Goal: Task Accomplishment & Management: Manage account settings

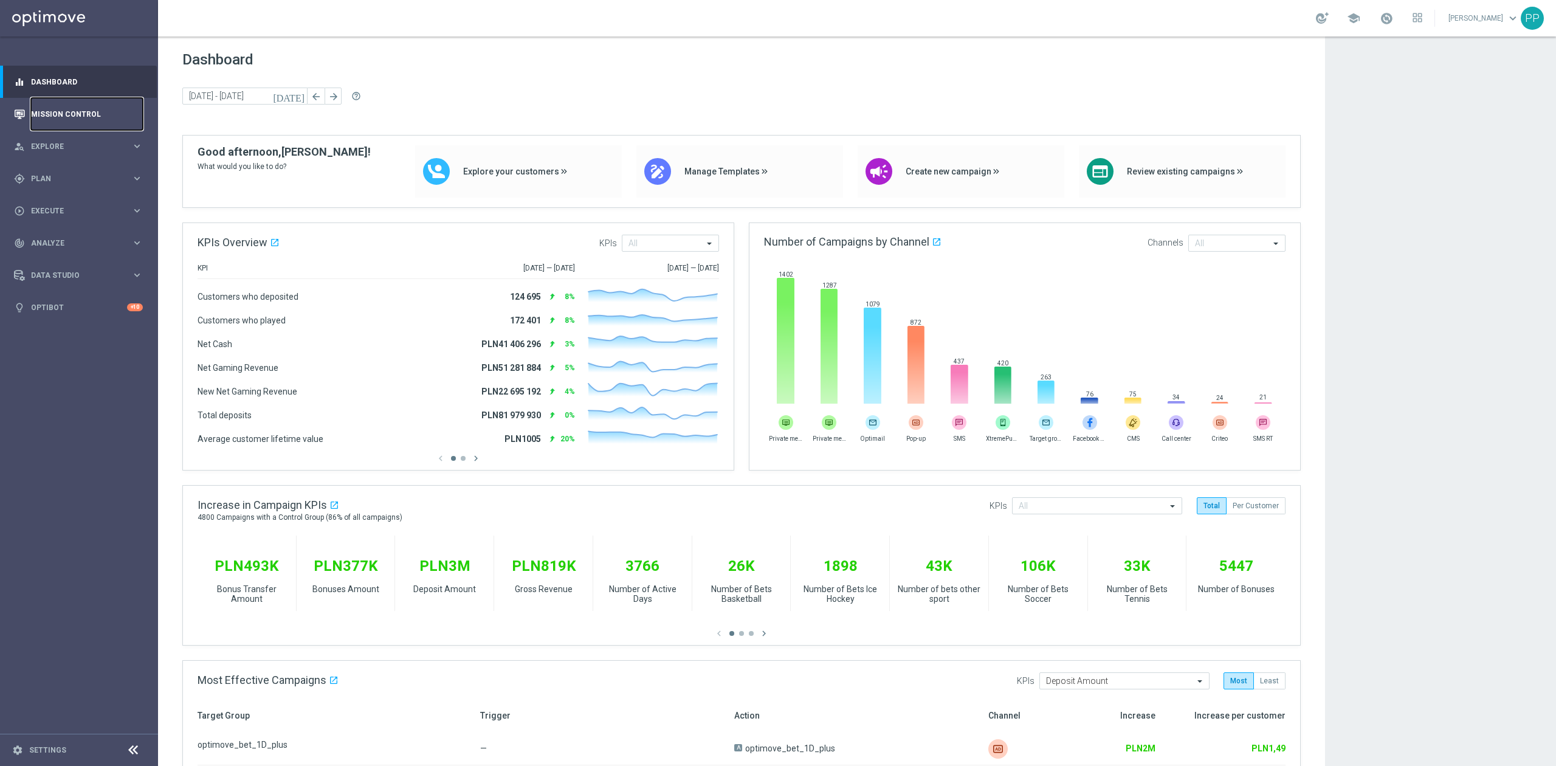
click at [62, 122] on link "Mission Control" at bounding box center [87, 114] width 112 height 32
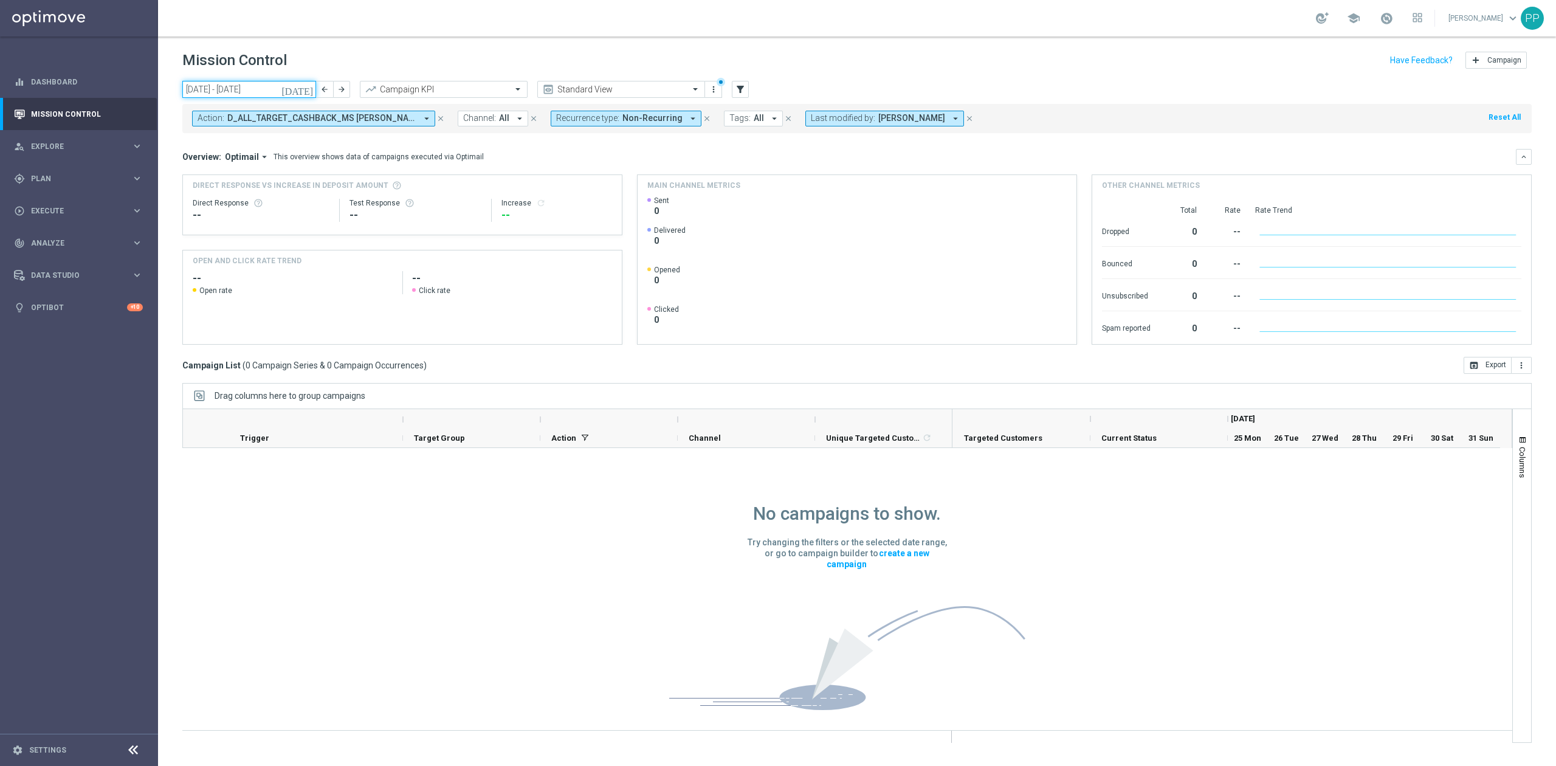
click at [255, 90] on input "25 Aug 2025 - 31 Aug 2025" at bounding box center [249, 89] width 134 height 17
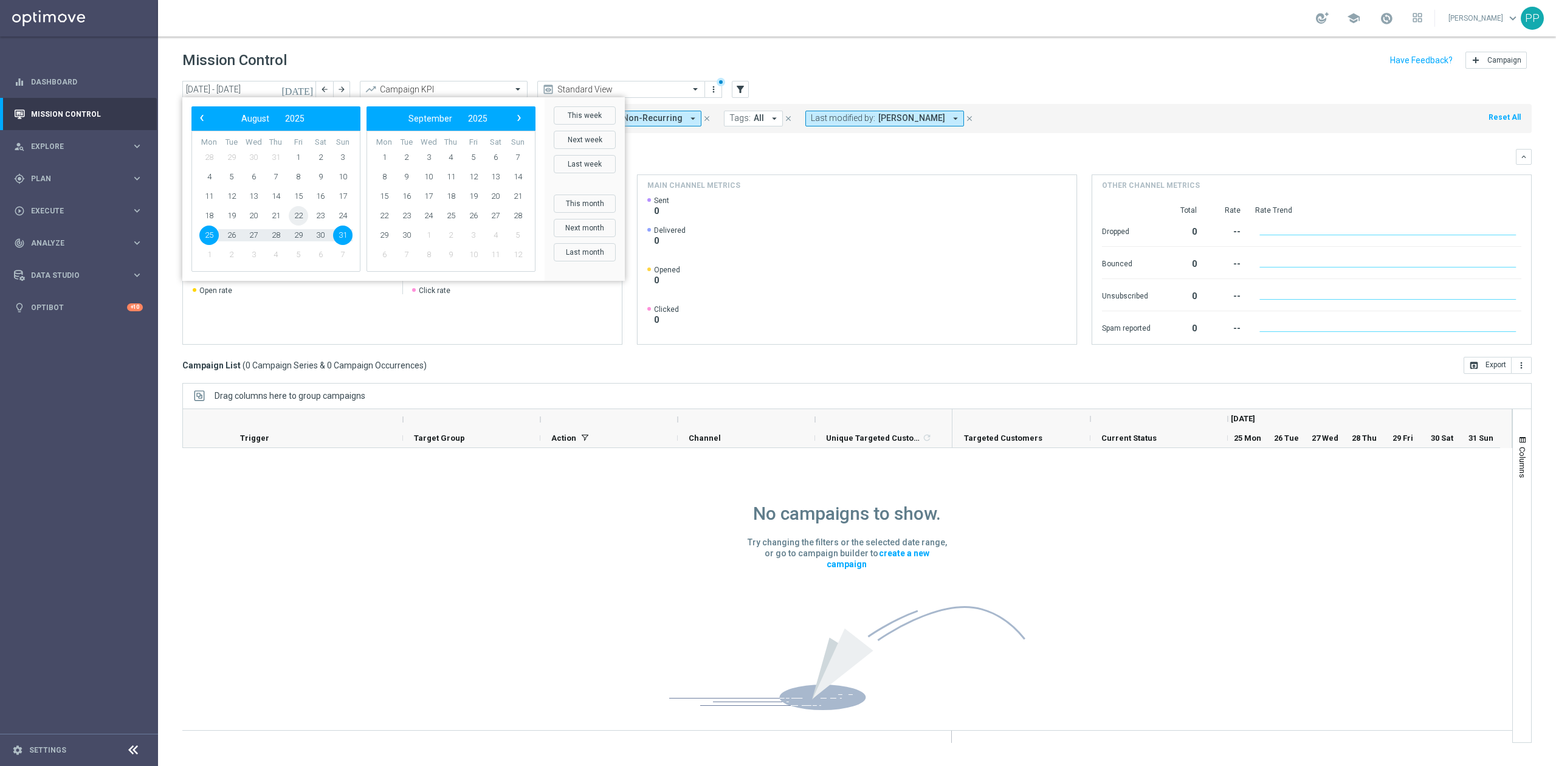
click at [295, 216] on span "22" at bounding box center [298, 215] width 19 height 19
type input "22 Aug 2025 - 22 Aug 2025"
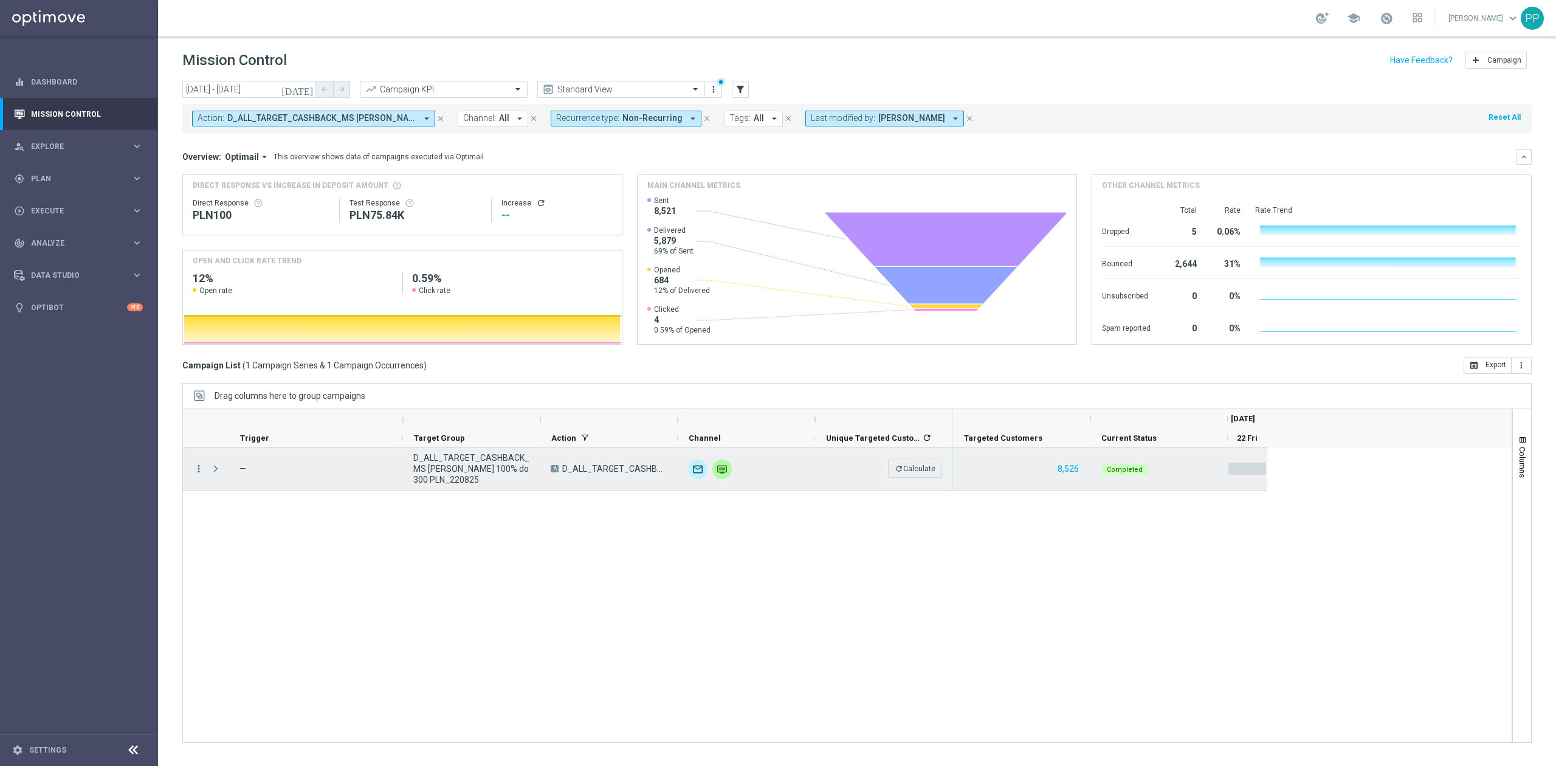
click at [202, 465] on icon "more_vert" at bounding box center [198, 468] width 11 height 11
click at [236, 551] on div "bar_chart Go to Campaign Analysis" at bounding box center [273, 545] width 137 height 17
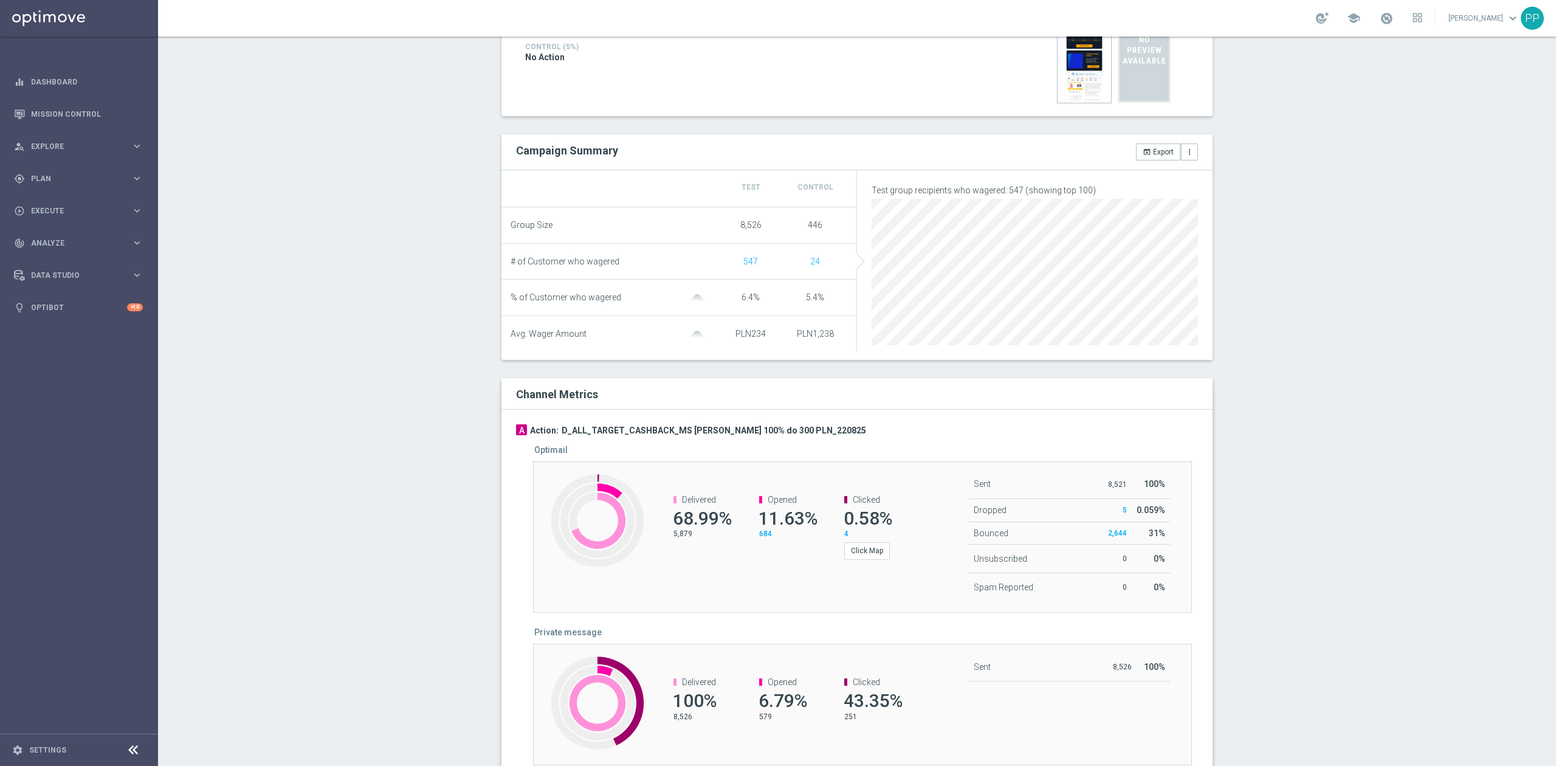
scroll to position [376, 0]
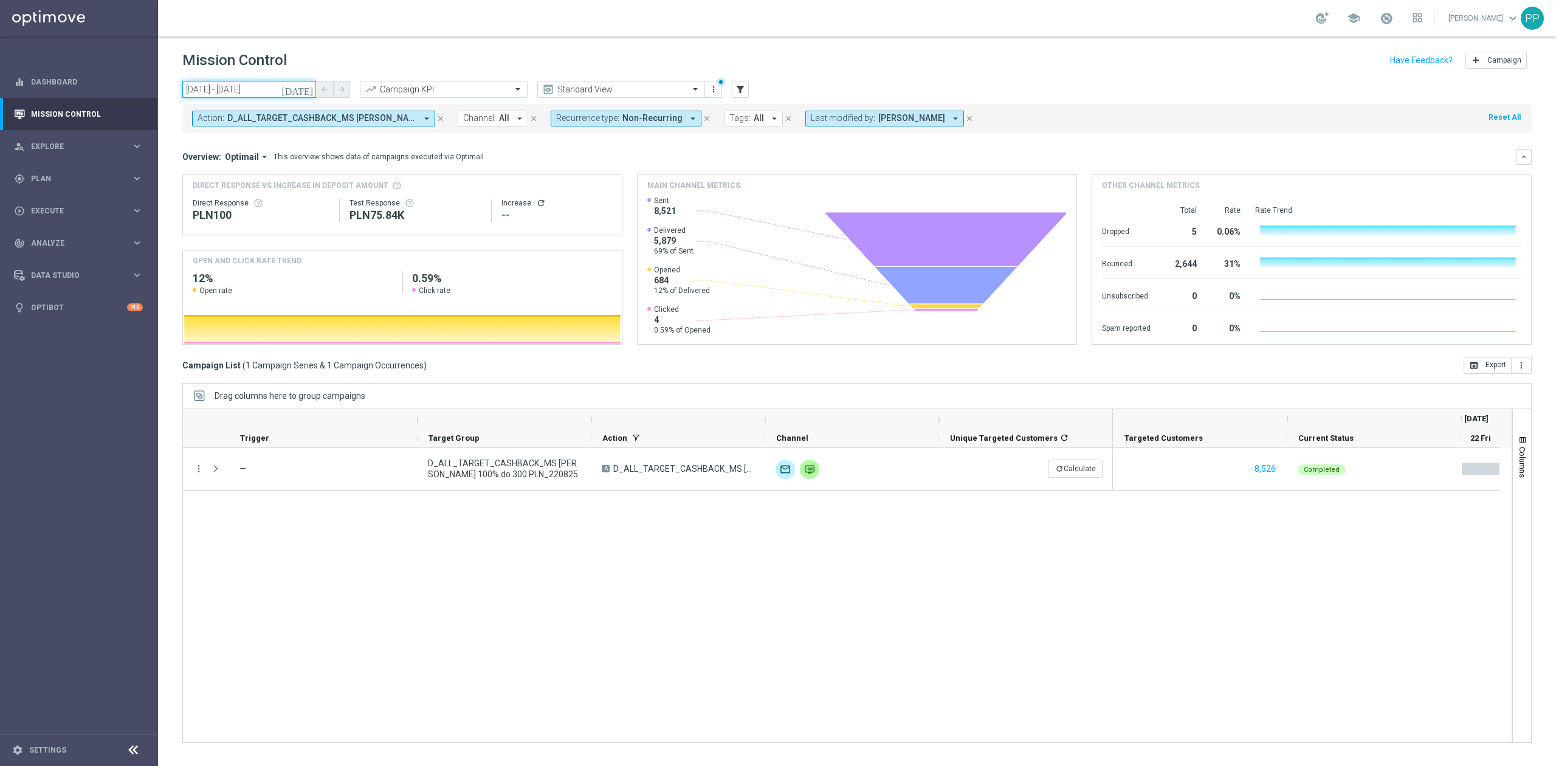
click at [246, 91] on input "[DATE] - [DATE]" at bounding box center [249, 89] width 134 height 17
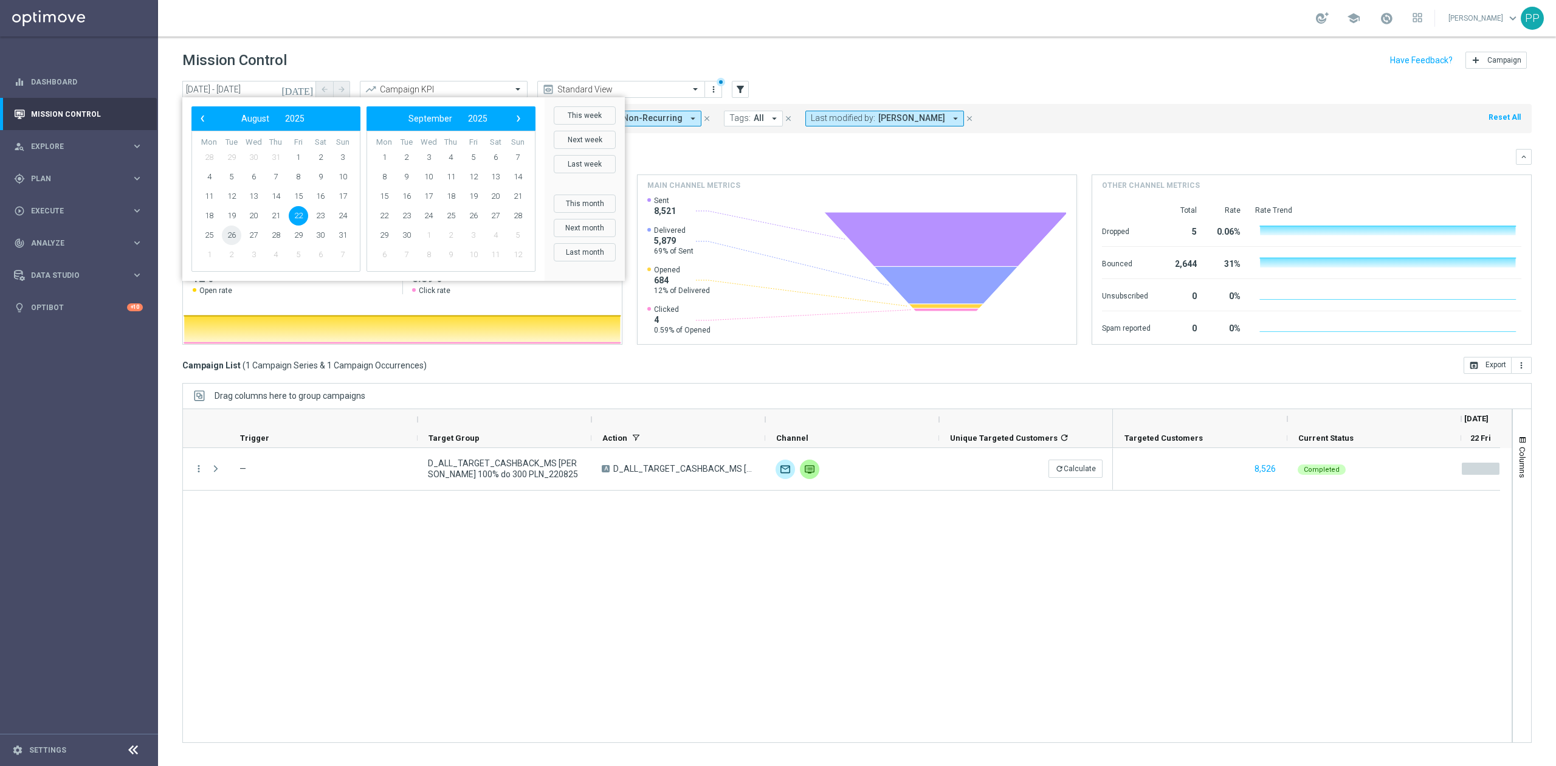
click at [225, 232] on span "26" at bounding box center [231, 234] width 19 height 19
type input "[DATE] - [DATE]"
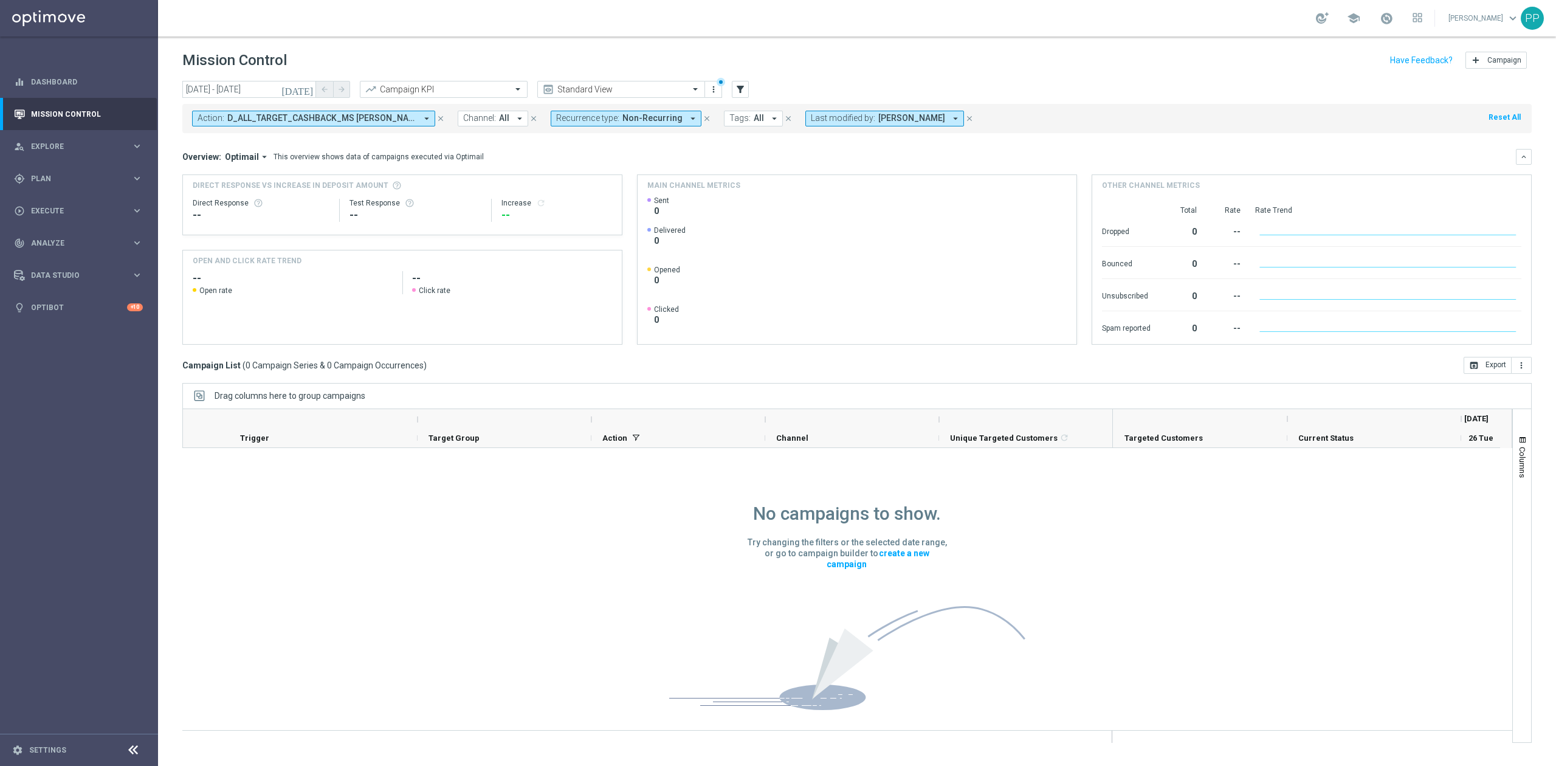
drag, startPoint x: 389, startPoint y: 113, endPoint x: 411, endPoint y: 134, distance: 30.5
click at [389, 113] on span "D_ALL_TARGET_CASHBACK_MS SIATKA 100% do 300 PLN_220825" at bounding box center [321, 118] width 189 height 10
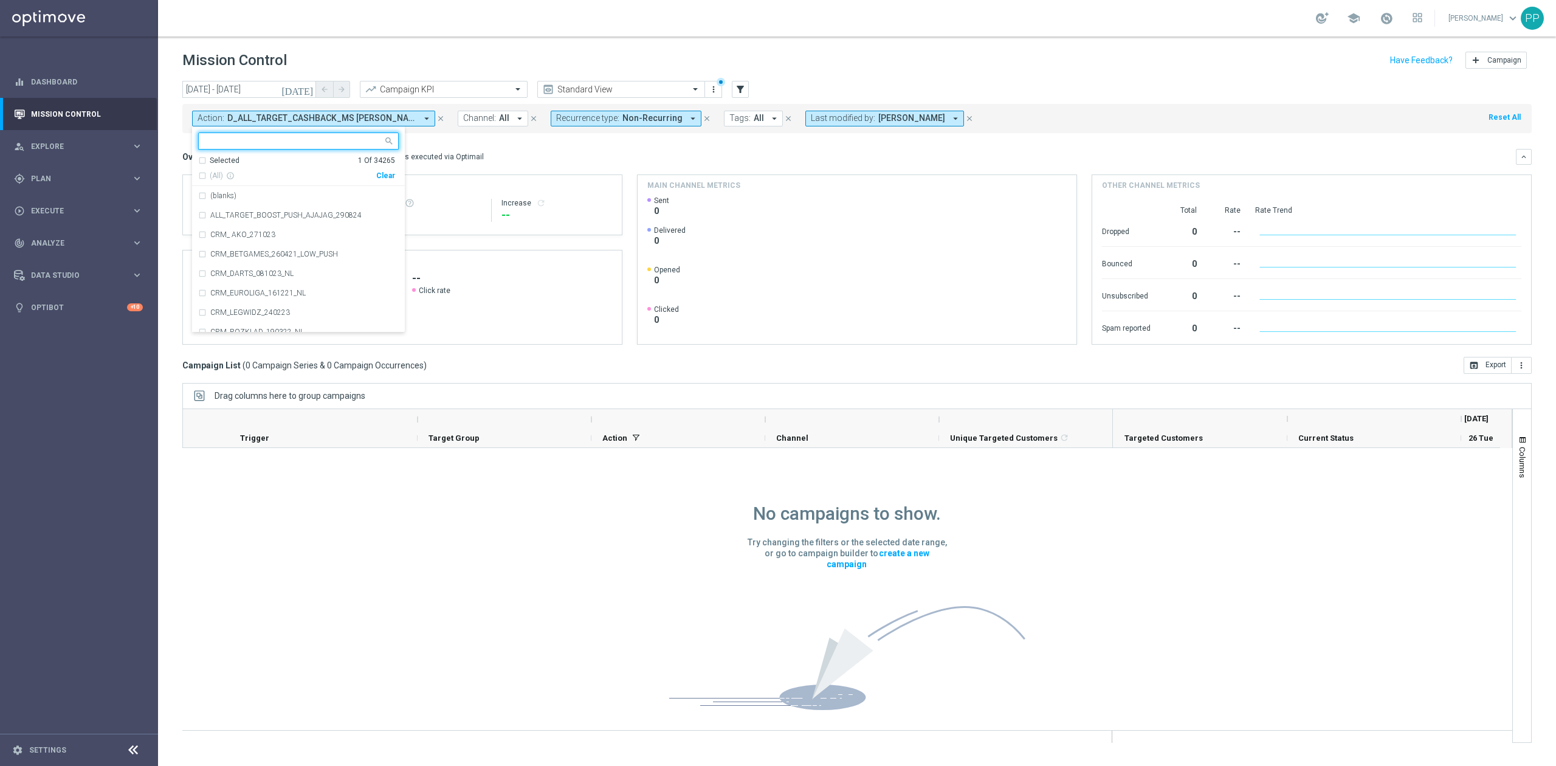
click at [0, 0] on div "Clear" at bounding box center [0, 0] width 0 height 0
click at [508, 147] on mini-dashboard "Overview: Optimail arrow_drop_down This overview shows data of campaigns execut…" at bounding box center [856, 245] width 1349 height 224
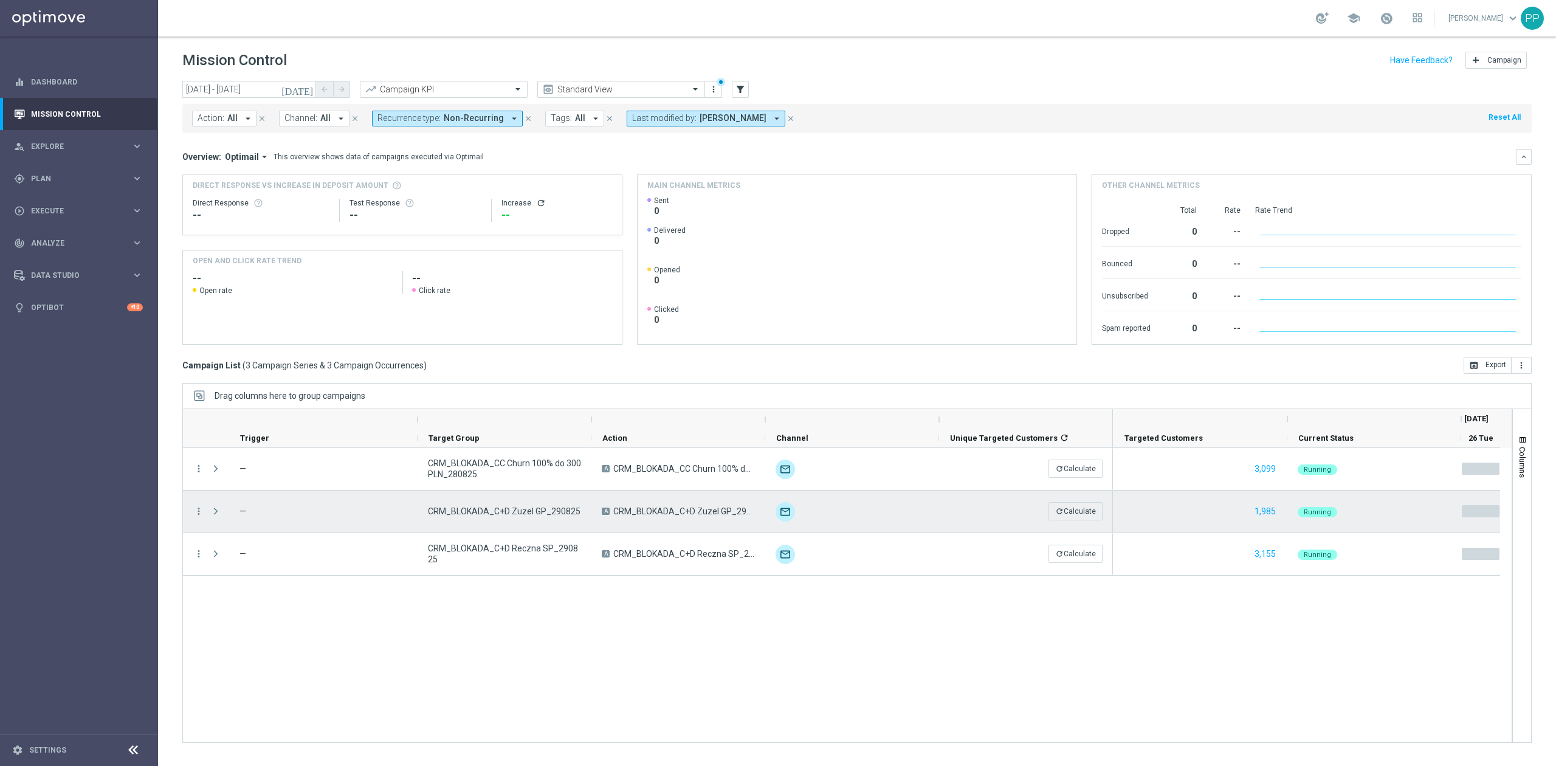
click at [491, 517] on span "CRM_BLOKADA_C+D Zuzel GP_290825" at bounding box center [504, 511] width 153 height 11
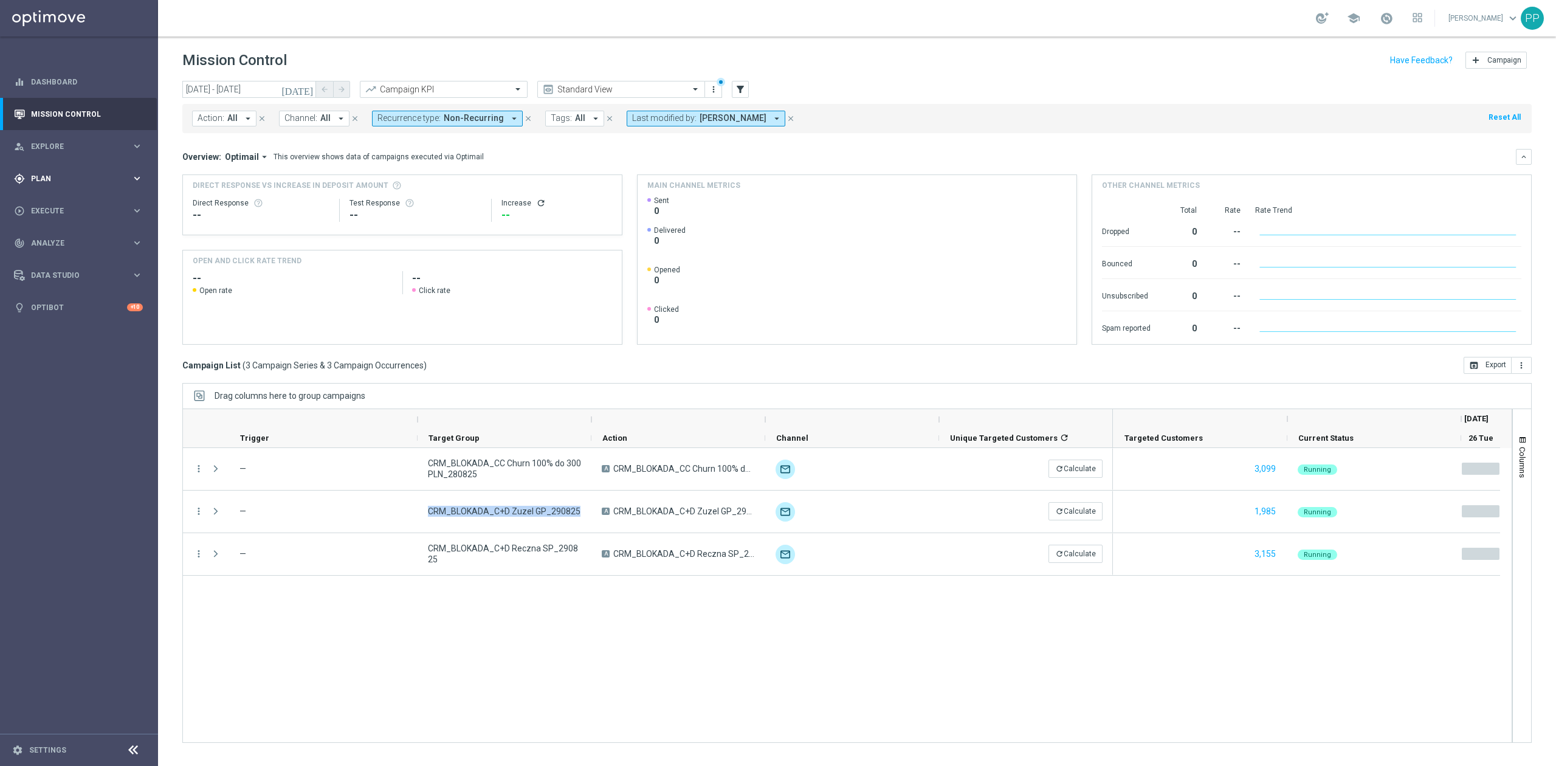
click at [92, 181] on span "Plan" at bounding box center [81, 178] width 100 height 7
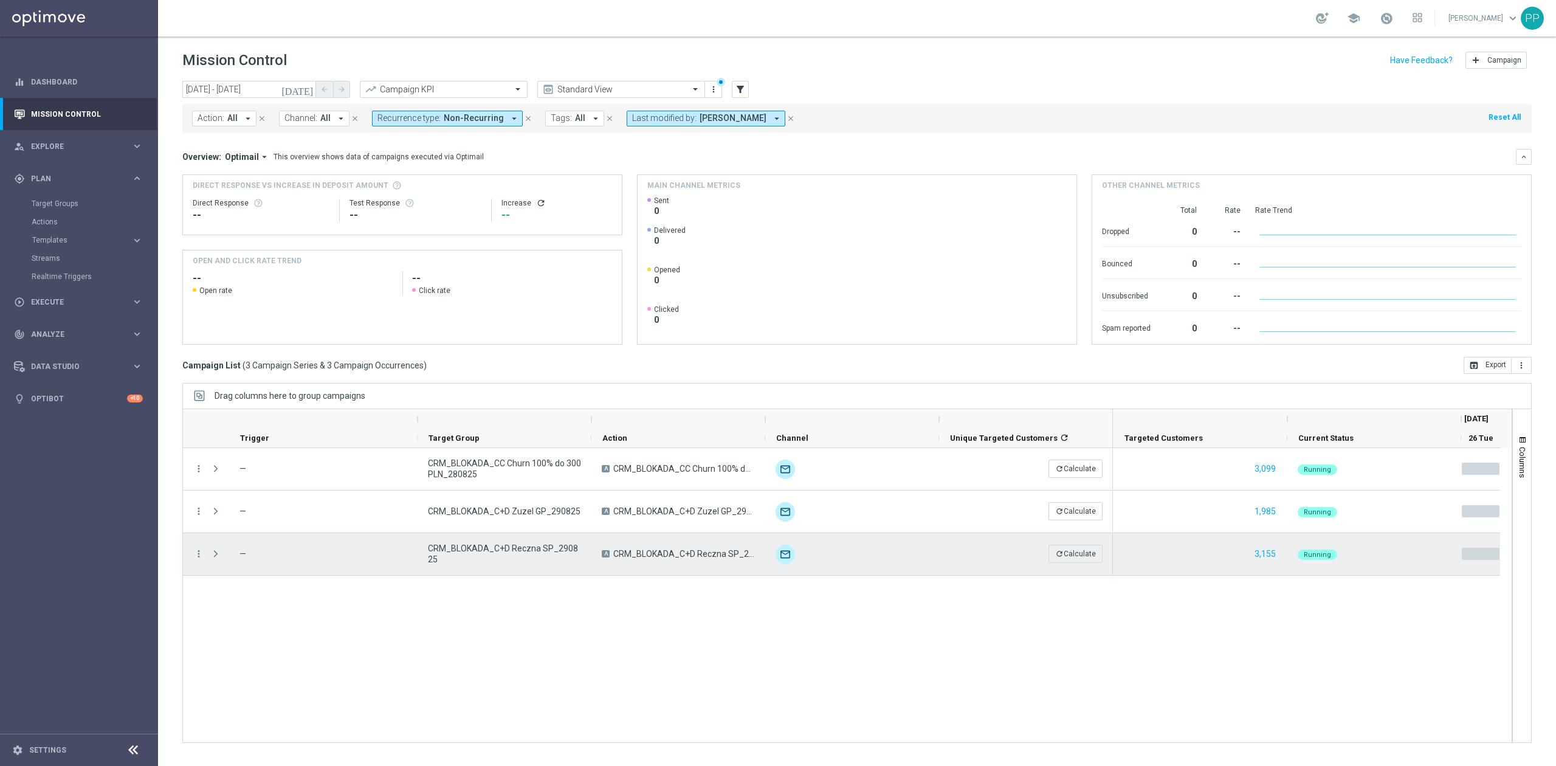
click at [511, 543] on span "CRM_BLOKADA_C+D Reczna SP_290825" at bounding box center [504, 554] width 153 height 22
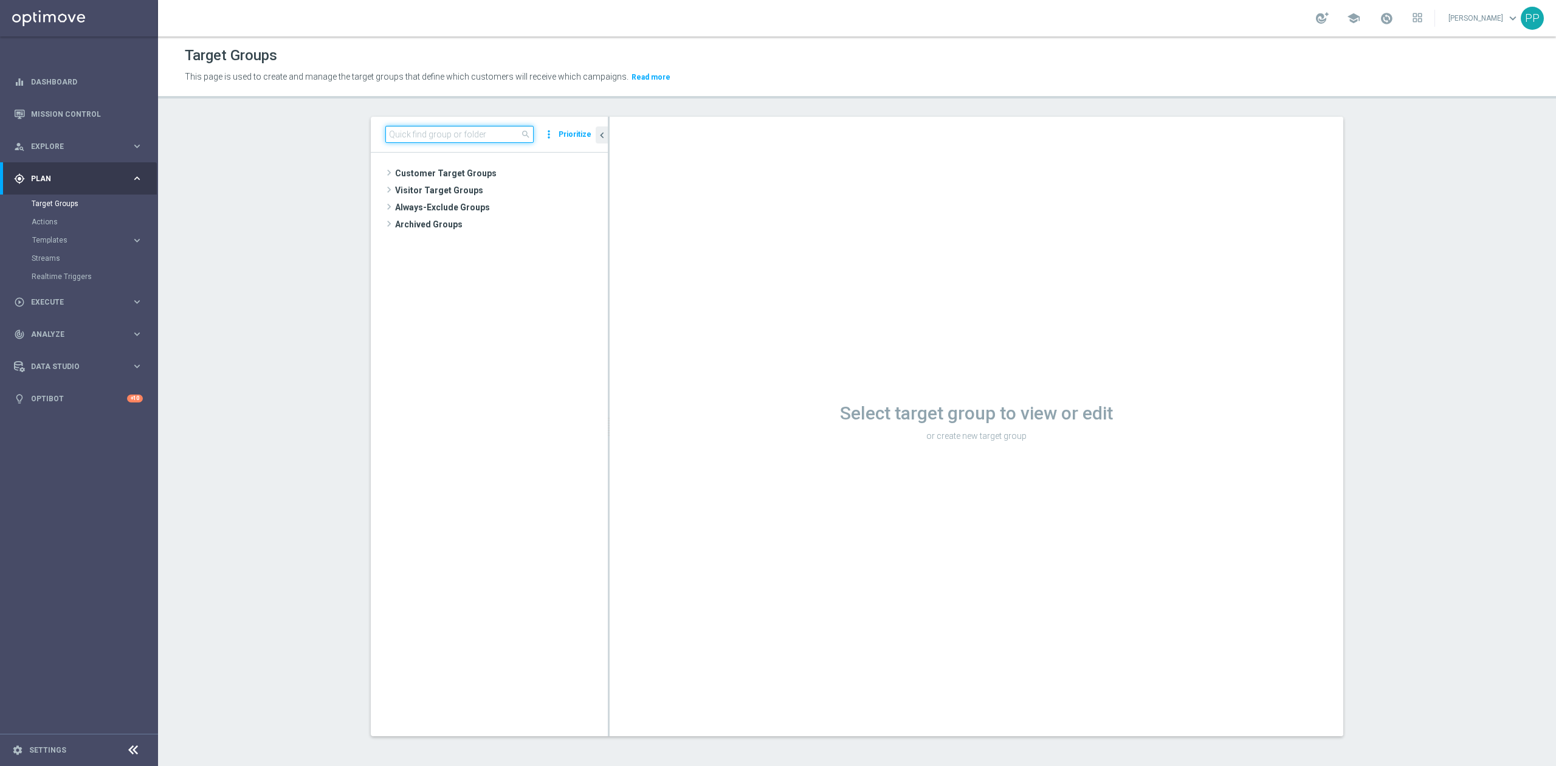
click at [441, 134] on input at bounding box center [459, 134] width 148 height 17
paste input "CRM_BLOKADA_C+D Zuzel GP_290825"
type input "CRM_BLOKADA_C+D Zuzel GP_290825"
click at [456, 222] on span "CRM_BLOKADA_C+D Zuzel GP_290825" at bounding box center [512, 225] width 136 height 10
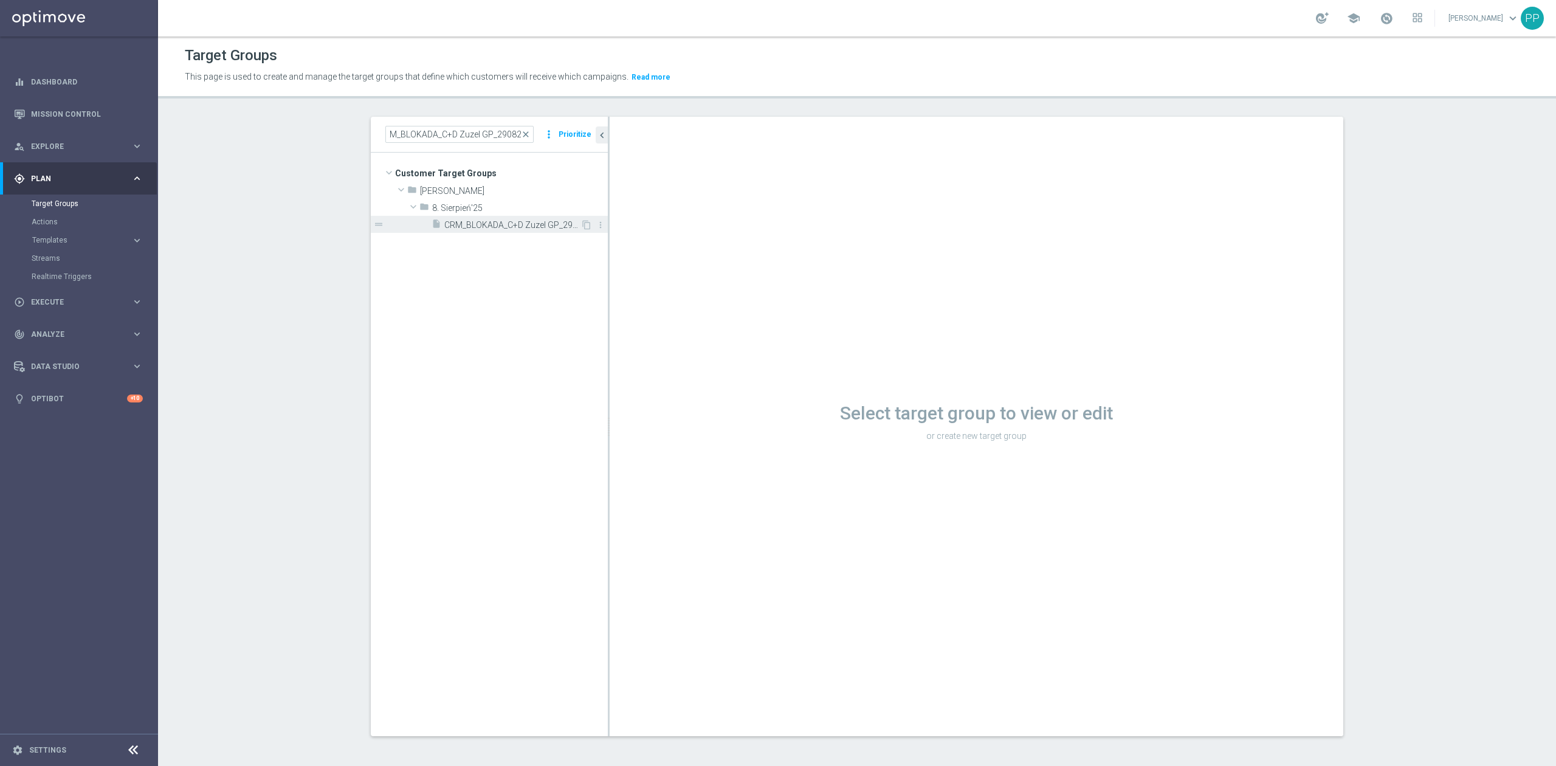
scroll to position [0, 0]
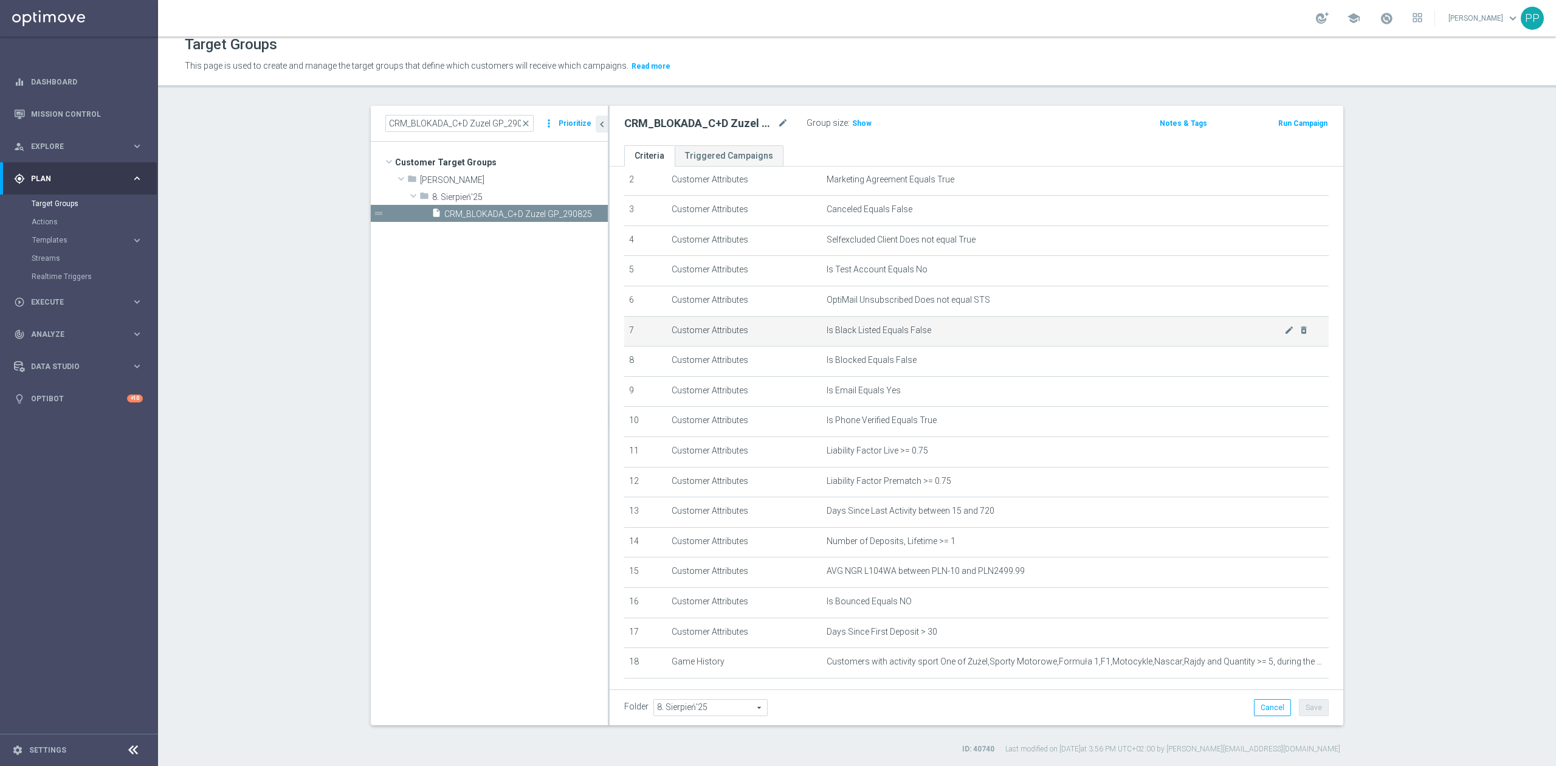
scroll to position [146, 0]
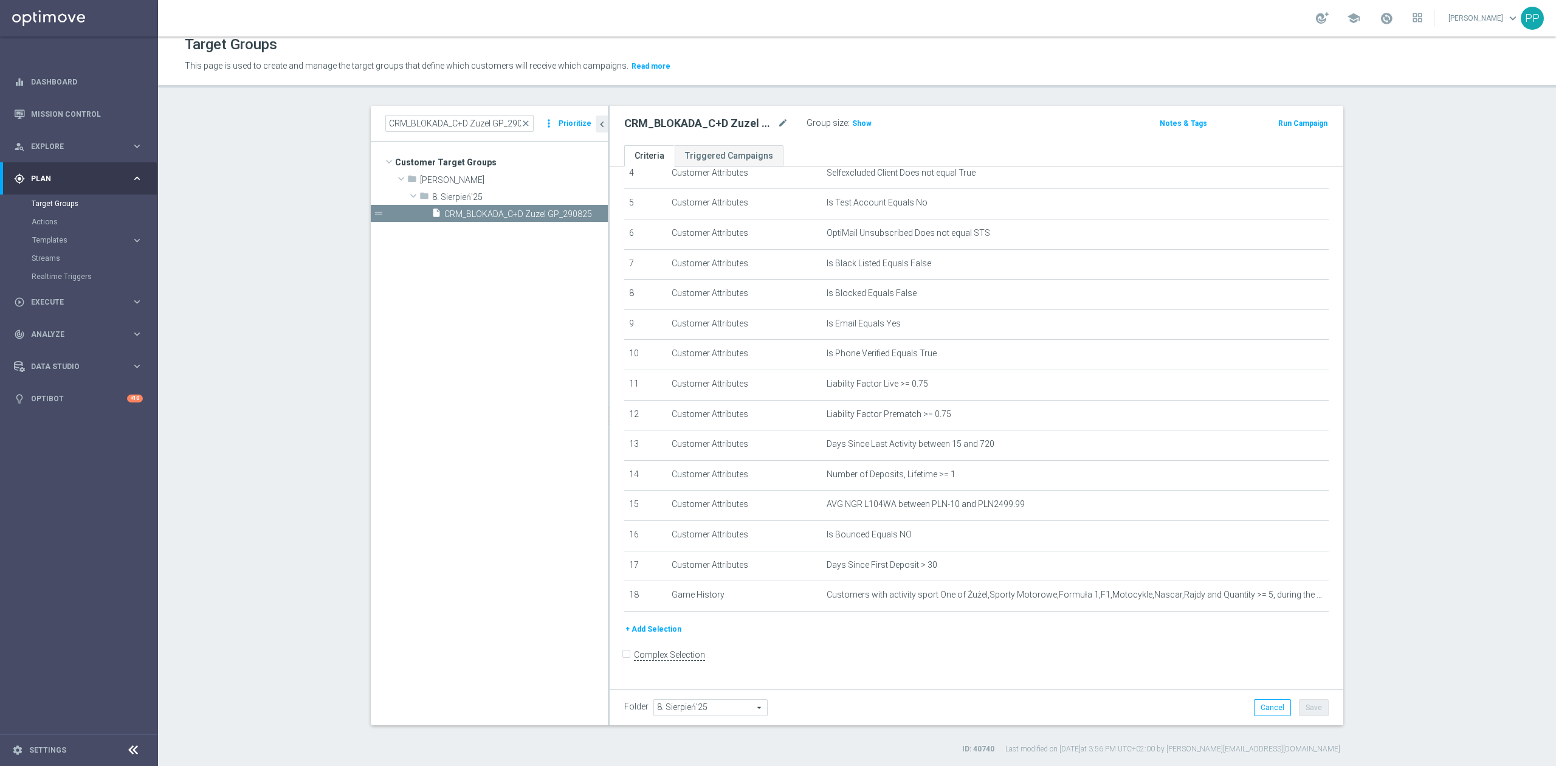
click at [664, 636] on button "+ Add Selection" at bounding box center [653, 628] width 58 height 13
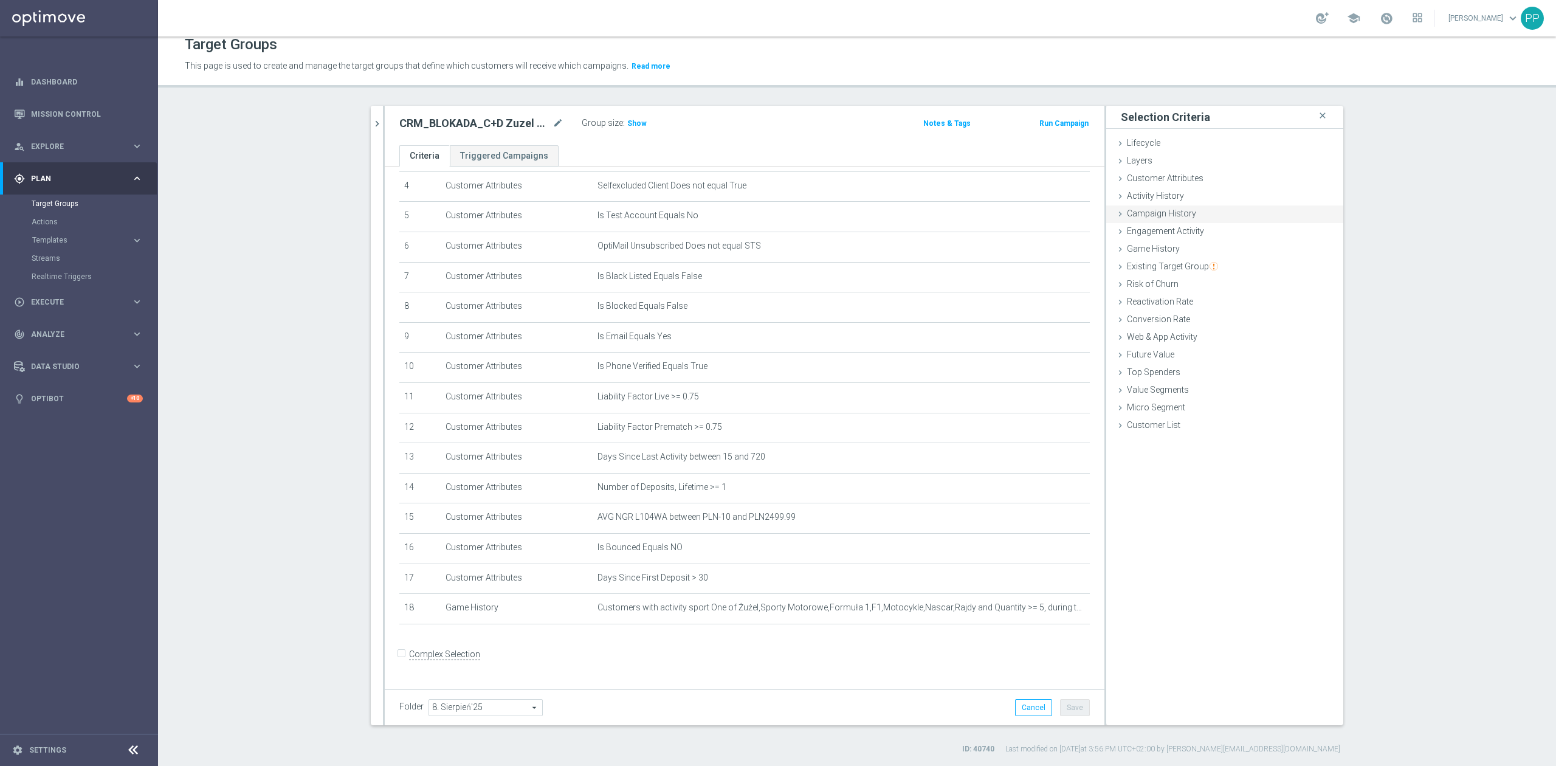
click at [1180, 215] on span "Campaign History" at bounding box center [1161, 213] width 69 height 10
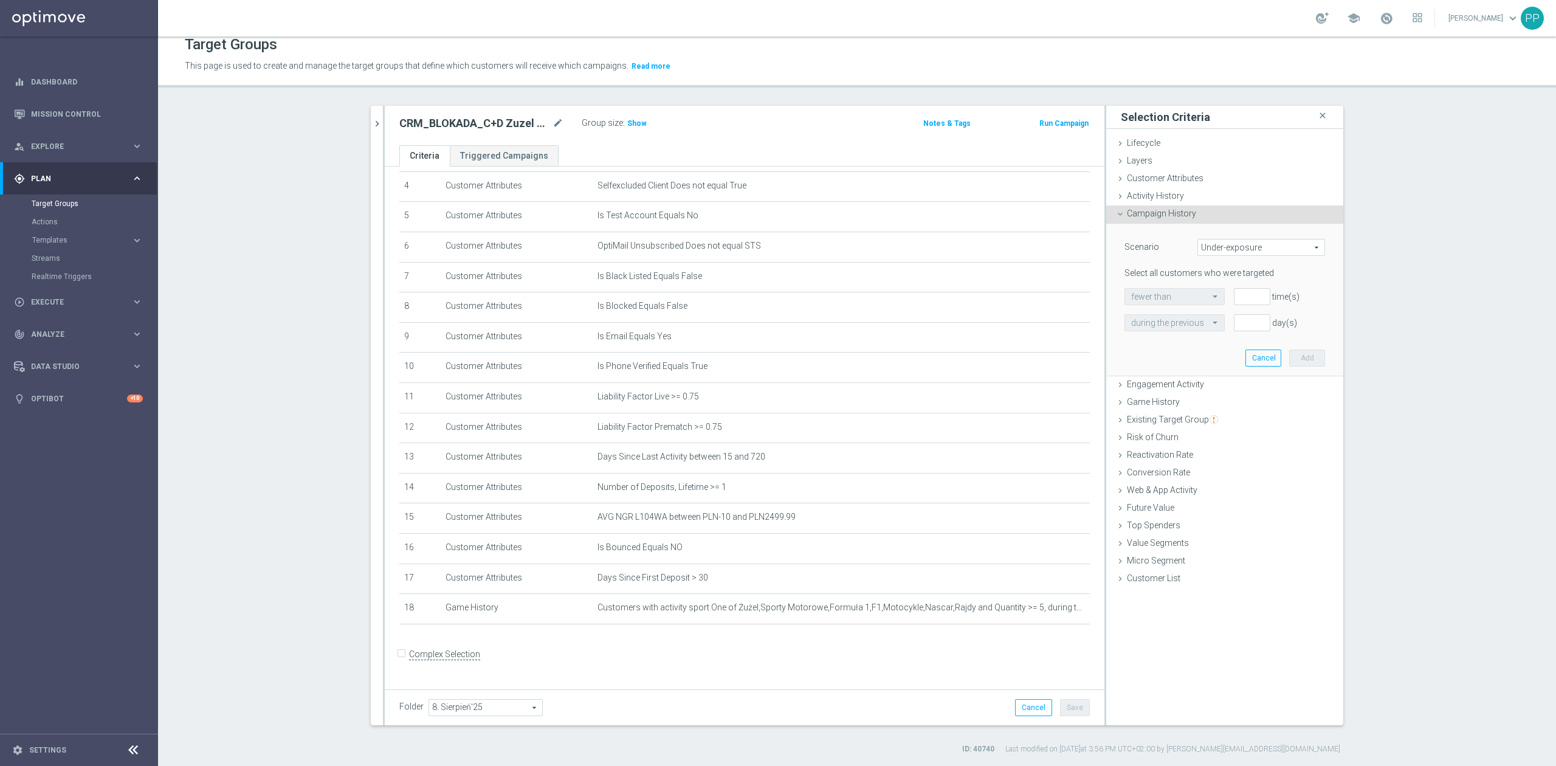
click at [1264, 246] on span "Under-exposure" at bounding box center [1261, 247] width 126 height 16
click at [1216, 328] on span "Custom" at bounding box center [1261, 328] width 114 height 10
type input "Custom"
drag, startPoint x: 1224, startPoint y: 295, endPoint x: 1229, endPoint y: 304, distance: 10.3
click at [1225, 295] on span "responded to" at bounding box center [1270, 297] width 108 height 16
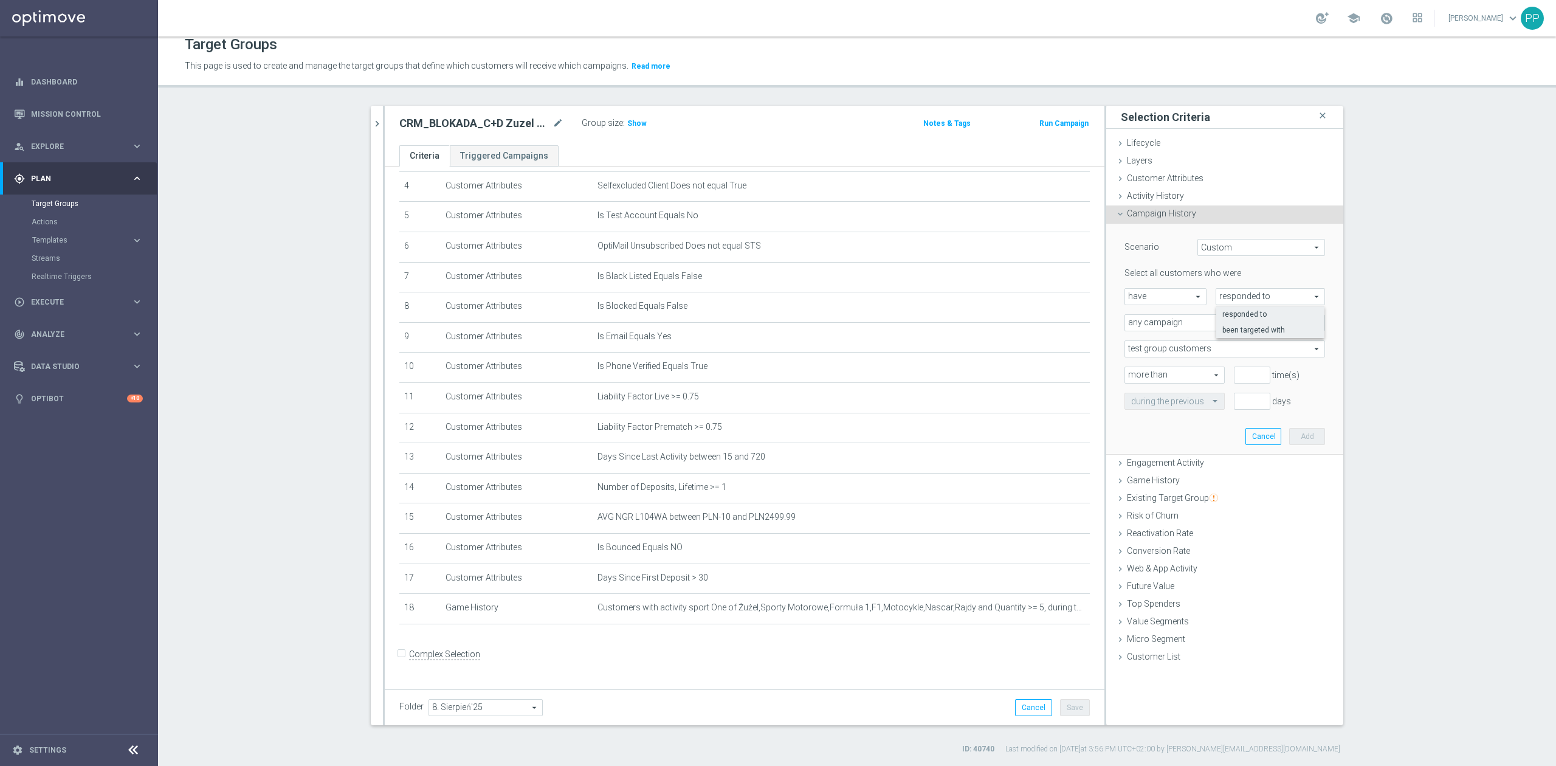
click at [1237, 334] on span "been targeted with" at bounding box center [1270, 330] width 96 height 10
type input "been targeted with"
click at [1187, 329] on span "any campaign" at bounding box center [1224, 323] width 199 height 16
click at [1160, 362] on label "any campaign while a member of the specified target group(s)" at bounding box center [1224, 356] width 199 height 16
click at [1155, 325] on span "any campaign while a member of the specified target group(s)" at bounding box center [1224, 323] width 199 height 16
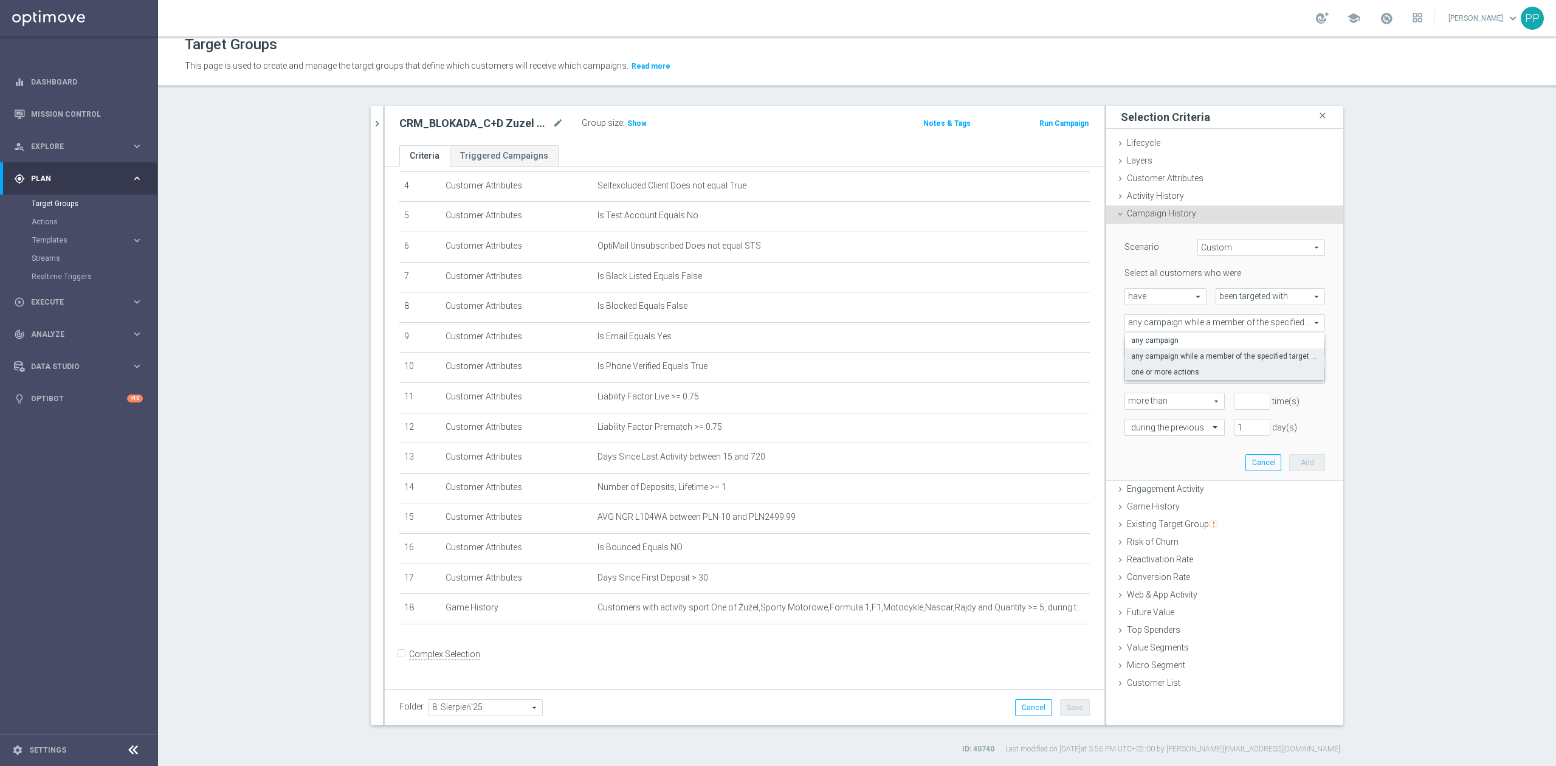
click at [1150, 365] on label "one or more actions" at bounding box center [1224, 372] width 199 height 16
type input "one or more actions"
click at [1151, 355] on span at bounding box center [1224, 349] width 199 height 16
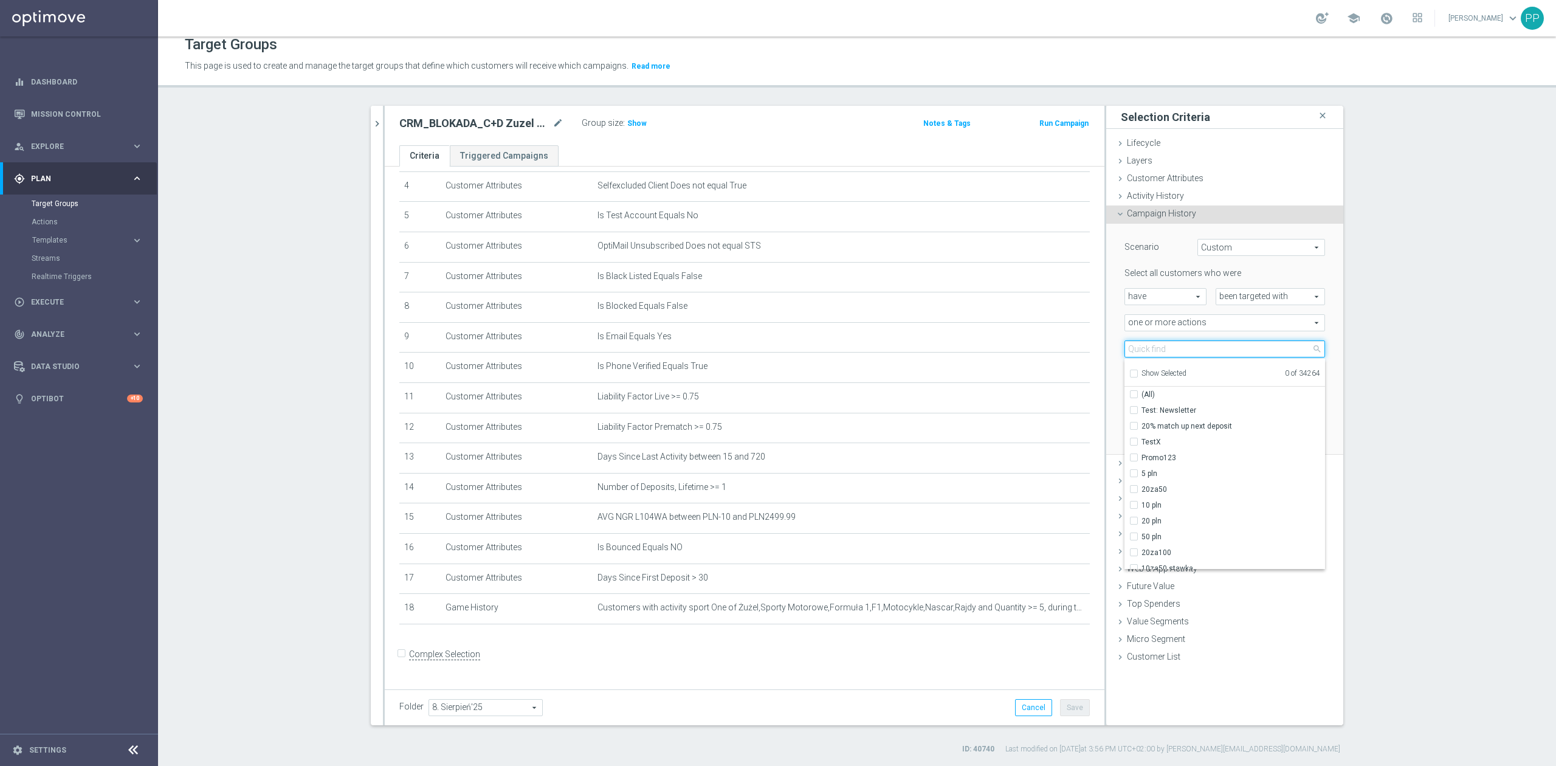
click at [1155, 351] on input "search" at bounding box center [1224, 348] width 201 height 17
paste input "CRM_BLOKADA_C+D Zuzel GP_290825"
type input "CRM_BLOKADA_C+D Zuzel GP_290825"
click at [1150, 402] on label "CRM_BLOKADA_C+D Zuzel GP_290825" at bounding box center [1233, 410] width 184 height 16
click at [1141, 406] on input "CRM_BLOKADA_C+D Zuzel GP_290825" at bounding box center [1137, 410] width 8 height 8
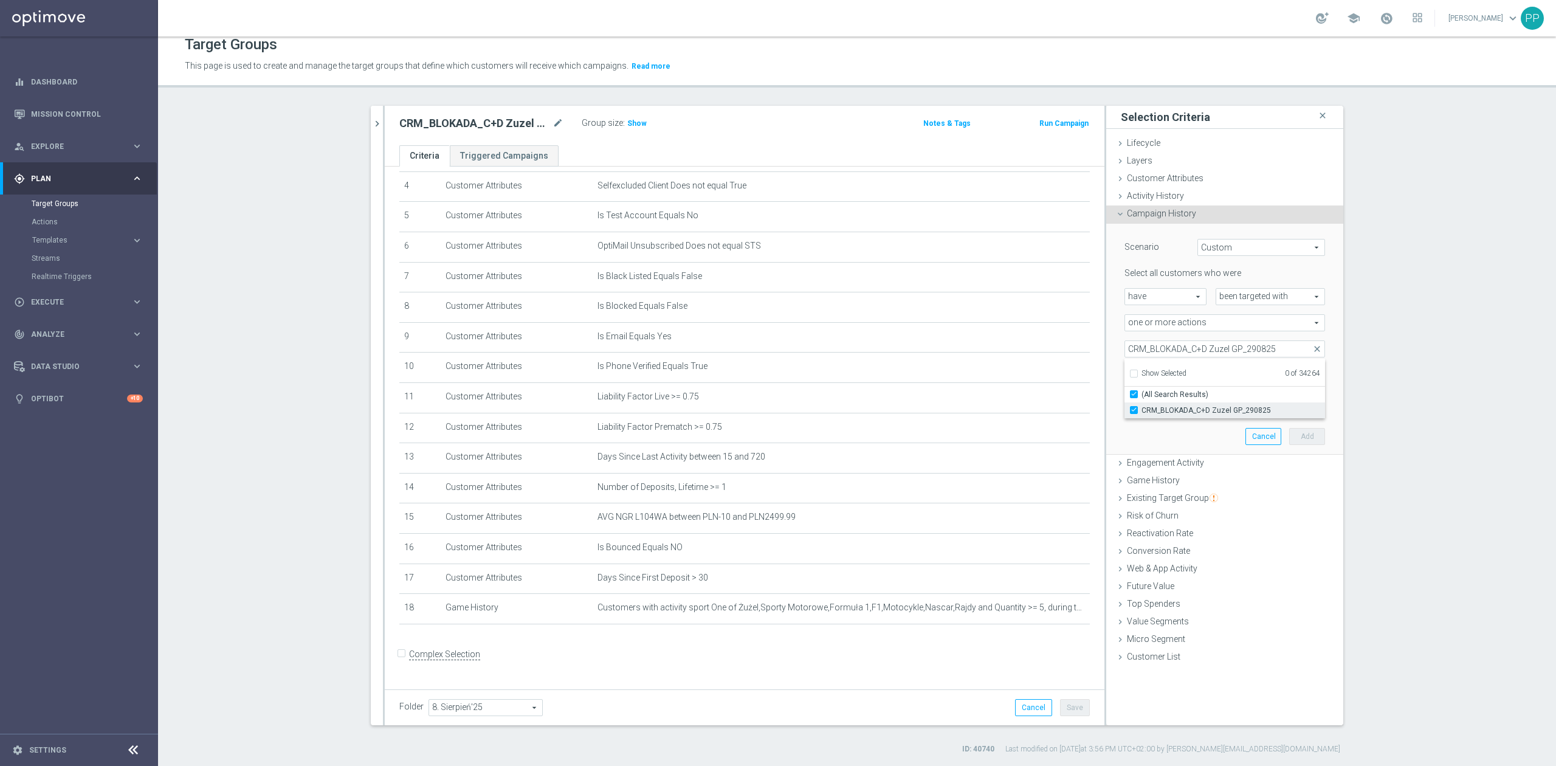
checkbox input "true"
type input "CRM_BLOKADA_C+D Zuzel GP_290825"
checkbox input "true"
click at [1115, 351] on div "CRM_BLOKADA_C+D Zuzel GP_290825 CRM_BLOKADA_C+D Zuzel GP_290825 arrow_drop_down…" at bounding box center [1224, 348] width 219 height 17
click at [1166, 376] on span "more than" at bounding box center [1174, 375] width 99 height 16
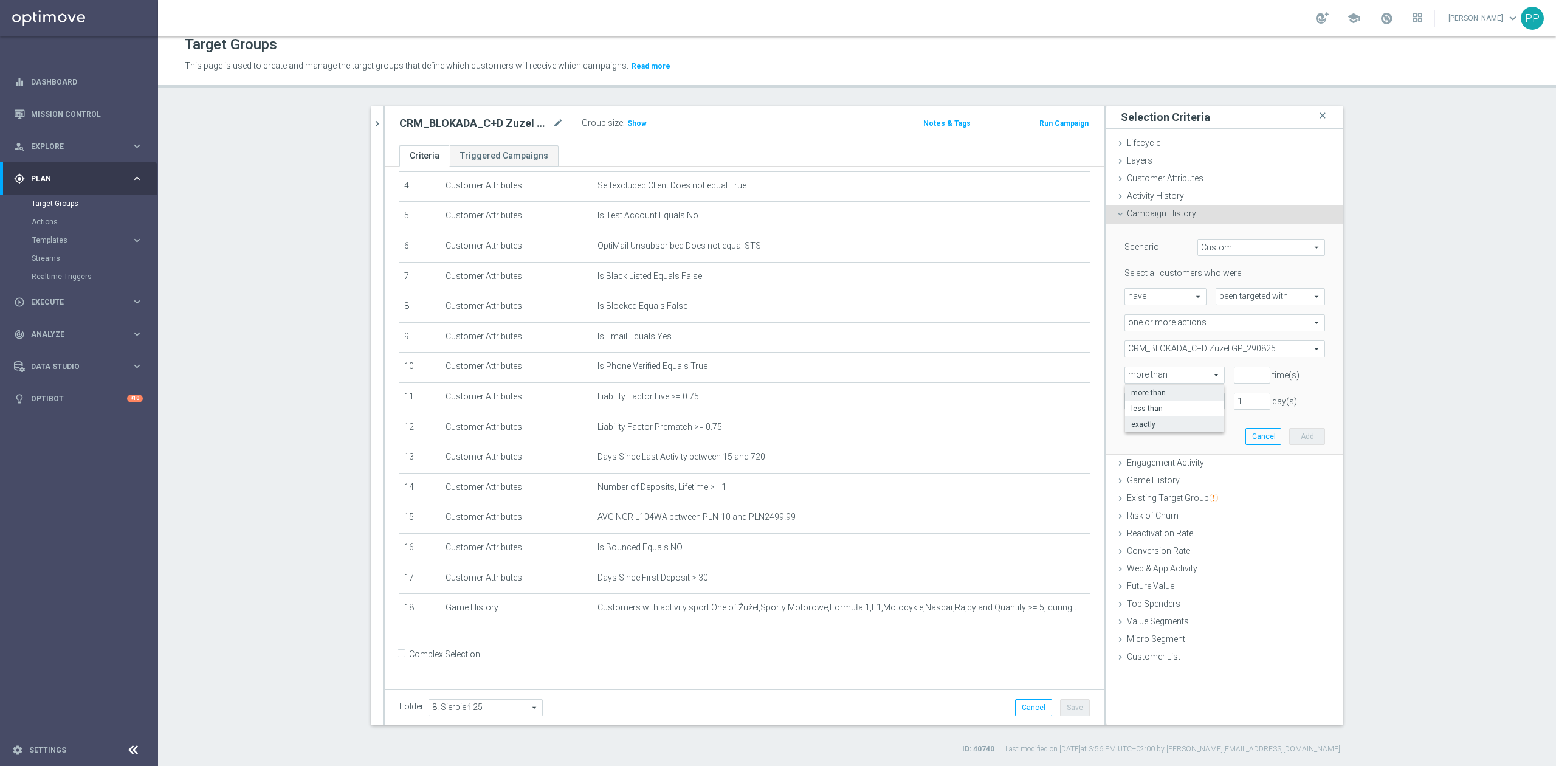
click at [1155, 427] on span "exactly" at bounding box center [1174, 424] width 87 height 10
type input "exactly"
click at [1236, 380] on input "number" at bounding box center [1252, 374] width 36 height 17
type input "1"
click at [1185, 397] on input "text" at bounding box center [1162, 401] width 63 height 11
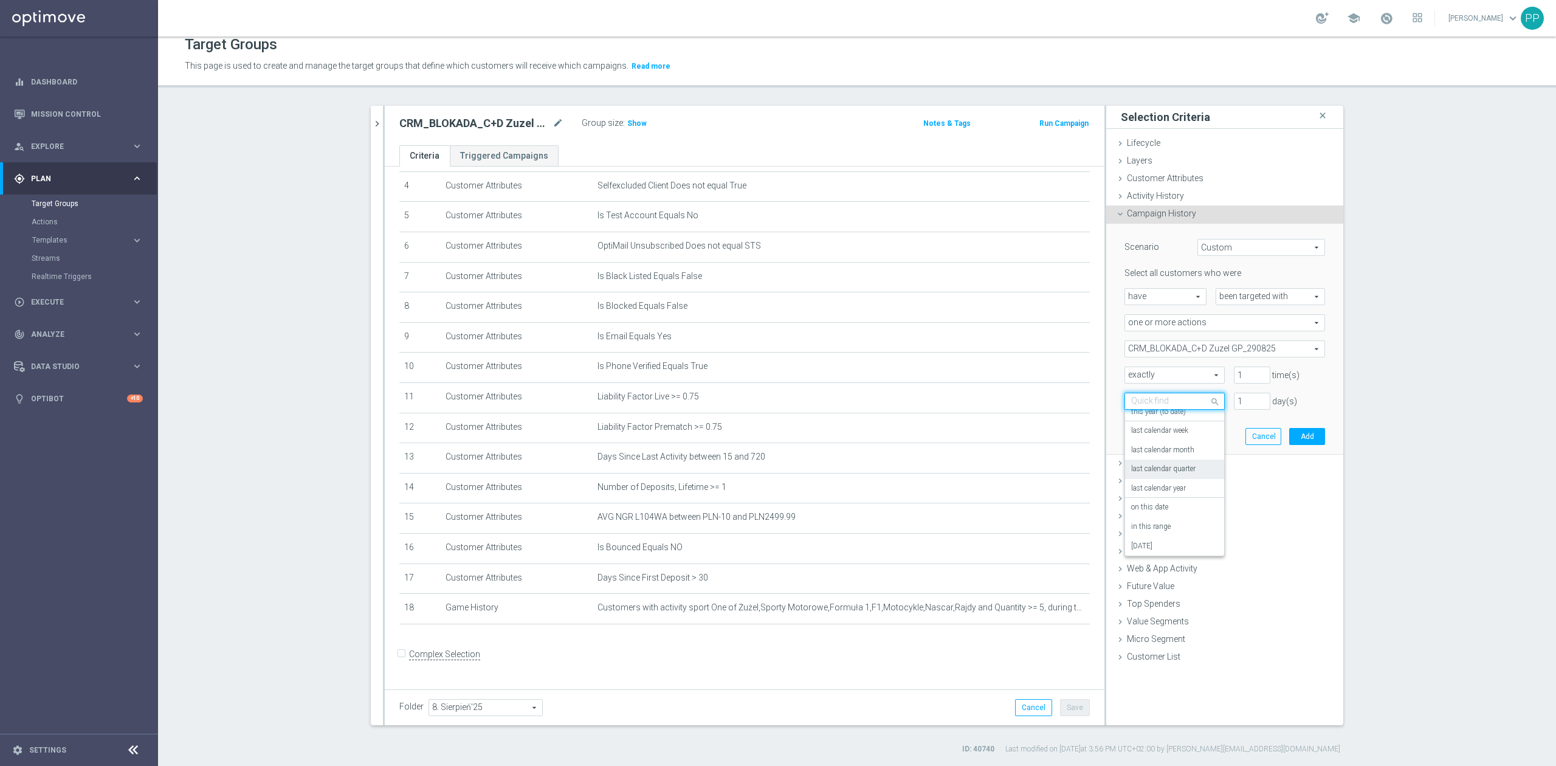
scroll to position [107, 0]
click at [1154, 506] on label "on this date" at bounding box center [1149, 505] width 37 height 10
click at [1165, 425] on input at bounding box center [1224, 427] width 201 height 17
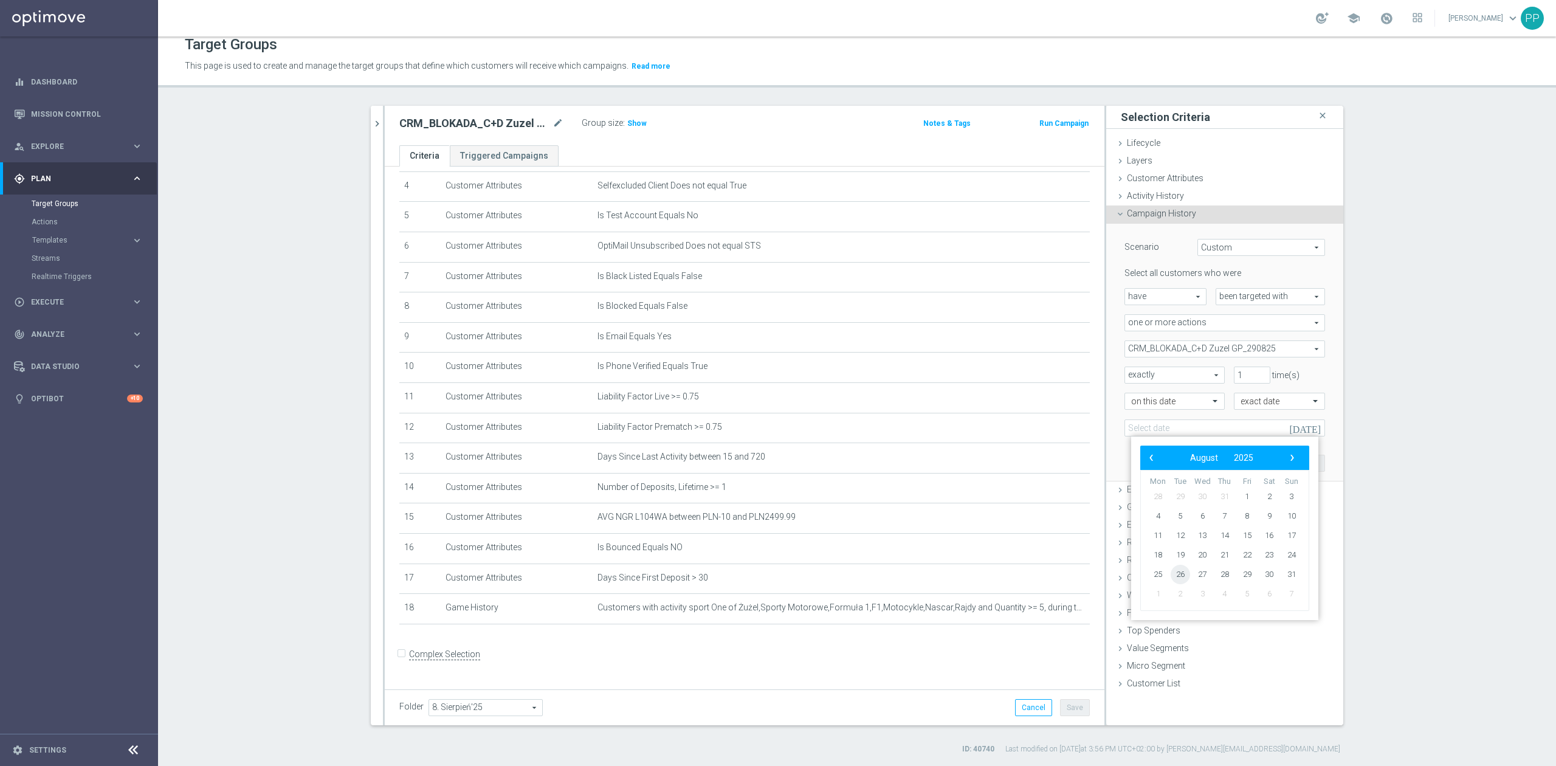
click at [1178, 572] on span "26" at bounding box center [1180, 574] width 19 height 19
type input "26 Aug 2025"
click at [1296, 467] on button "Add" at bounding box center [1307, 463] width 36 height 17
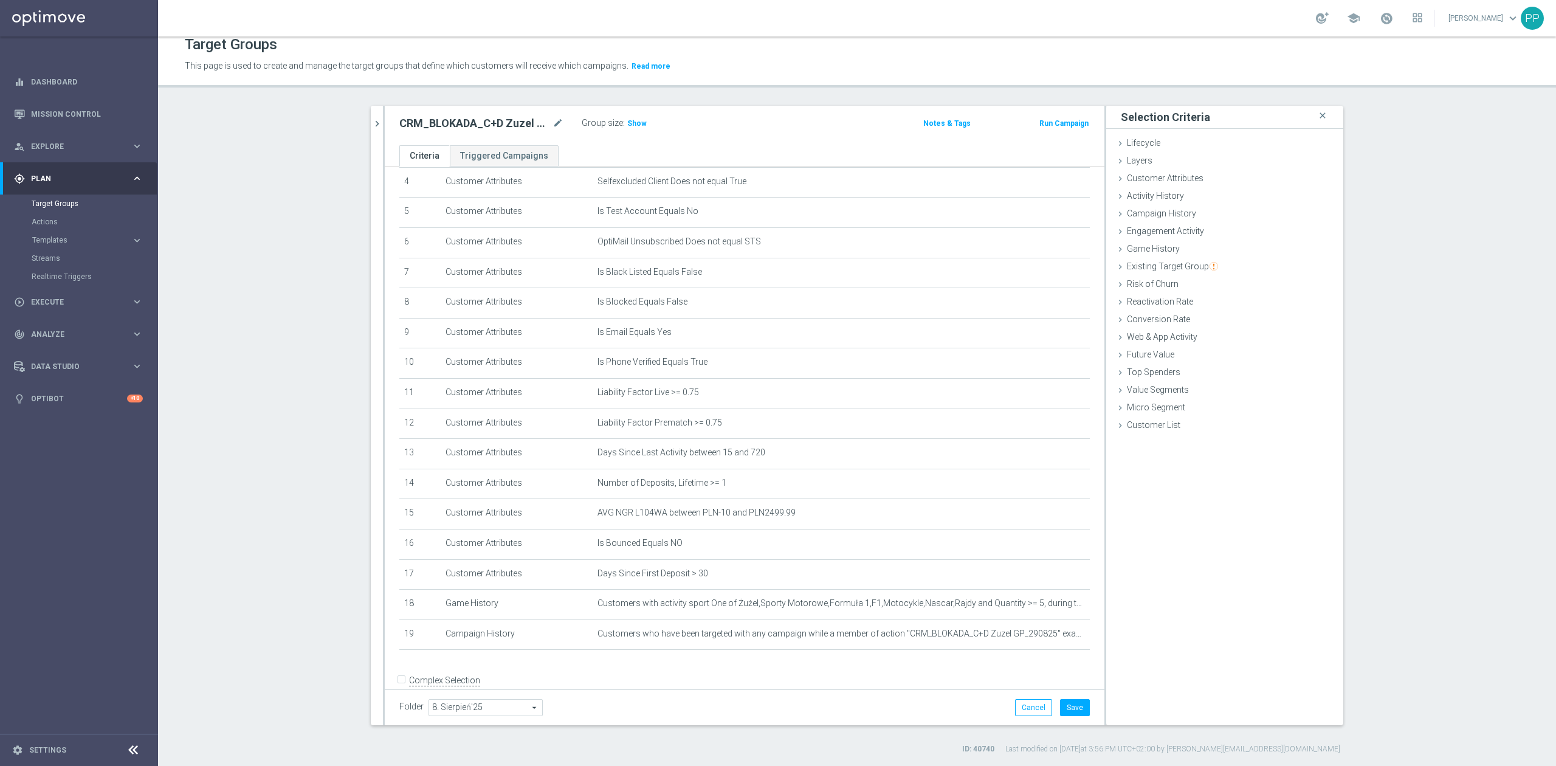
click at [626, 129] on h3 "Show" at bounding box center [637, 123] width 22 height 13
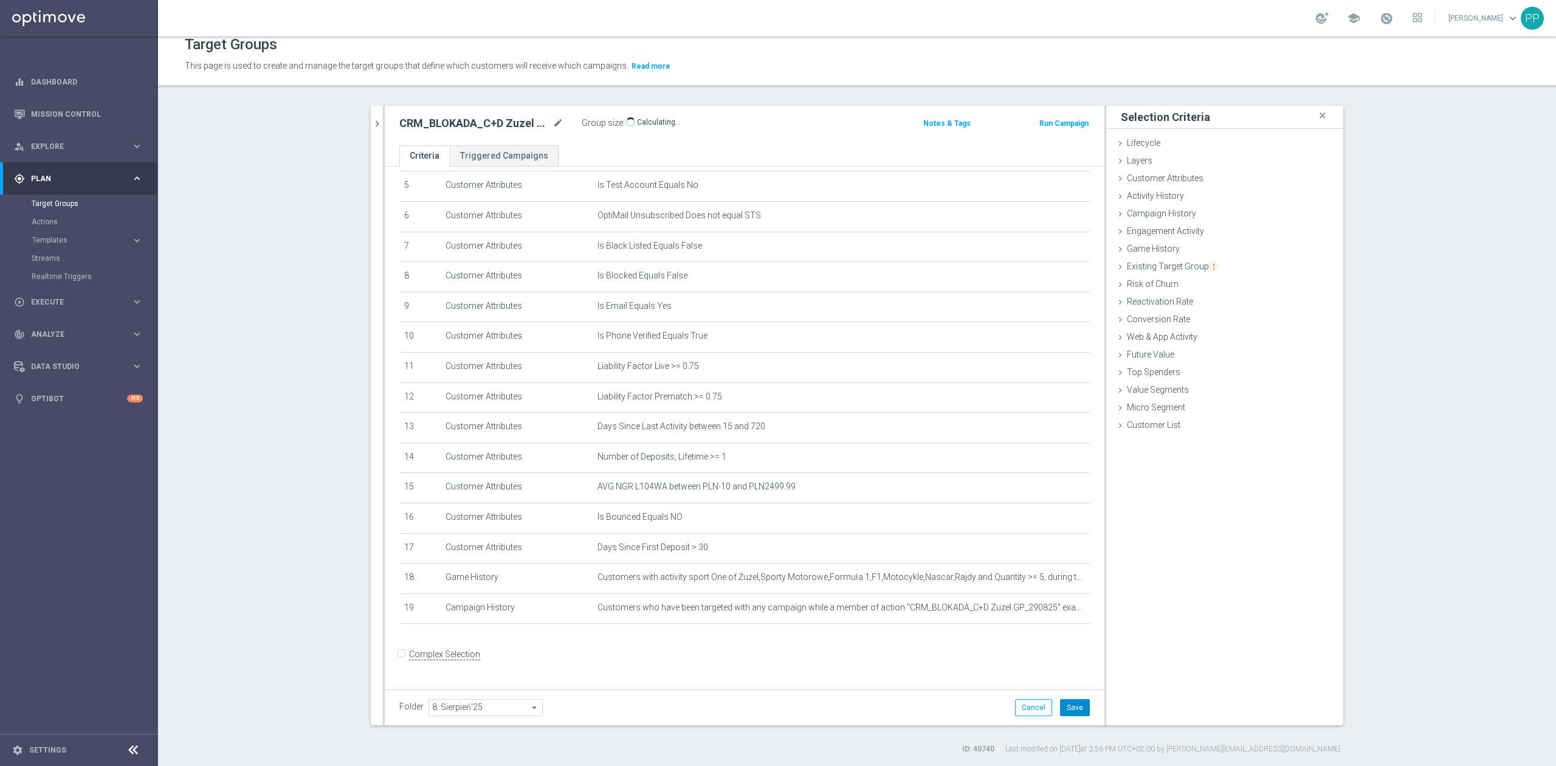
click at [1064, 706] on button "Save" at bounding box center [1075, 707] width 30 height 17
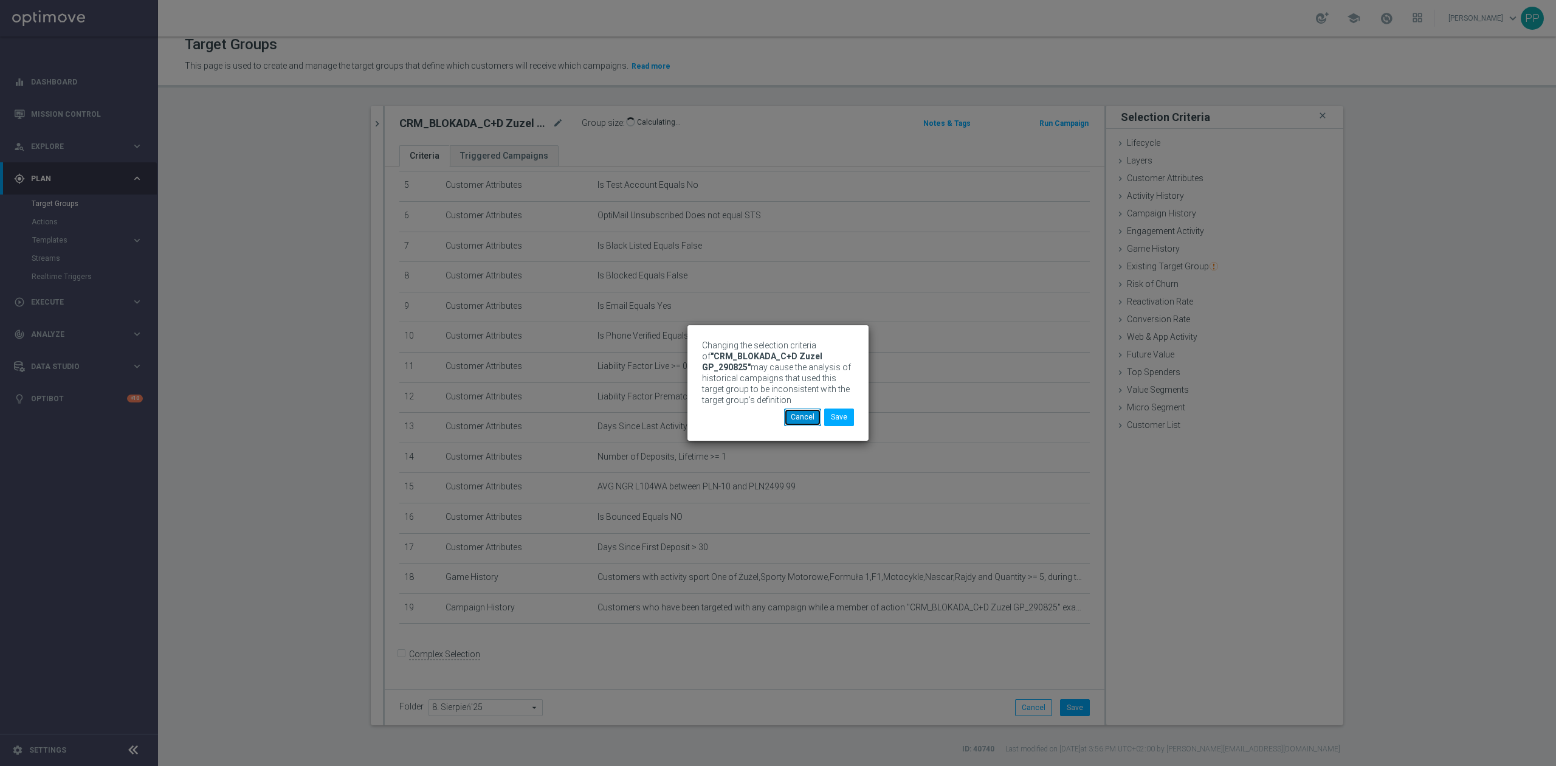
click at [807, 419] on button "Cancel" at bounding box center [802, 416] width 37 height 17
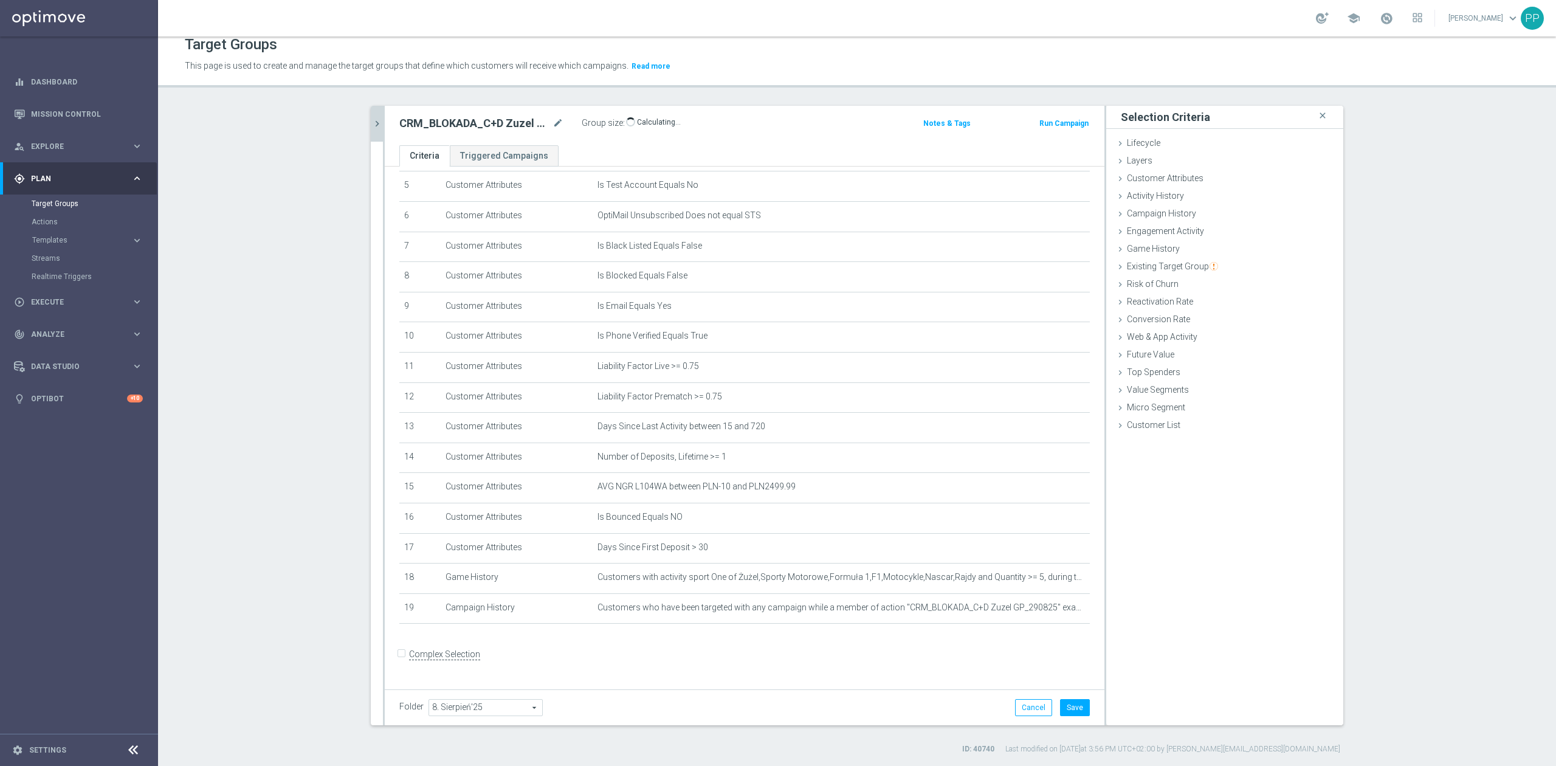
click at [372, 122] on icon "chevron_right" at bounding box center [377, 124] width 12 height 12
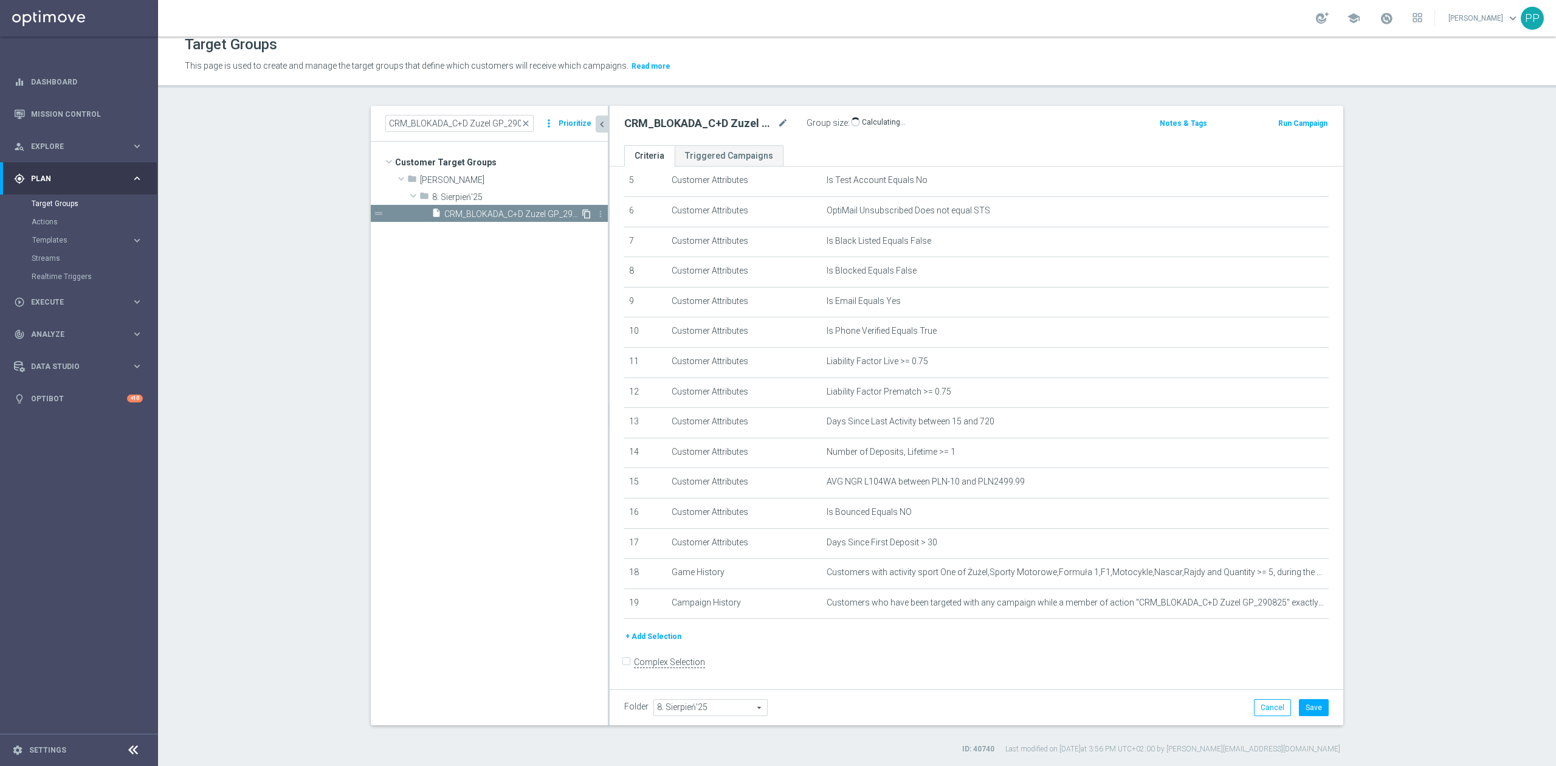
click at [582, 215] on icon "content_copy" at bounding box center [587, 214] width 10 height 10
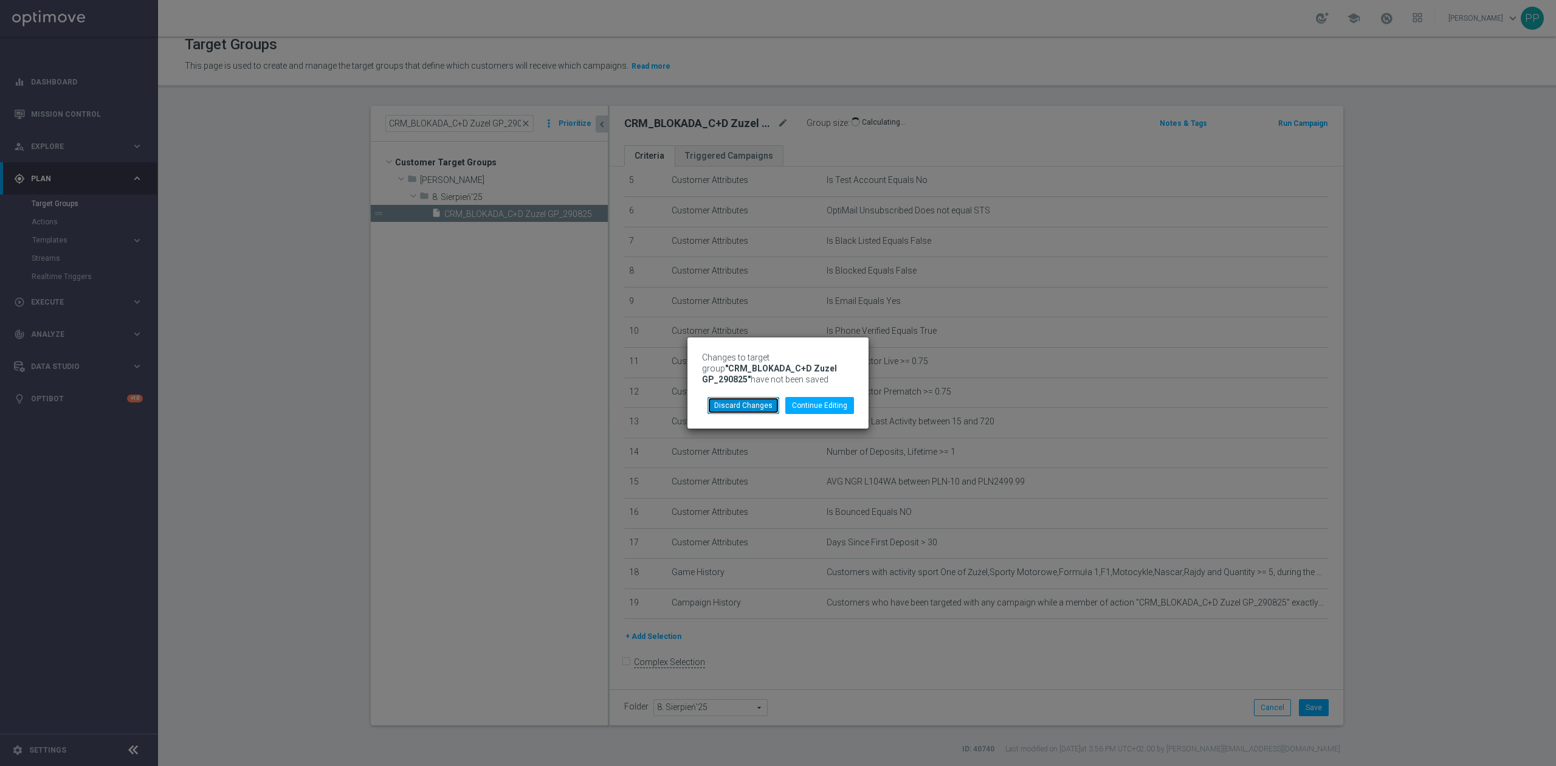
click at [773, 404] on button "Discard Changes" at bounding box center [743, 405] width 72 height 17
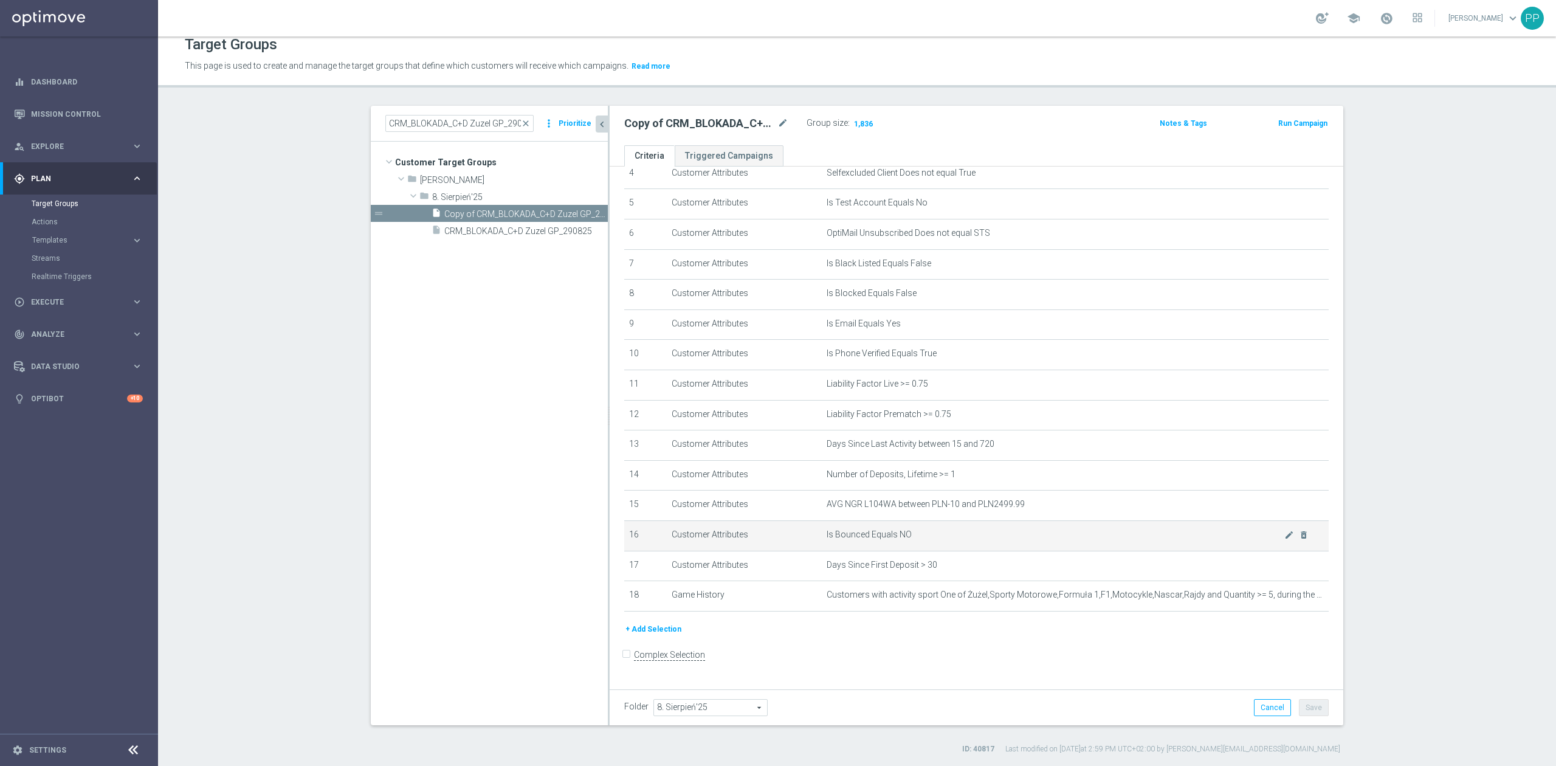
scroll to position [146, 0]
click at [647, 632] on button "+ Add Selection" at bounding box center [653, 628] width 58 height 13
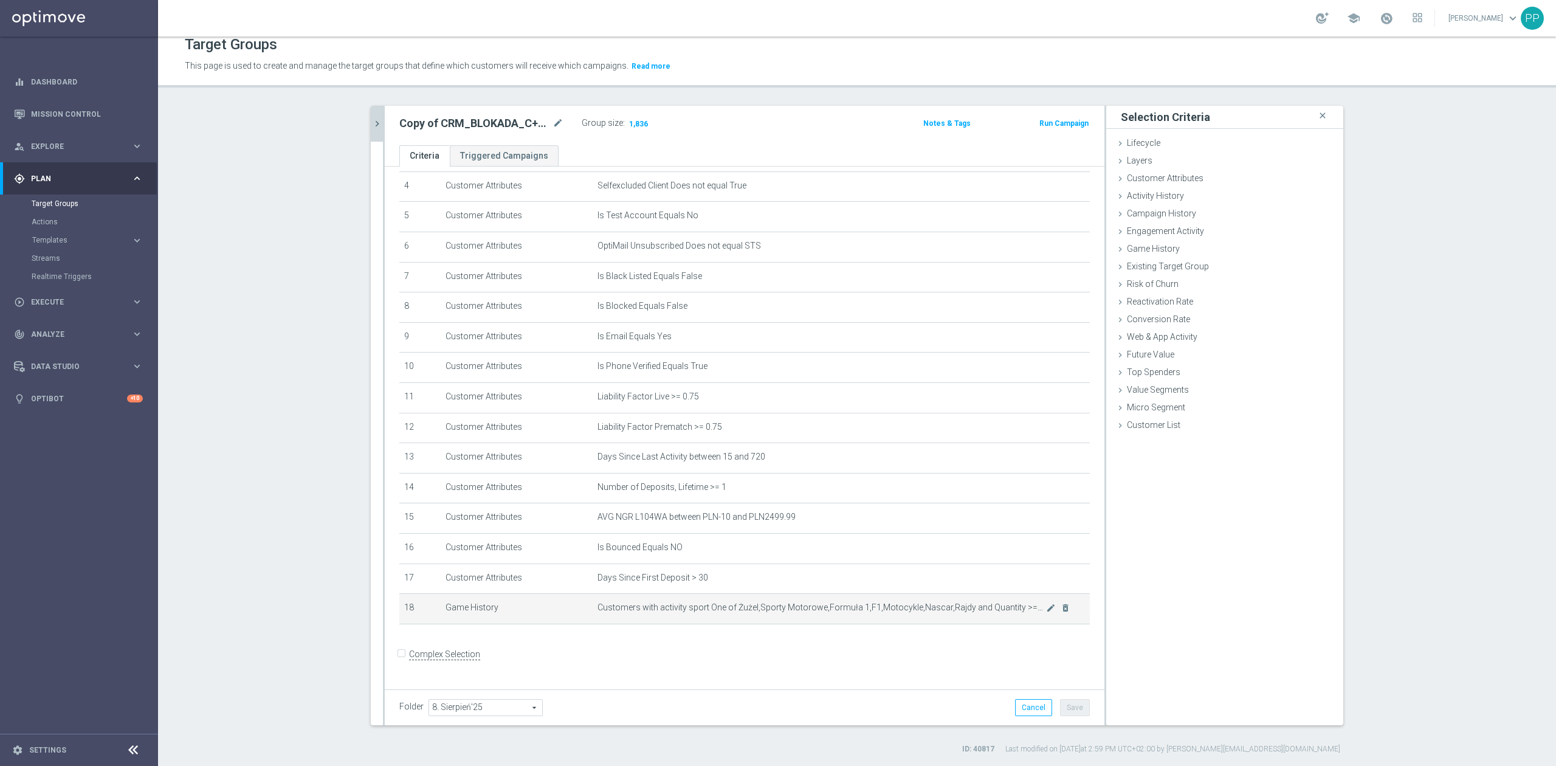
scroll to position [132, 0]
click at [1164, 215] on span "Campaign History" at bounding box center [1161, 213] width 69 height 10
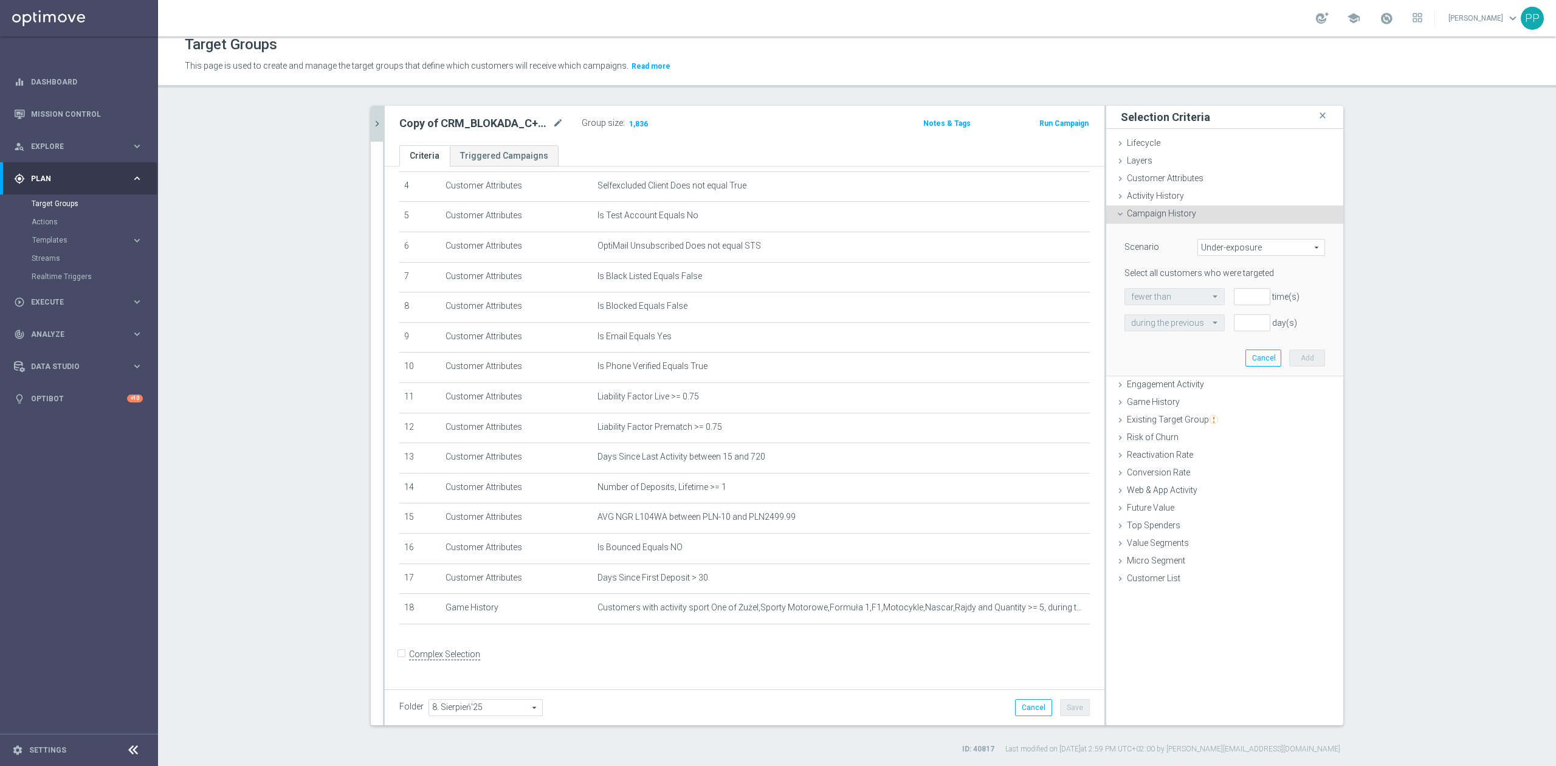
click at [1214, 244] on span "Under-exposure" at bounding box center [1261, 247] width 126 height 16
click at [1211, 332] on span "Custom" at bounding box center [1261, 328] width 114 height 10
type input "Custom"
click at [1225, 298] on span "responded to" at bounding box center [1270, 297] width 108 height 16
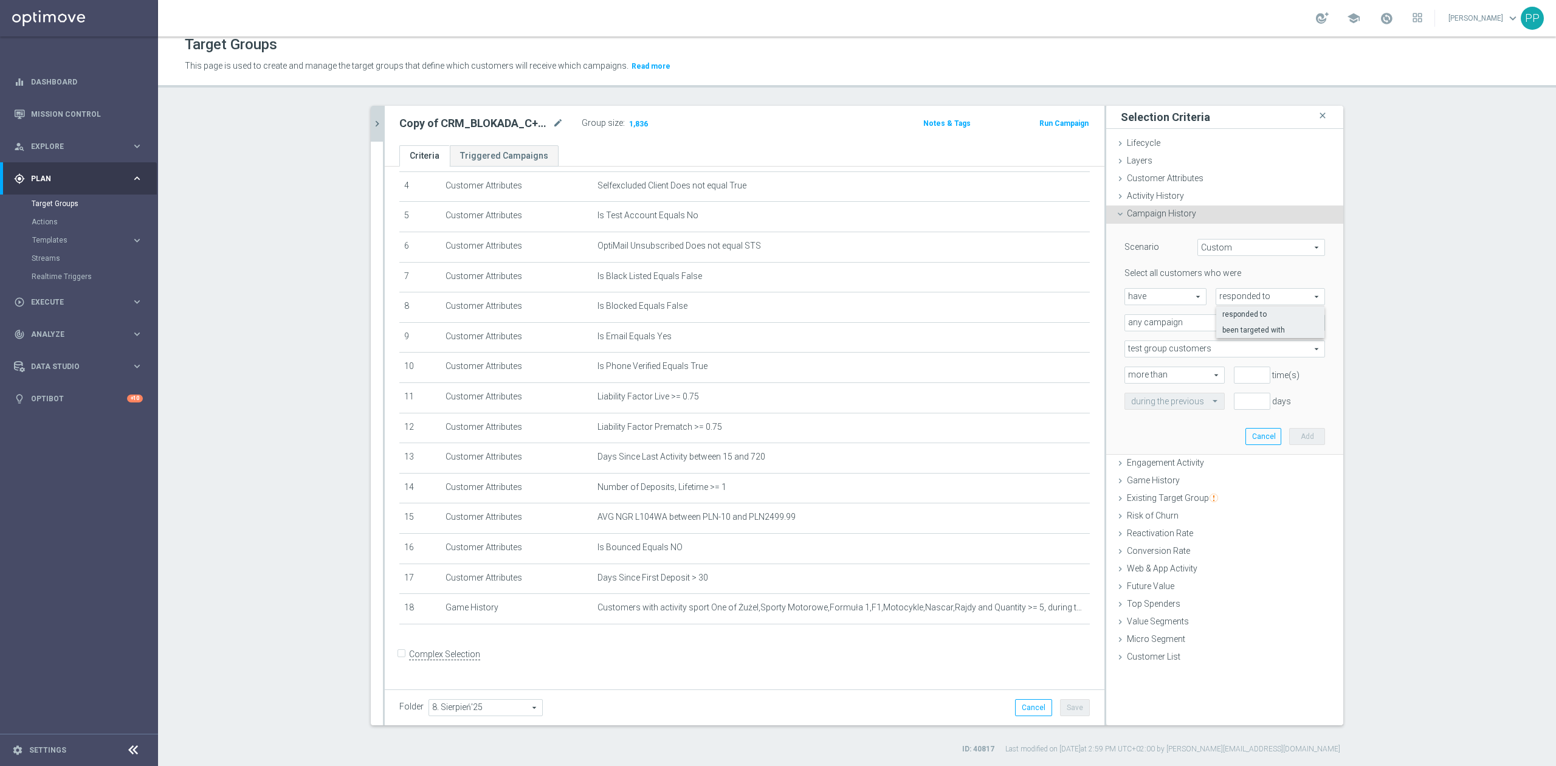
click at [1218, 335] on label "been targeted with" at bounding box center [1270, 330] width 108 height 16
type input "been targeted with"
click at [1166, 325] on span "any campaign" at bounding box center [1224, 323] width 199 height 16
click at [1161, 367] on span "one or more actions" at bounding box center [1224, 372] width 187 height 10
type input "one or more actions"
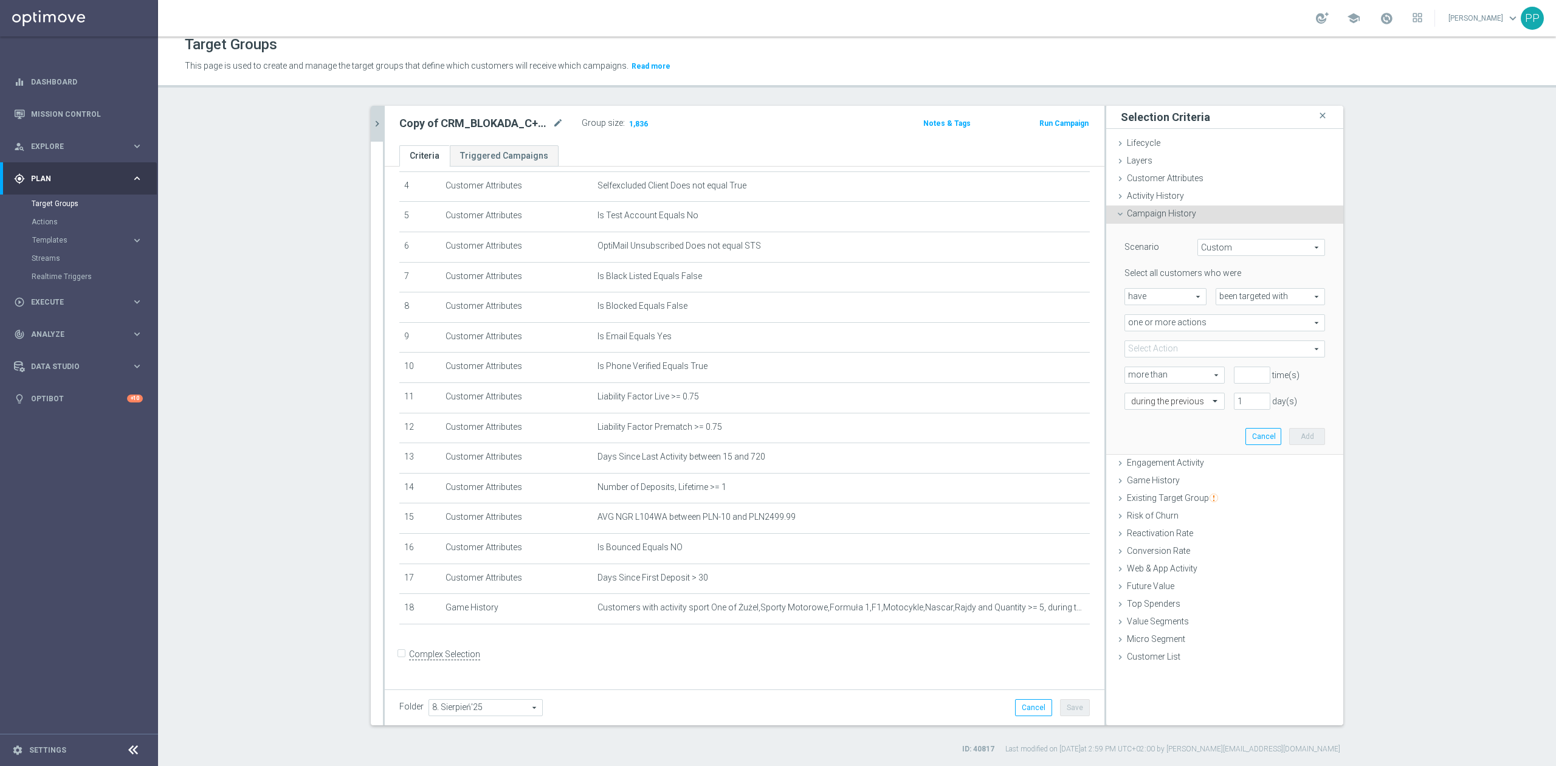
click at [1157, 355] on span at bounding box center [1224, 349] width 199 height 16
click at [1158, 351] on input "search" at bounding box center [1224, 348] width 201 height 17
paste input "CRM_BLOKADA_C+D Zuzel GP_290825"
type input "CRM_BLOKADA_C+D Zuzel GP_290825"
click at [1175, 413] on span "CRM_BLOKADA_C+D Zuzel GP_290825" at bounding box center [1233, 410] width 184 height 10
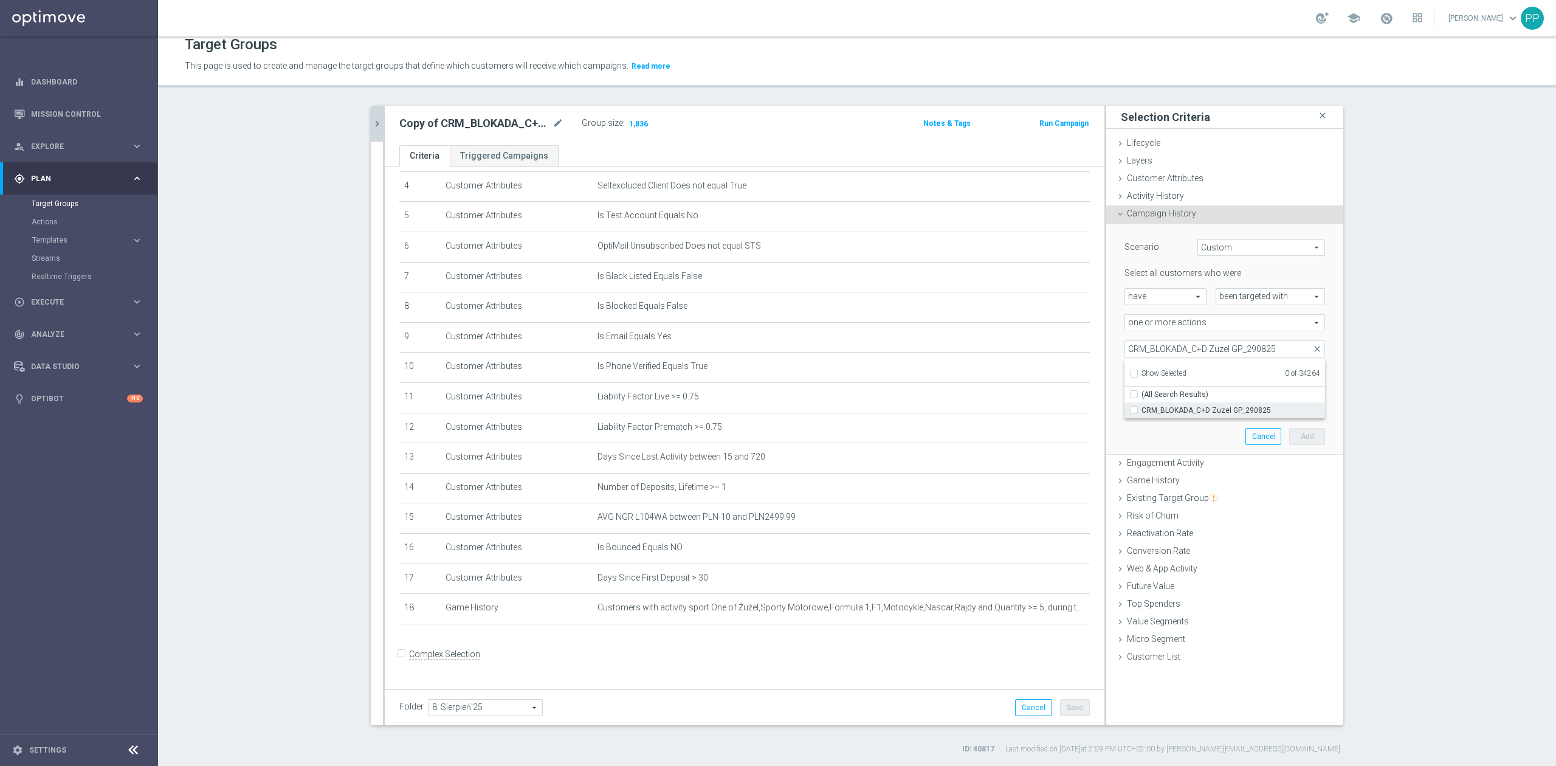
click at [1141, 413] on input "CRM_BLOKADA_C+D Zuzel GP_290825" at bounding box center [1137, 410] width 8 height 8
checkbox input "true"
type input "CRM_BLOKADA_C+D Zuzel GP_290825"
checkbox input "true"
click at [1166, 436] on div "Scenario Custom Custom arrow_drop_down search Select all customers who were hav…" at bounding box center [1224, 339] width 219 height 230
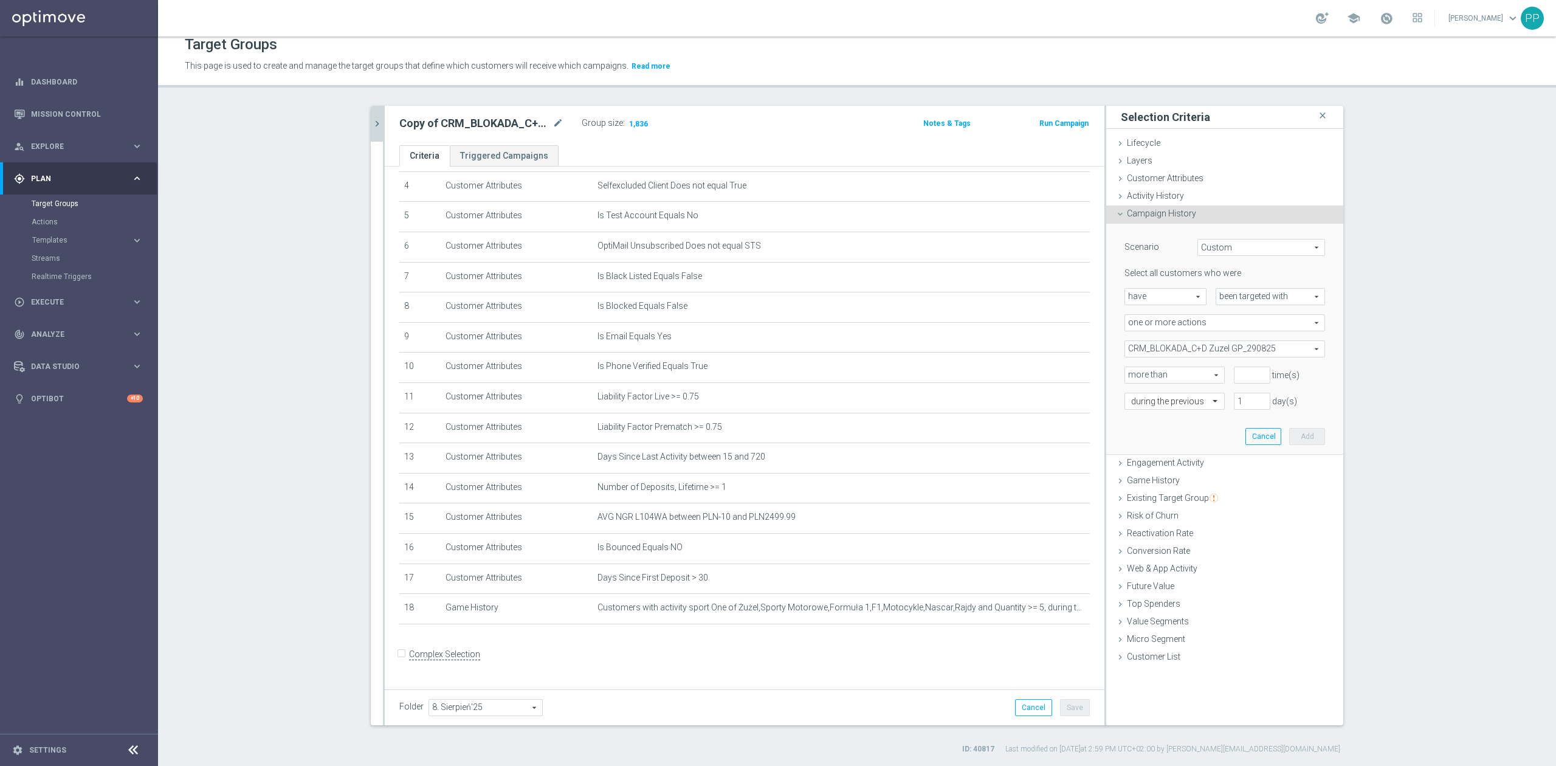
click at [1148, 375] on span "more than" at bounding box center [1174, 375] width 99 height 16
click at [1158, 422] on span "exactly" at bounding box center [1174, 424] width 87 height 10
type input "exactly"
click at [1238, 372] on input "number" at bounding box center [1252, 374] width 36 height 17
type input "1"
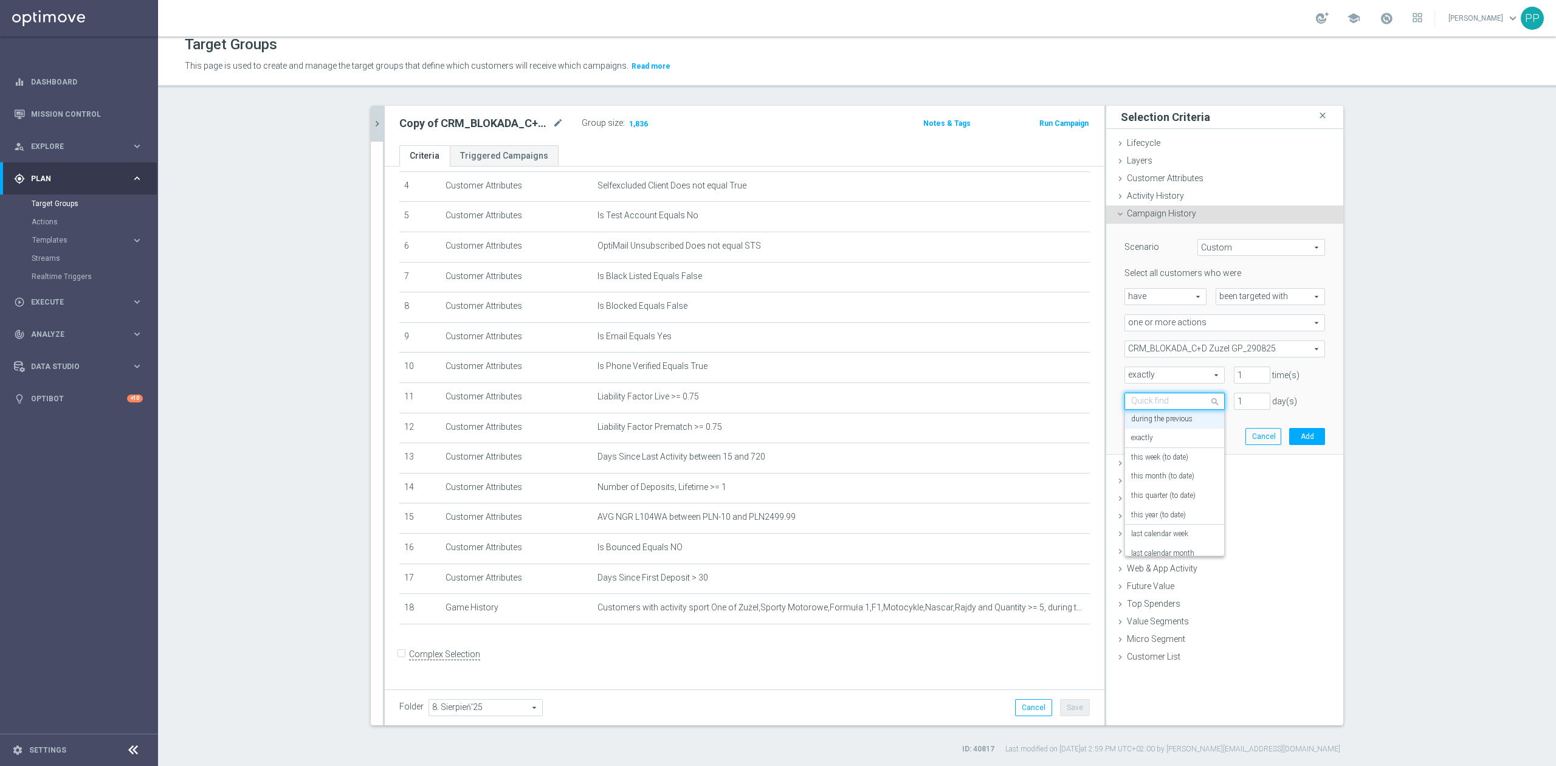
click at [1189, 404] on div at bounding box center [1174, 401] width 99 height 11
click at [1154, 502] on label "on this date" at bounding box center [1149, 505] width 37 height 10
click at [1177, 435] on input at bounding box center [1224, 427] width 201 height 17
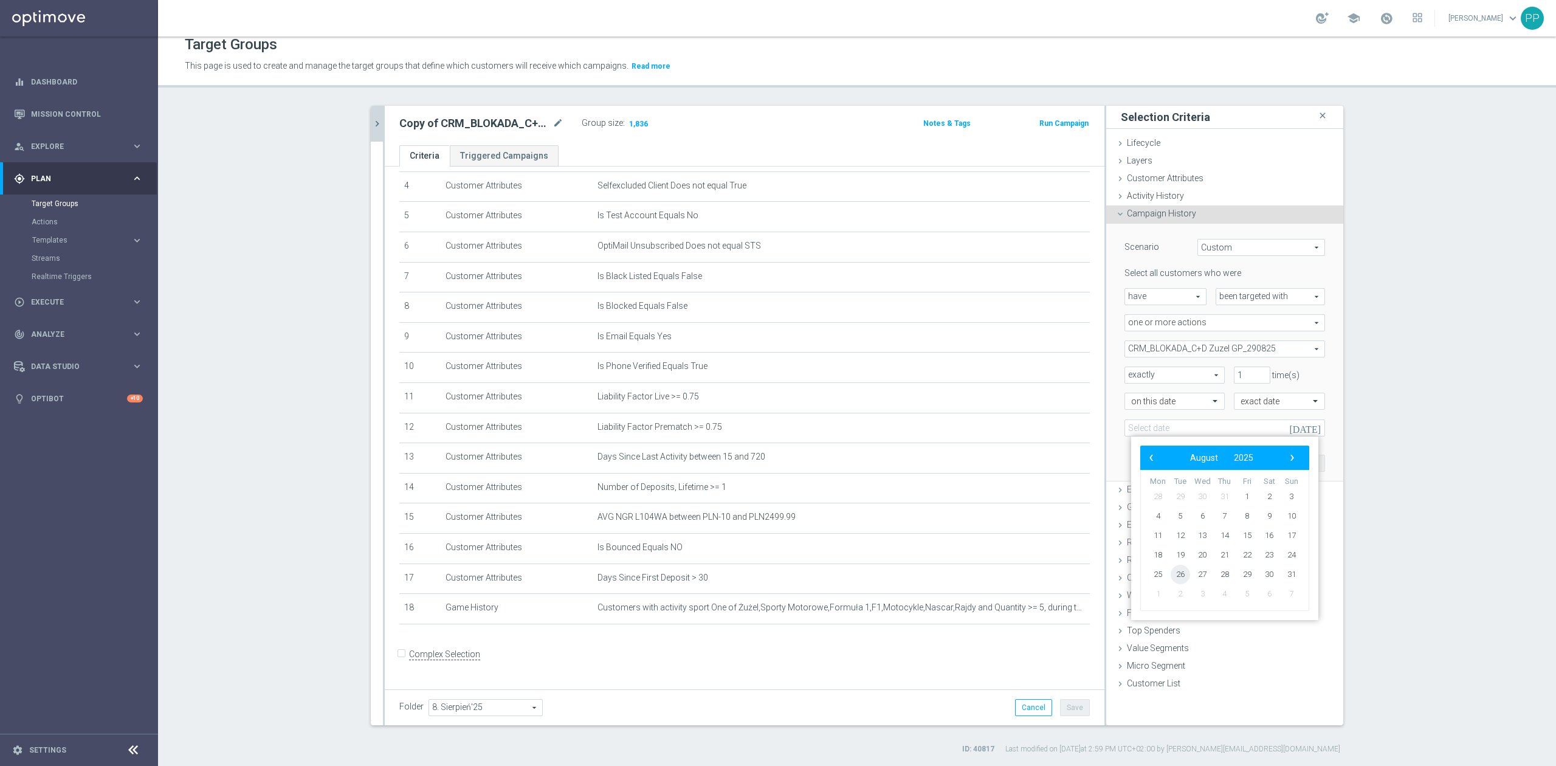
click at [1185, 572] on tr "25 26 27 28 29 30 31" at bounding box center [1225, 574] width 156 height 19
click at [1185, 572] on span "26" at bounding box center [1180, 574] width 19 height 19
type input "26 Aug 2025"
click at [1301, 468] on button "Add" at bounding box center [1307, 463] width 36 height 17
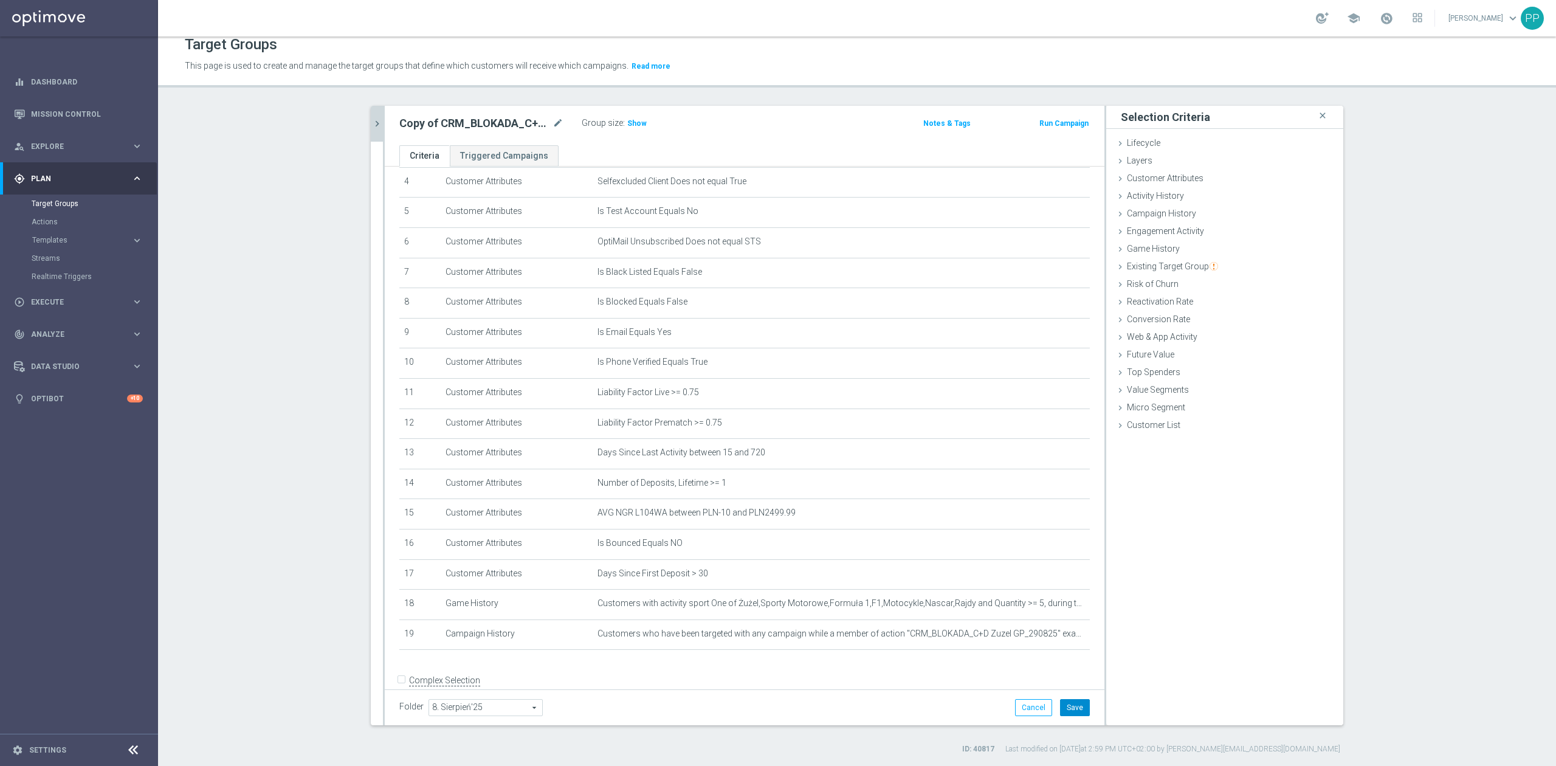
click at [1076, 706] on button "Save" at bounding box center [1075, 707] width 30 height 17
click at [630, 120] on span "Show" at bounding box center [636, 123] width 19 height 9
click at [553, 124] on icon "mode_edit" at bounding box center [557, 123] width 11 height 15
click at [549, 123] on input "D_ALL_TARGET_BET_GP ZUZEL 100% do 300 PLN_2908205" at bounding box center [481, 124] width 164 height 17
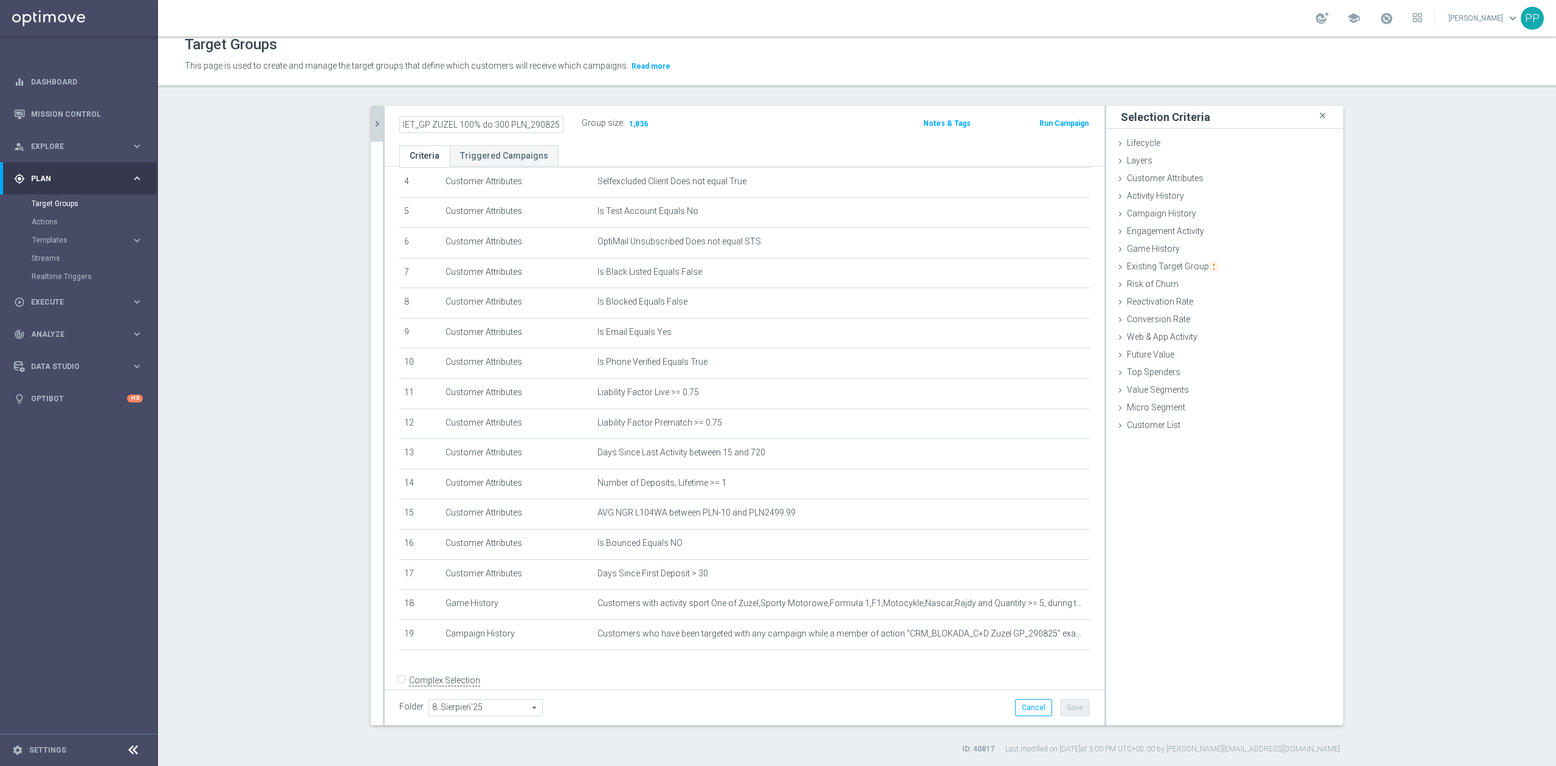
scroll to position [0, 63]
type input "D_ALL_TARGET_BET_GP ZUZEL 100% do 300 PLN_290825"
click at [574, 101] on div "Target Groups This page is used to create and manage the target groups that def…" at bounding box center [857, 400] width 1398 height 729
click at [1060, 703] on button "Save" at bounding box center [1075, 707] width 30 height 17
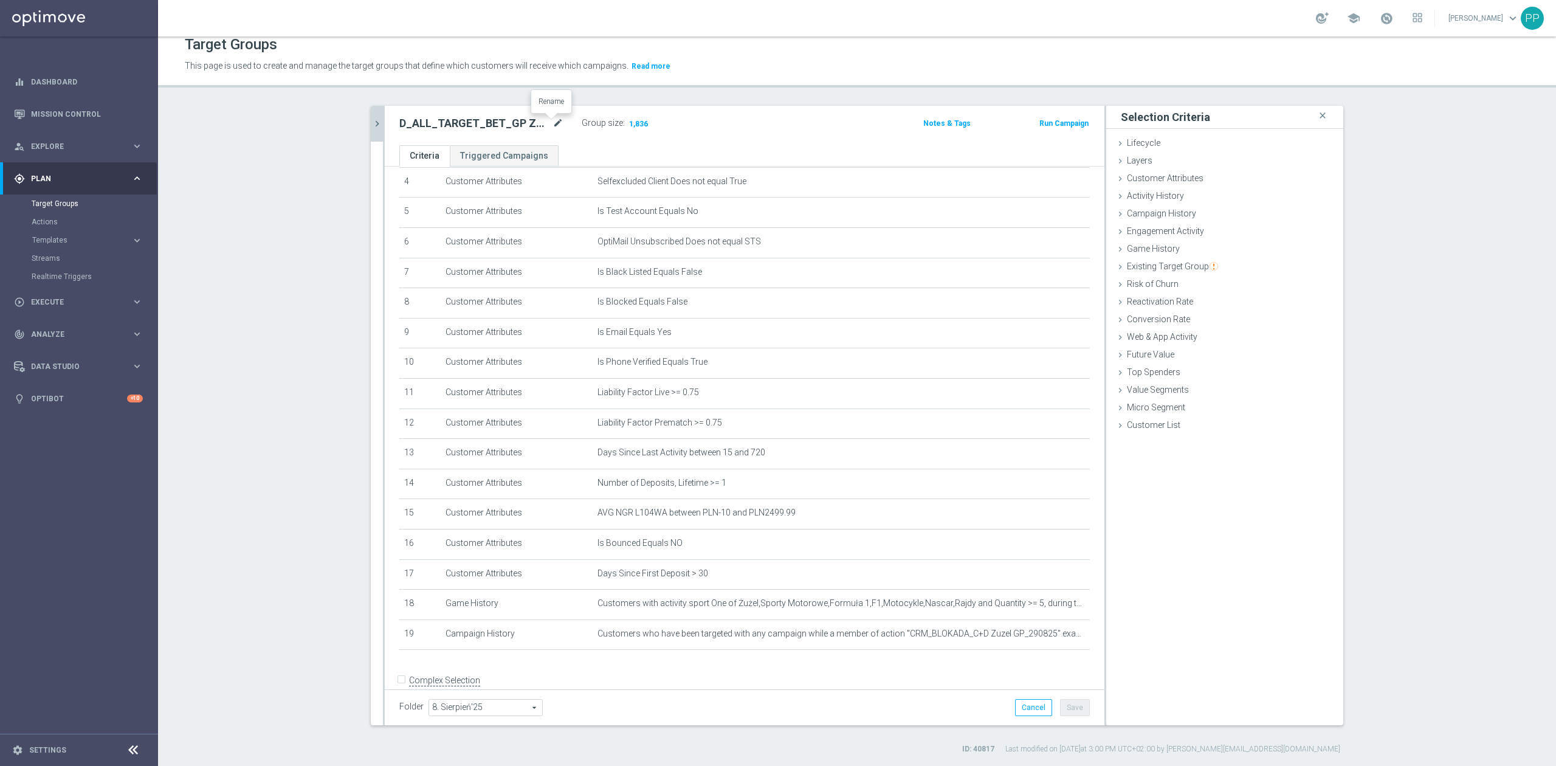
click at [552, 122] on icon "mode_edit" at bounding box center [557, 123] width 11 height 15
click at [540, 125] on input "D_ALL_TARGET_BET_GP ZUZEL 100% do 300 PLN_290825" at bounding box center [481, 124] width 164 height 17
drag, startPoint x: 548, startPoint y: 122, endPoint x: 334, endPoint y: 122, distance: 213.9
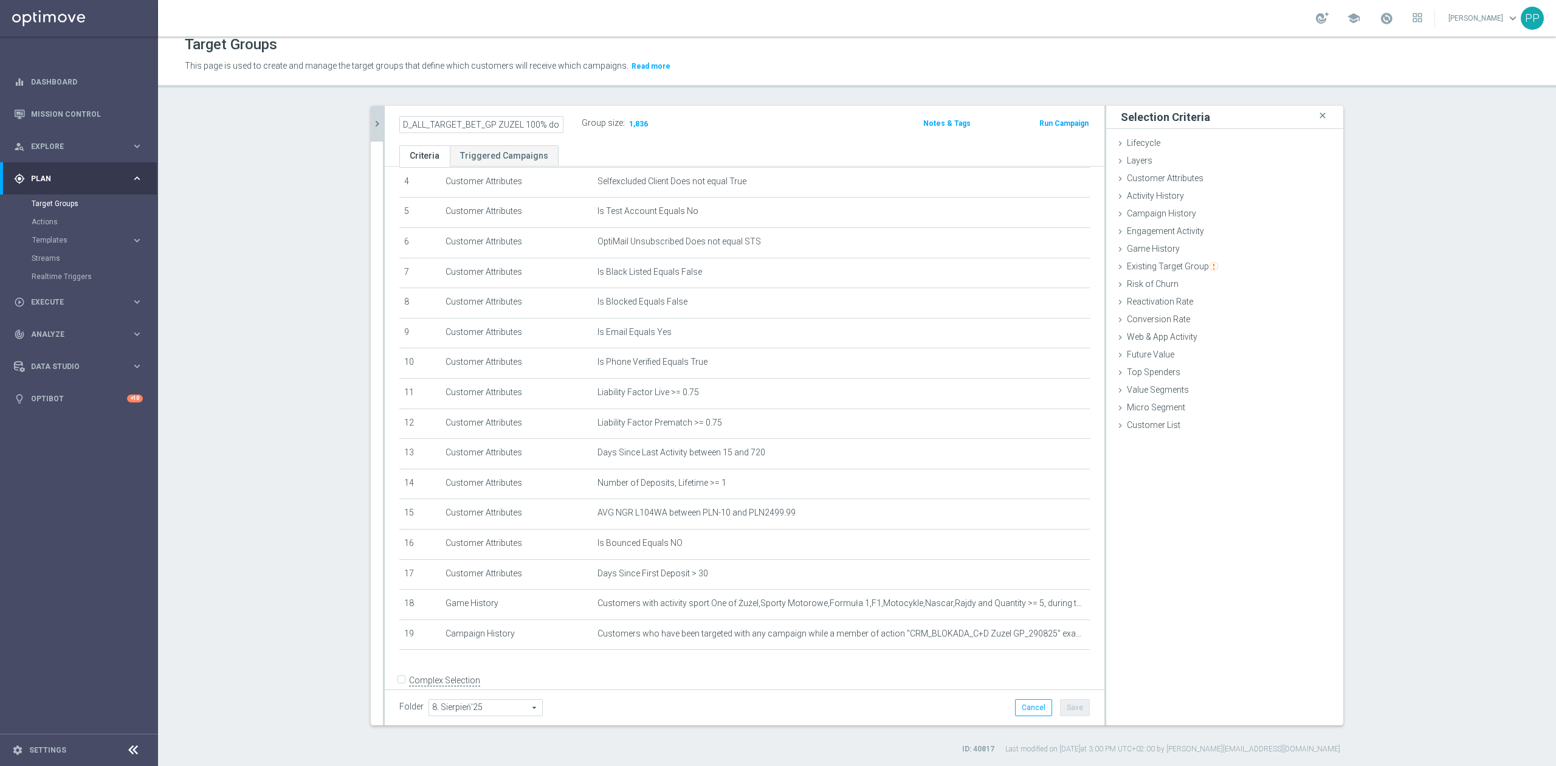
click at [334, 122] on section "CRM_BLOKADA_C+D Zuzel GP_290825 close more_vert Prioritize Customer Target Grou…" at bounding box center [857, 430] width 1398 height 648
click at [407, 122] on input "D_ALL_TARGET_BET_GP ZUZEL 100% do 300 PLN_290825" at bounding box center [481, 124] width 164 height 17
click at [456, 124] on input "D_ALL_TARGET_BET_GP ZUZEL 100% do 300 PLN_290825" at bounding box center [481, 124] width 164 height 17
drag, startPoint x: 481, startPoint y: 123, endPoint x: 575, endPoint y: 122, distance: 93.6
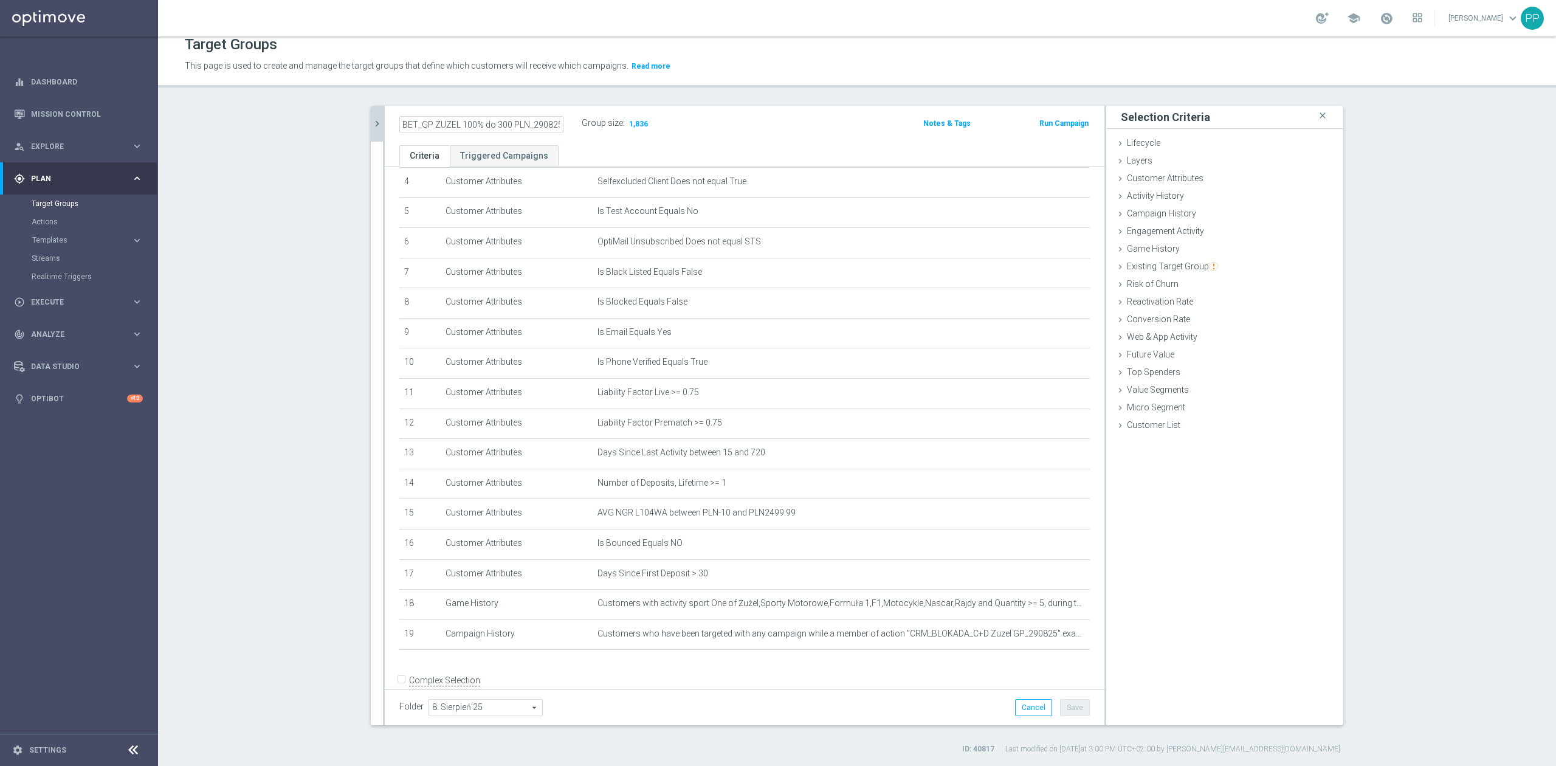
click at [575, 122] on div "D_ALL_TARGET_BET_GP ZUZEL 100% do 300 PLN_290825 Group size : 1,836" at bounding box center [626, 124] width 472 height 18
click at [563, 88] on div "Target Groups This page is used to create and manage the target groups that def…" at bounding box center [857, 400] width 1398 height 729
click at [553, 122] on icon "mode_edit" at bounding box center [557, 123] width 11 height 15
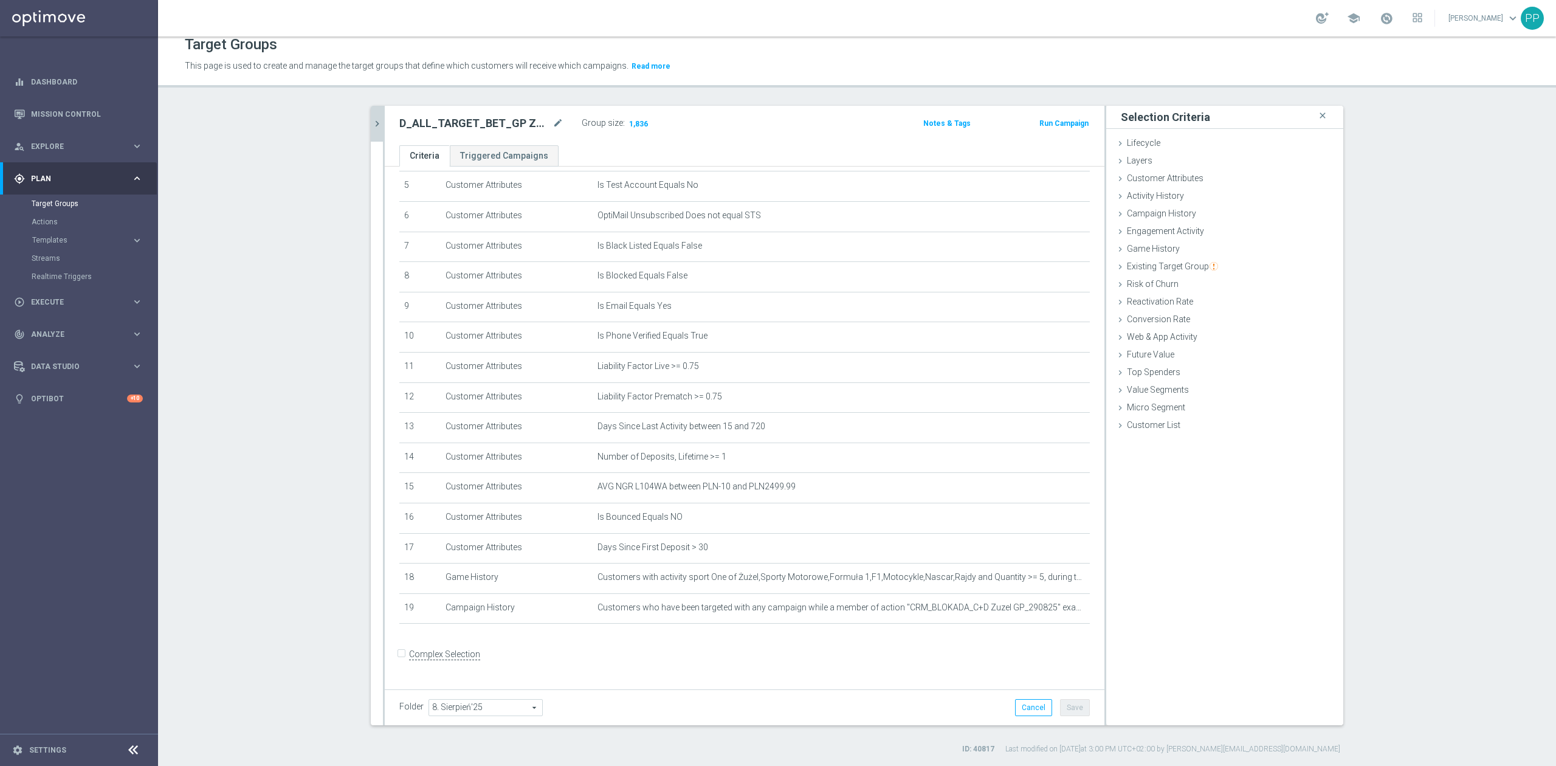
click at [375, 125] on icon "chevron_right" at bounding box center [377, 124] width 12 height 12
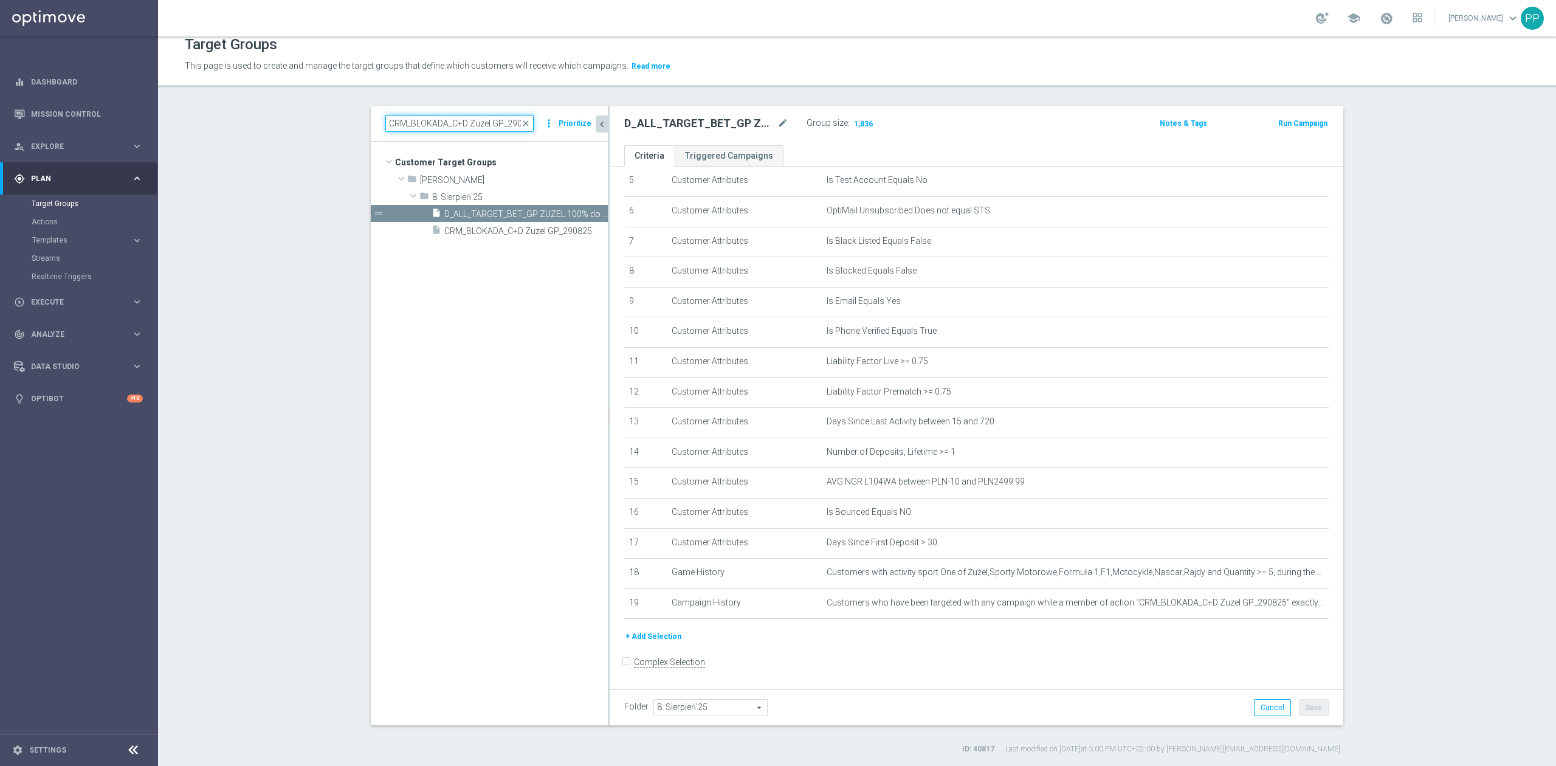
click at [455, 126] on input "CRM_BLOKADA_C+D Zuzel GP_290825" at bounding box center [459, 123] width 148 height 17
paste input "Reczna S"
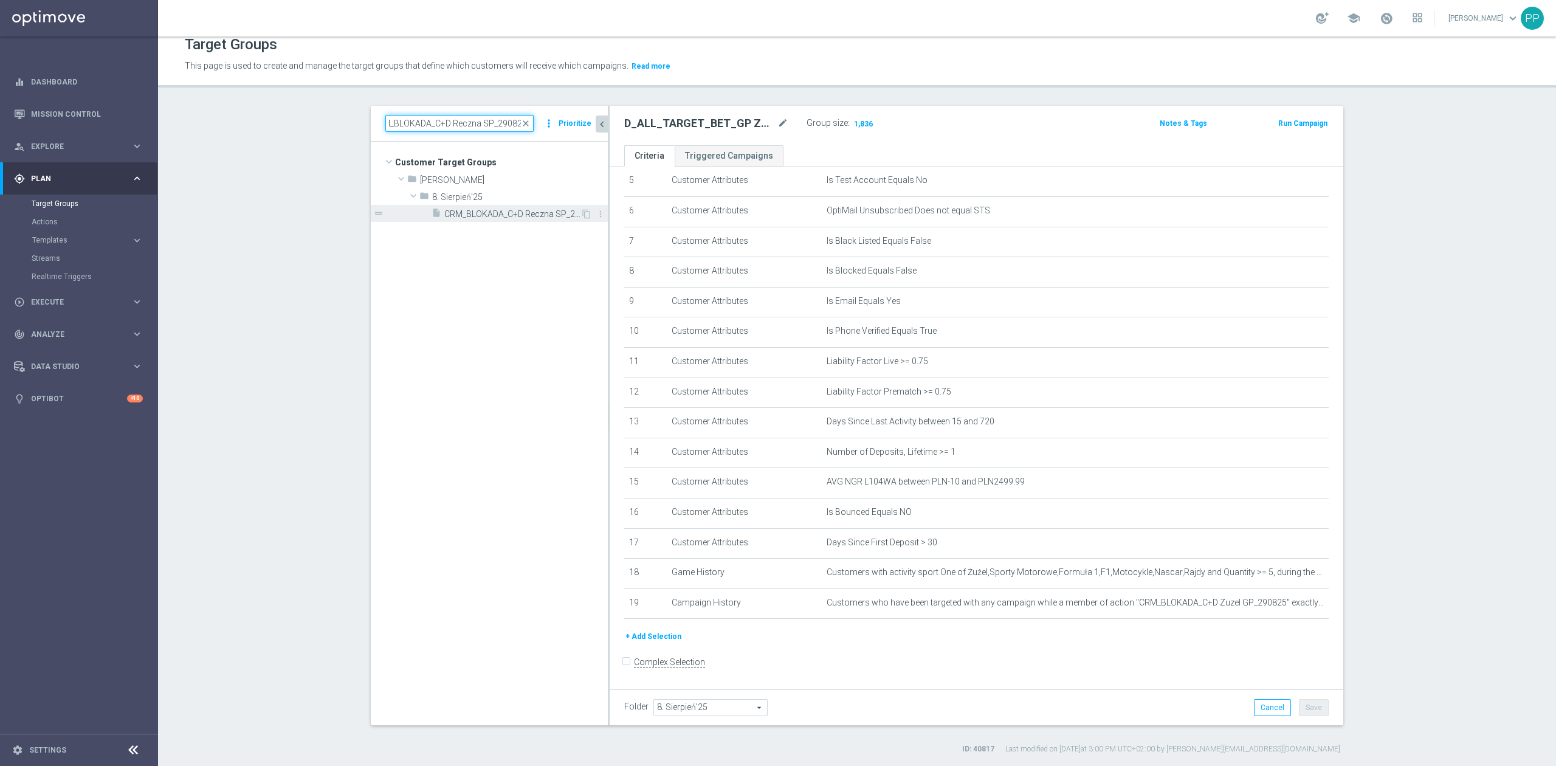
type input "CRM_BLOKADA_C+D Reczna SP_290825"
click at [483, 213] on span "CRM_BLOKADA_C+D Reczna SP_290825" at bounding box center [512, 214] width 136 height 10
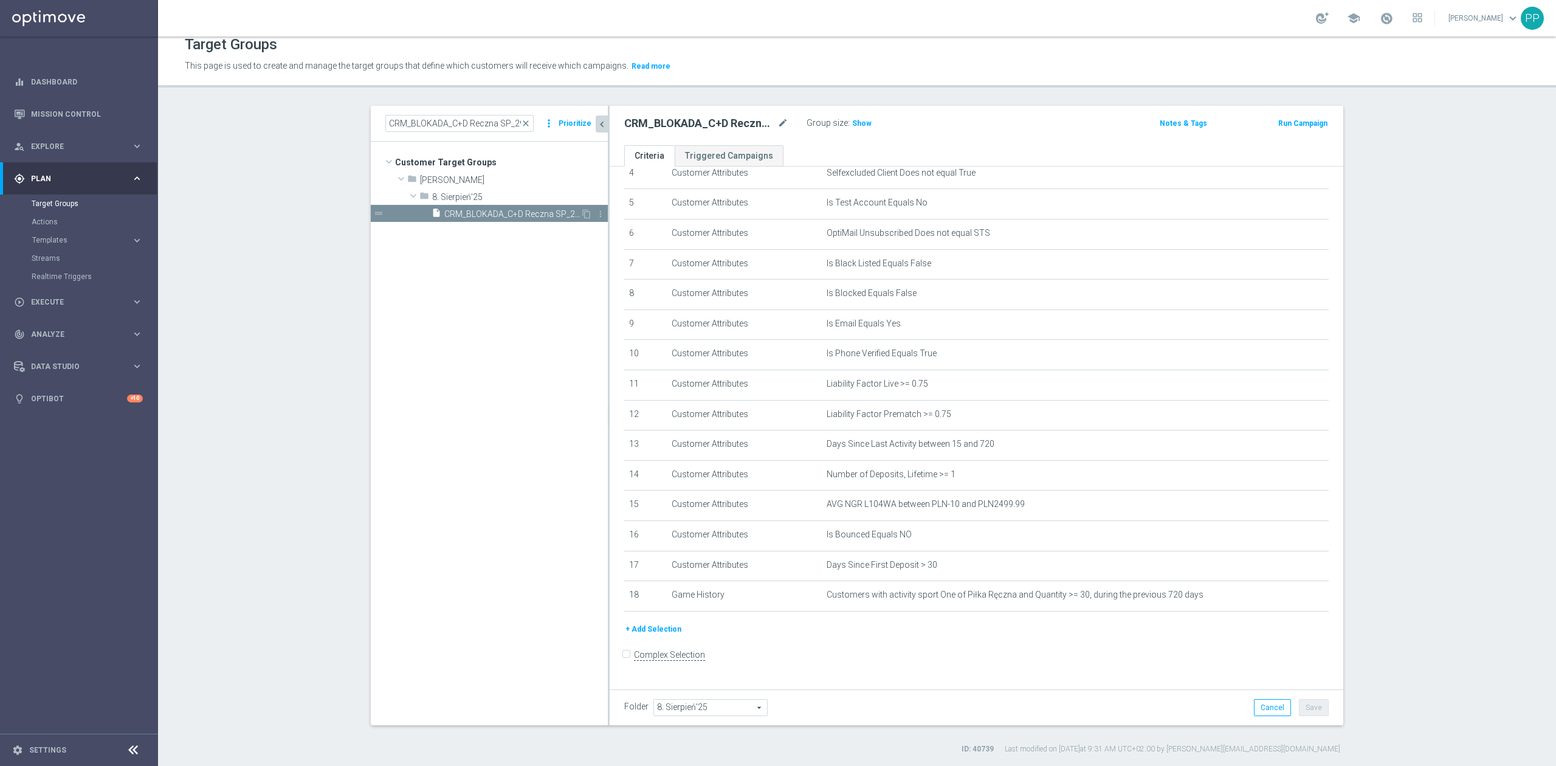
scroll to position [146, 0]
click at [582, 215] on icon "content_copy" at bounding box center [587, 214] width 10 height 10
click at [642, 636] on button "+ Add Selection" at bounding box center [653, 628] width 58 height 13
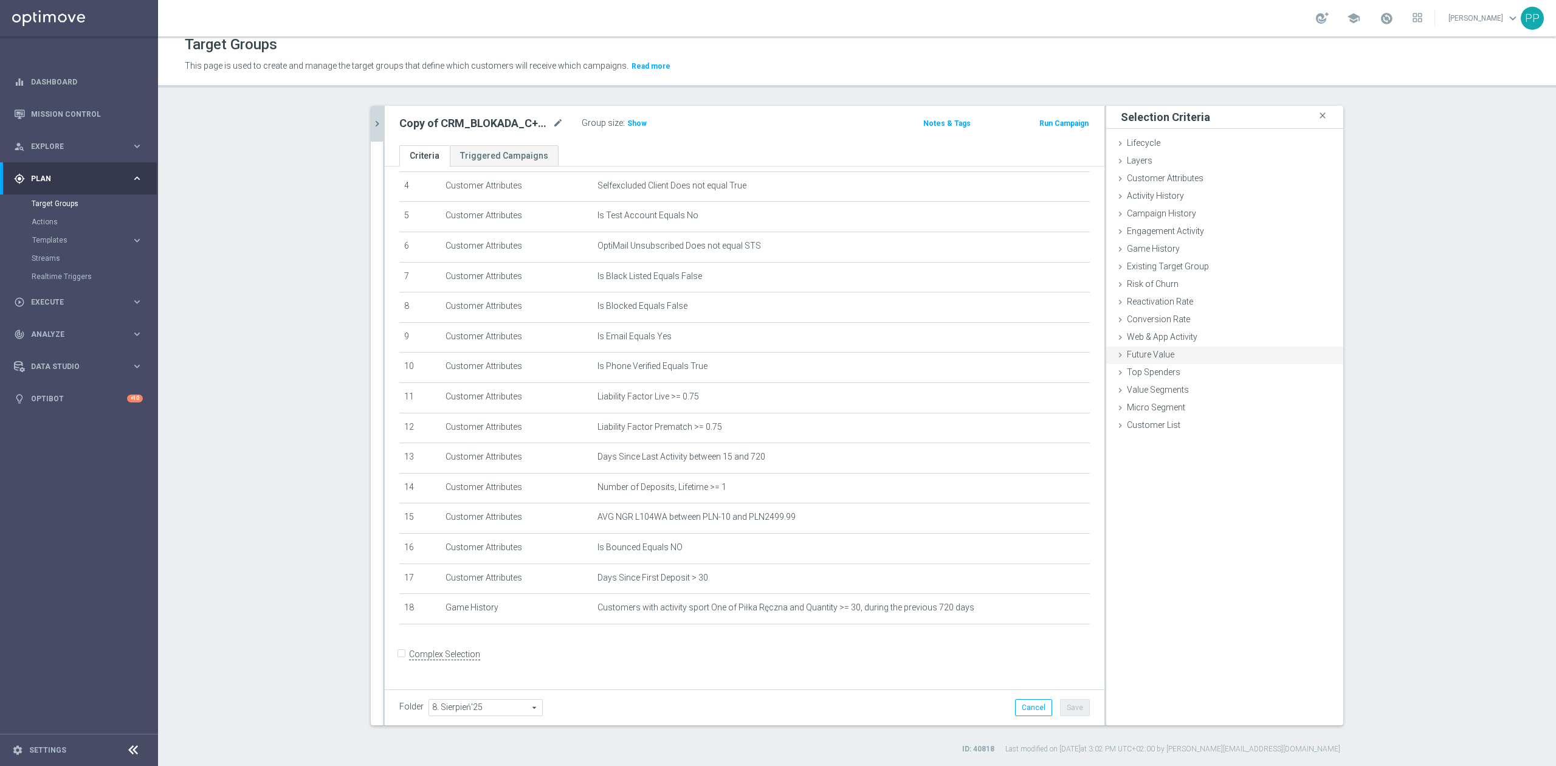
scroll to position [132, 0]
click at [1182, 176] on span "Customer Attributes" at bounding box center [1165, 178] width 77 height 10
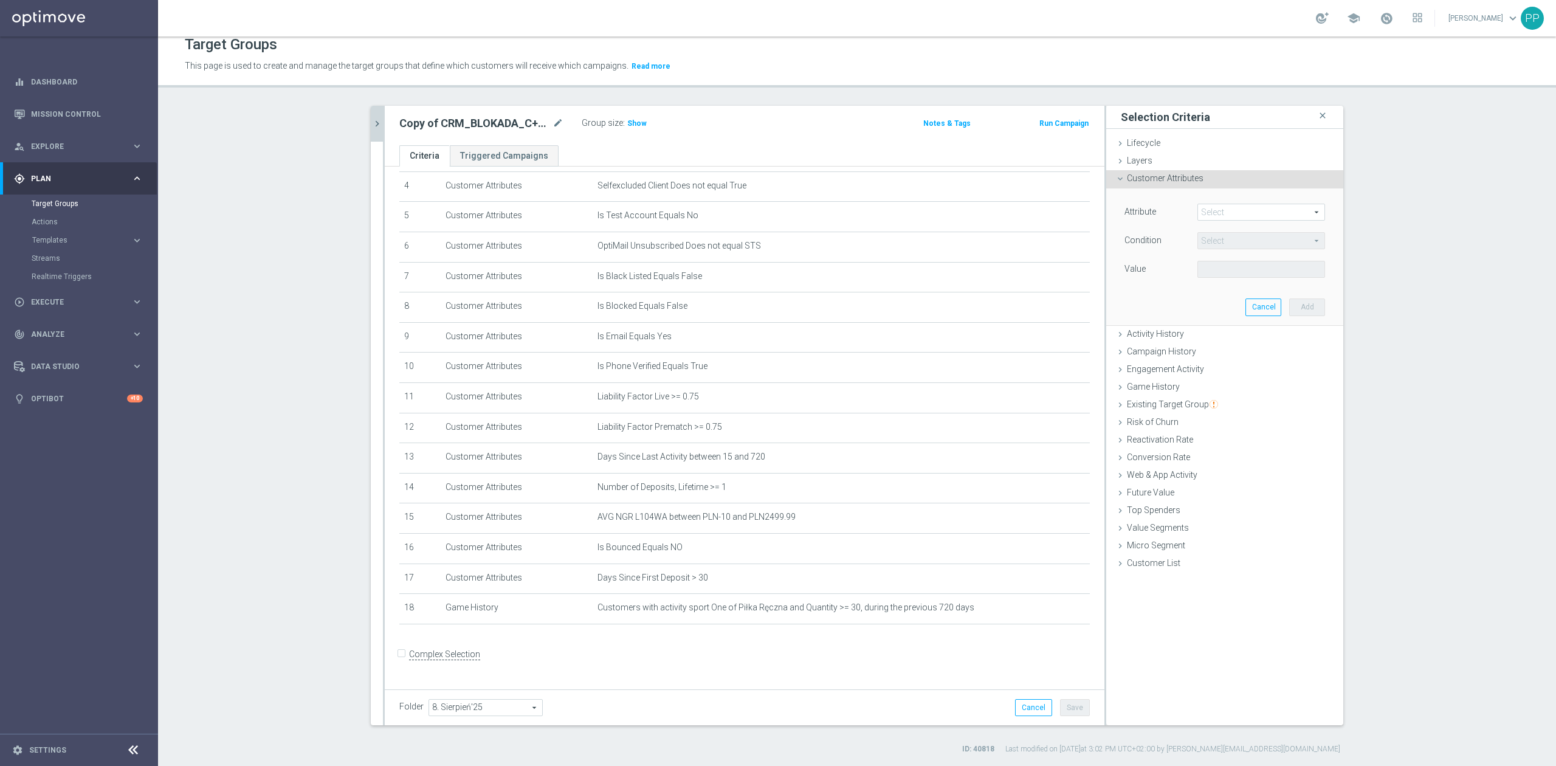
click at [1183, 178] on span "Customer Attributes" at bounding box center [1165, 178] width 77 height 10
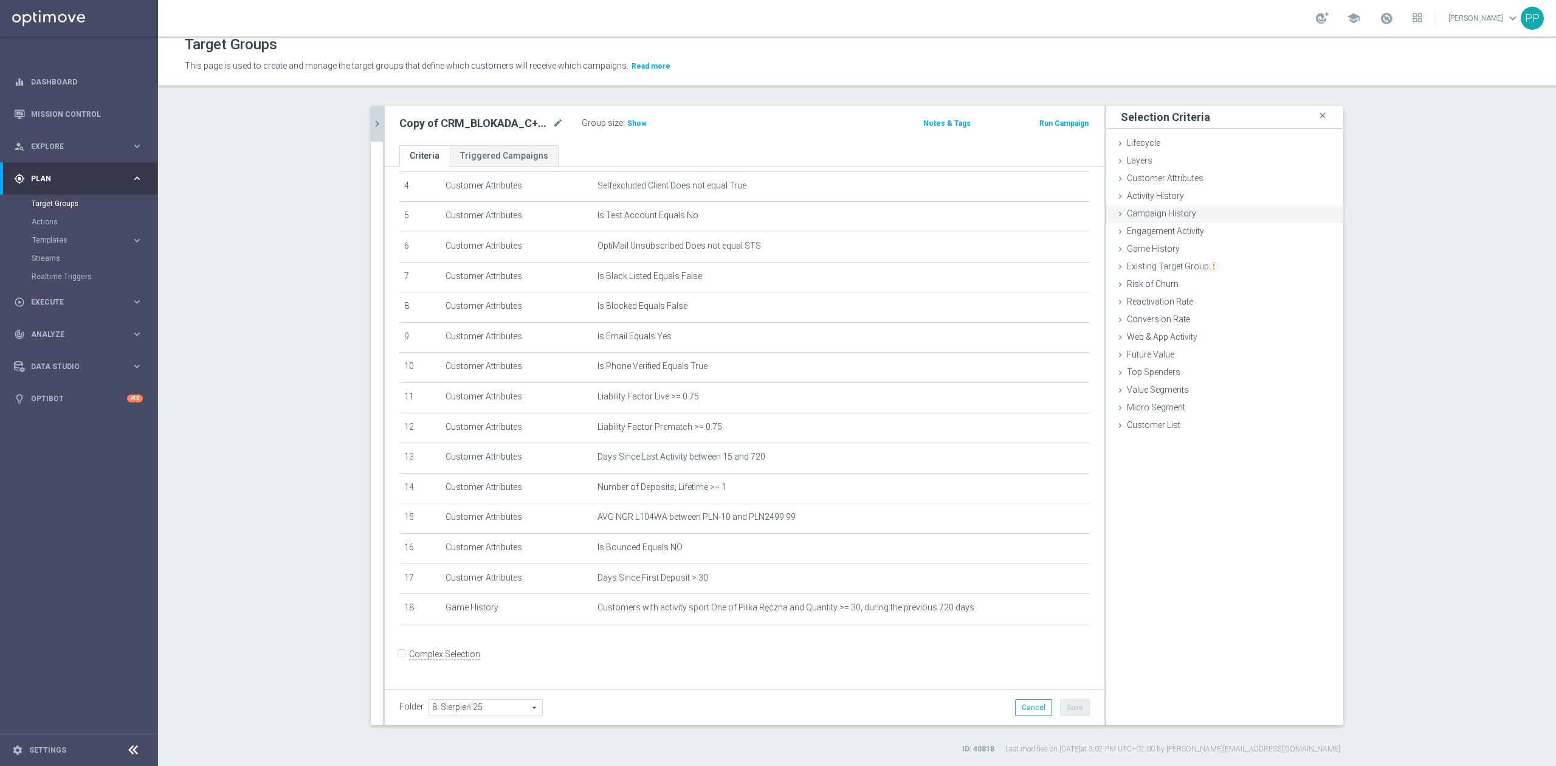
click at [1183, 216] on span "Campaign History" at bounding box center [1161, 213] width 69 height 10
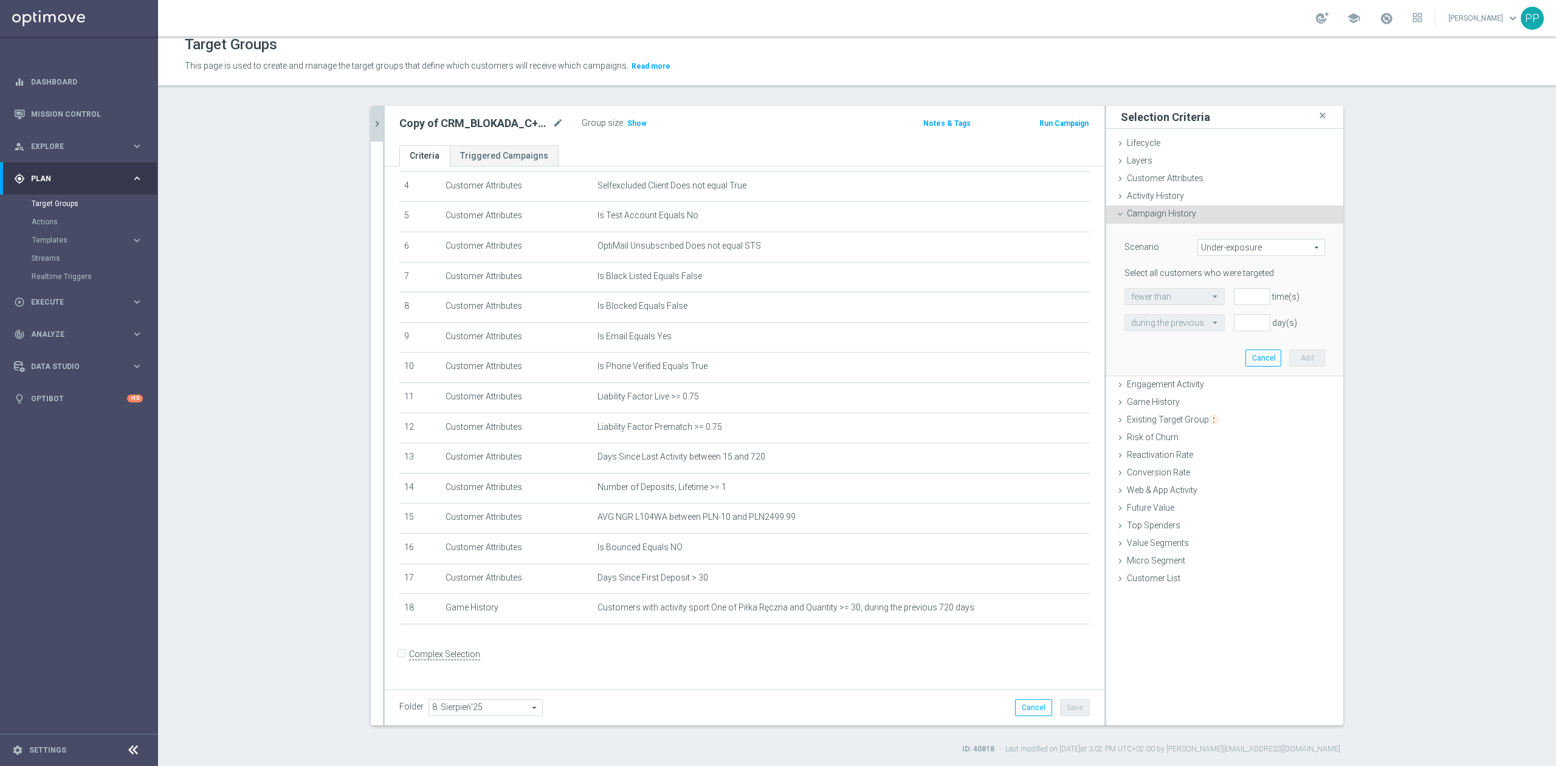
click at [1228, 242] on span "Under-exposure" at bounding box center [1261, 247] width 126 height 16
click at [1204, 328] on span "Custom" at bounding box center [1261, 328] width 114 height 10
type input "Custom"
click at [1245, 297] on span "responded to" at bounding box center [1270, 297] width 108 height 16
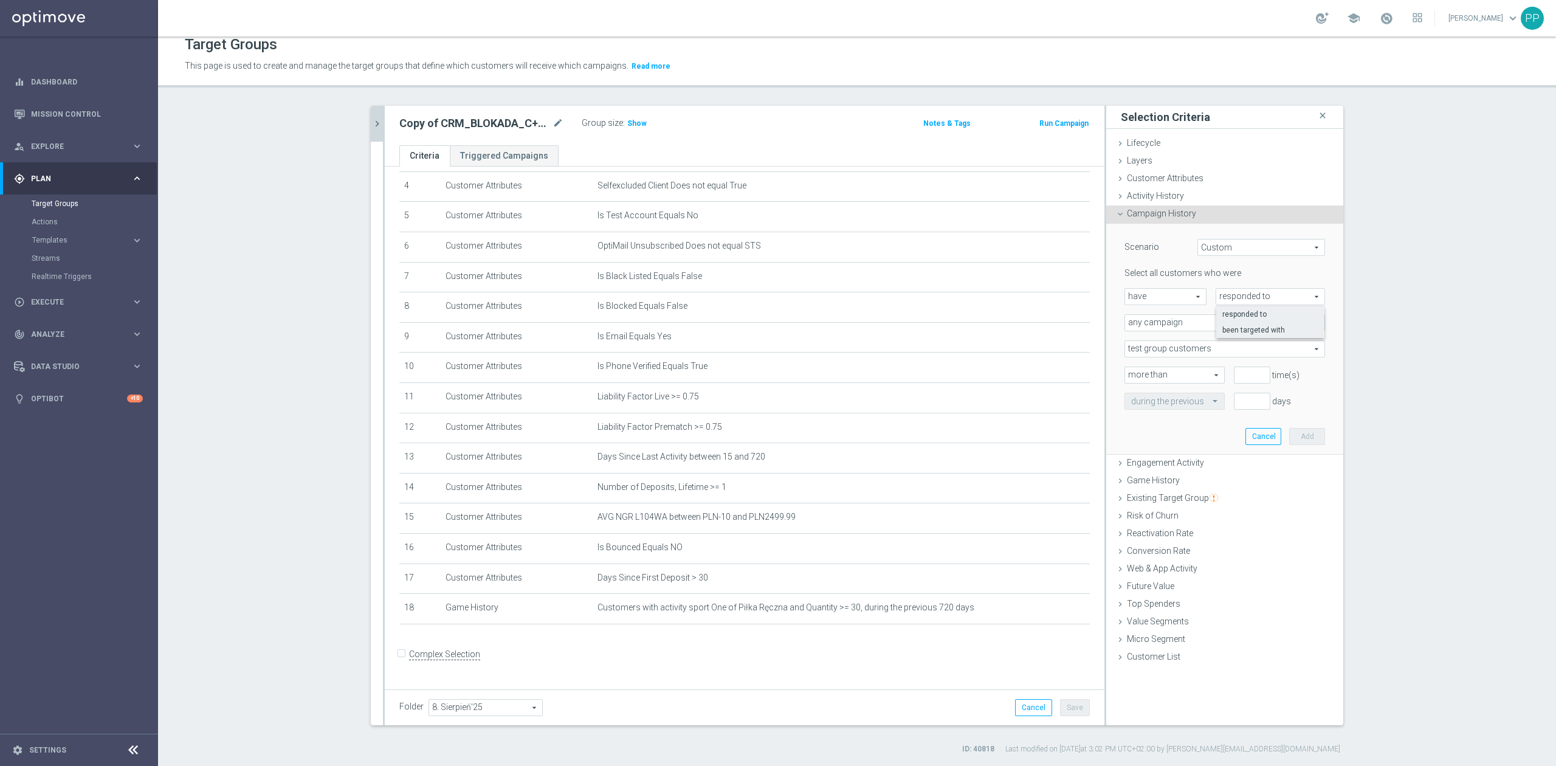
click at [1233, 333] on span "been targeted with" at bounding box center [1270, 330] width 96 height 10
type input "been targeted with"
click at [1180, 317] on span "any campaign" at bounding box center [1224, 323] width 199 height 16
click at [1158, 368] on span "one or more actions" at bounding box center [1224, 372] width 187 height 10
type input "one or more actions"
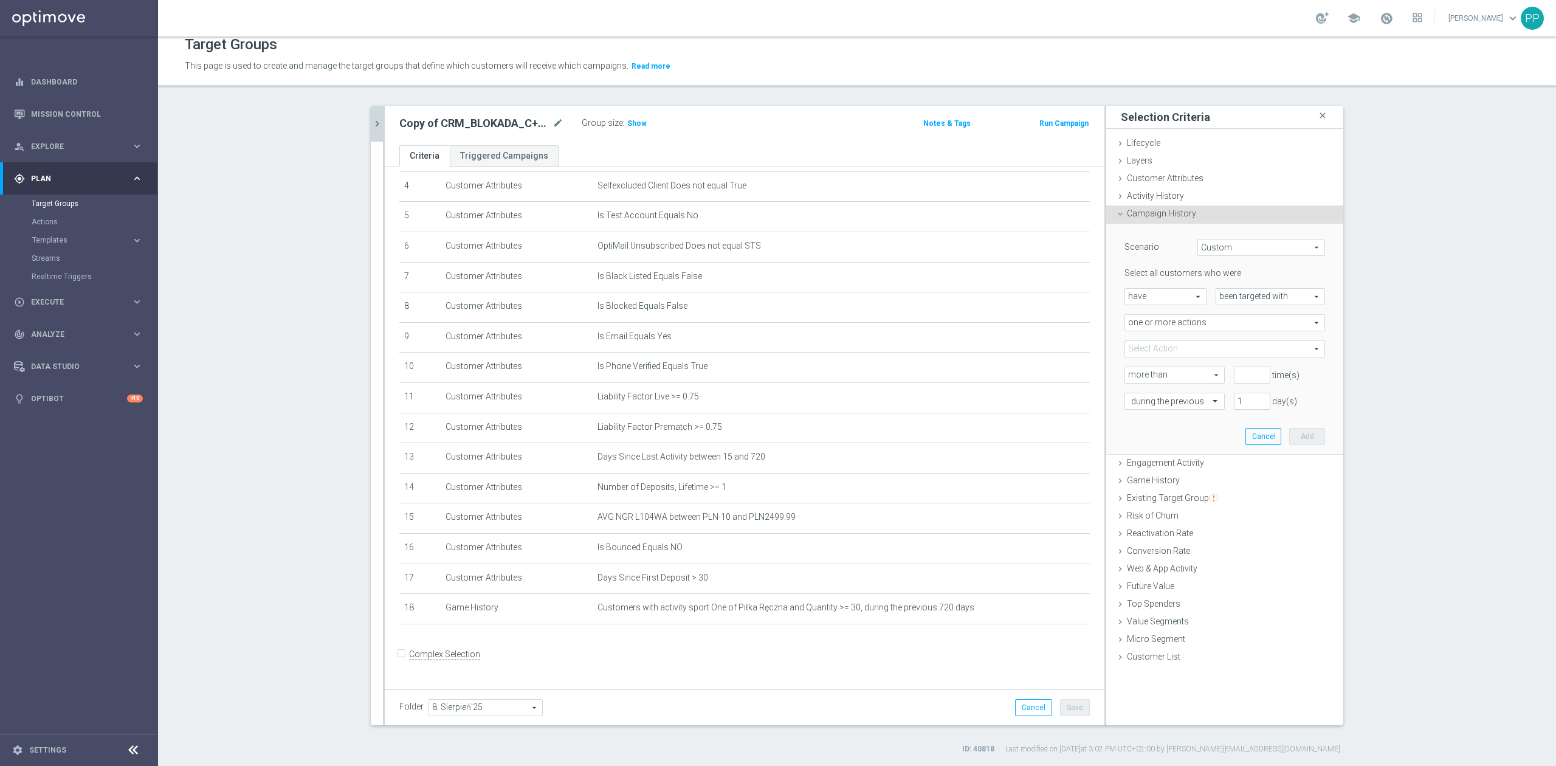
click at [1158, 353] on span at bounding box center [1224, 349] width 199 height 16
click at [1158, 353] on input "search" at bounding box center [1224, 348] width 201 height 17
paste input "CRM_BLOKADA_C+D Reczna SP_290825"
type input "CRM_BLOKADA_C+D Reczna SP_290825"
click at [1162, 408] on span "CRM_BLOKADA_C+D Reczna SP_290825" at bounding box center [1233, 410] width 184 height 10
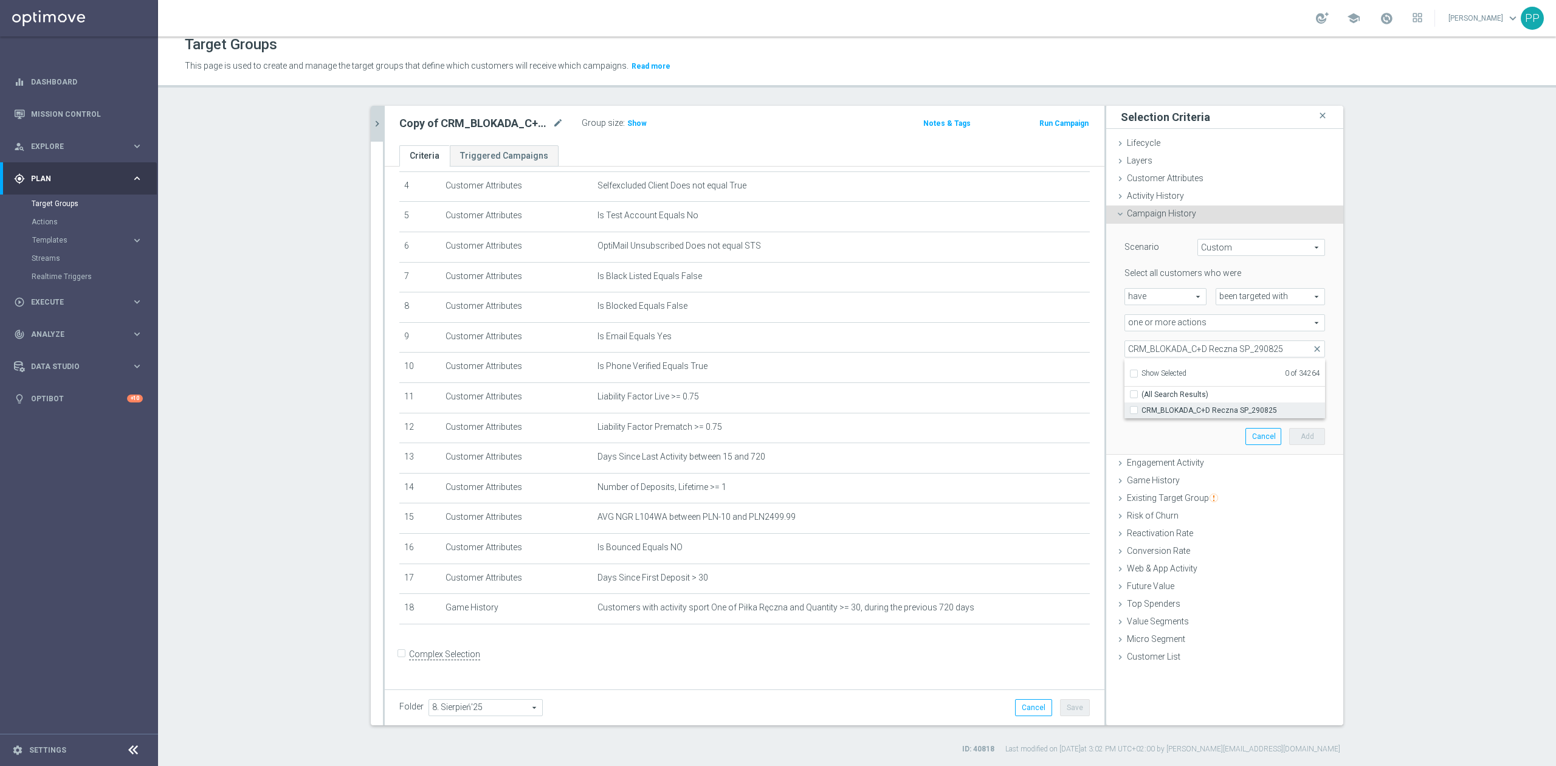
click at [1141, 408] on input "CRM_BLOKADA_C+D Reczna SP_290825" at bounding box center [1137, 410] width 8 height 8
checkbox input "true"
type input "CRM_BLOKADA_C+D Reczna SP_290825"
checkbox input "true"
click at [1115, 367] on div "more than more than arrow_drop_down search" at bounding box center [1169, 374] width 109 height 17
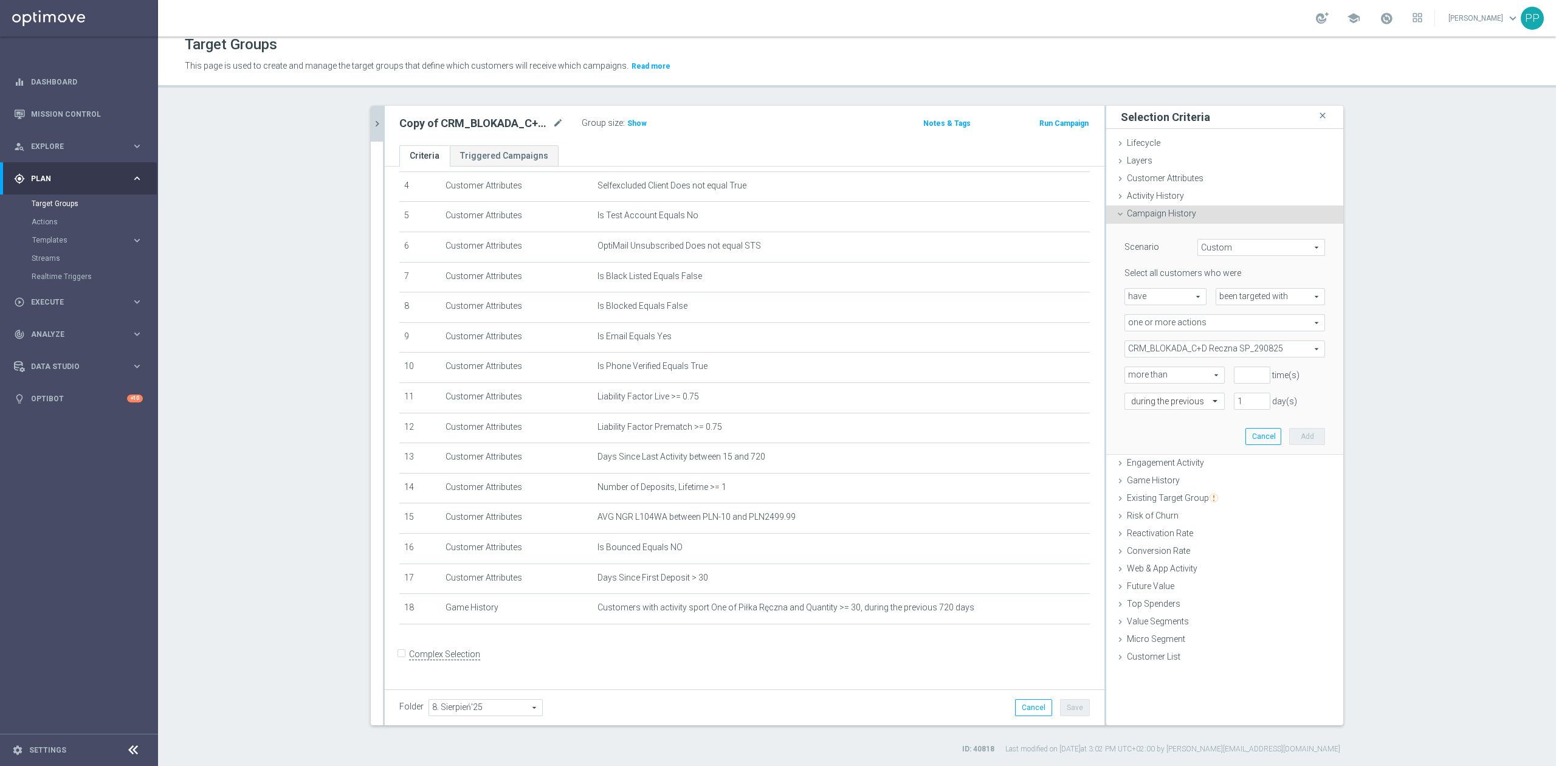
click at [1130, 370] on span "more than" at bounding box center [1174, 375] width 99 height 16
click at [1140, 423] on span "exactly" at bounding box center [1174, 424] width 87 height 10
type input "exactly"
click at [1241, 370] on input "number" at bounding box center [1252, 374] width 36 height 17
type input "1"
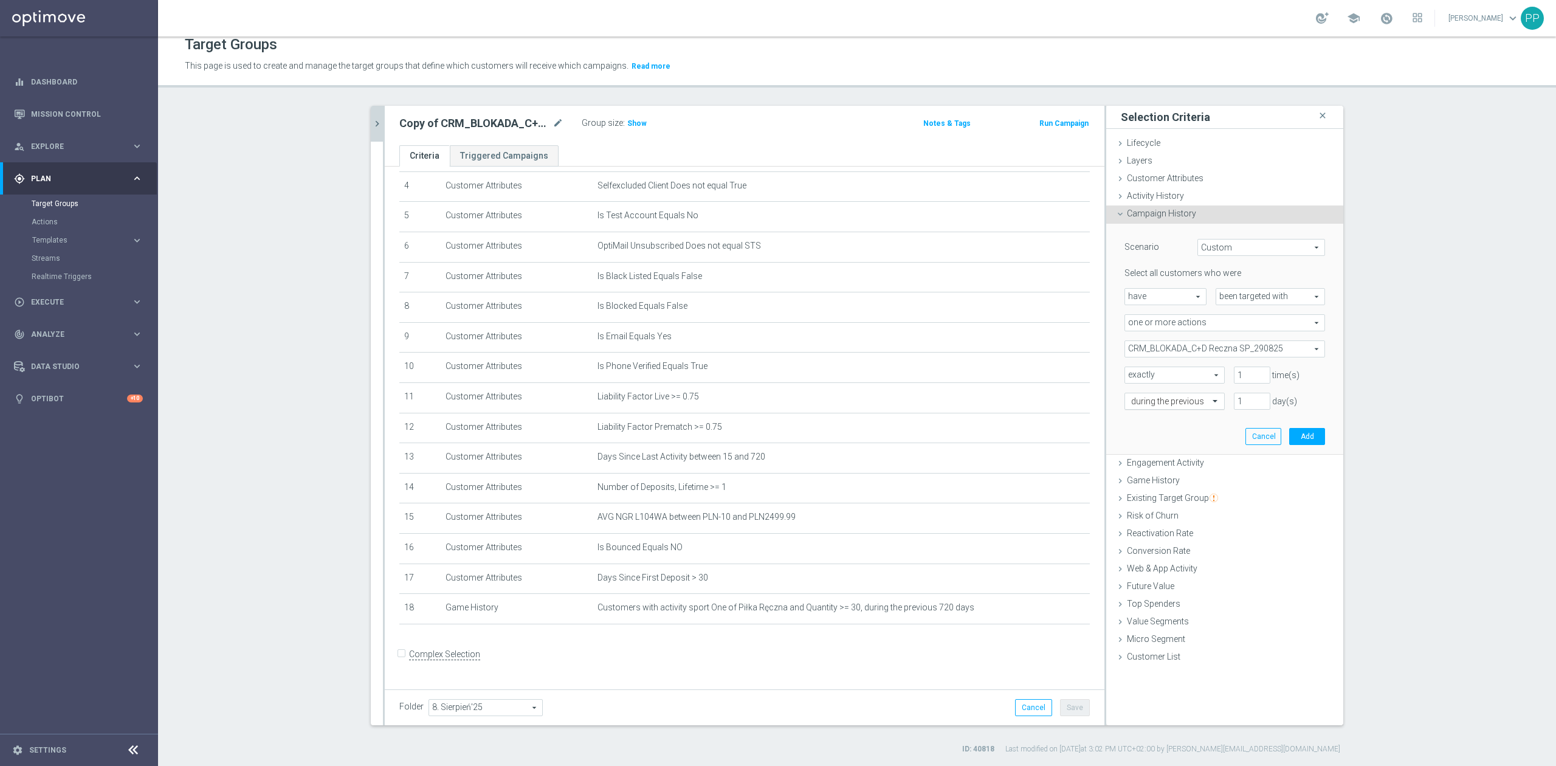
click at [1165, 401] on input "text" at bounding box center [1162, 401] width 63 height 11
click at [1155, 502] on label "on this date" at bounding box center [1149, 505] width 37 height 10
click at [1223, 430] on input at bounding box center [1224, 427] width 201 height 17
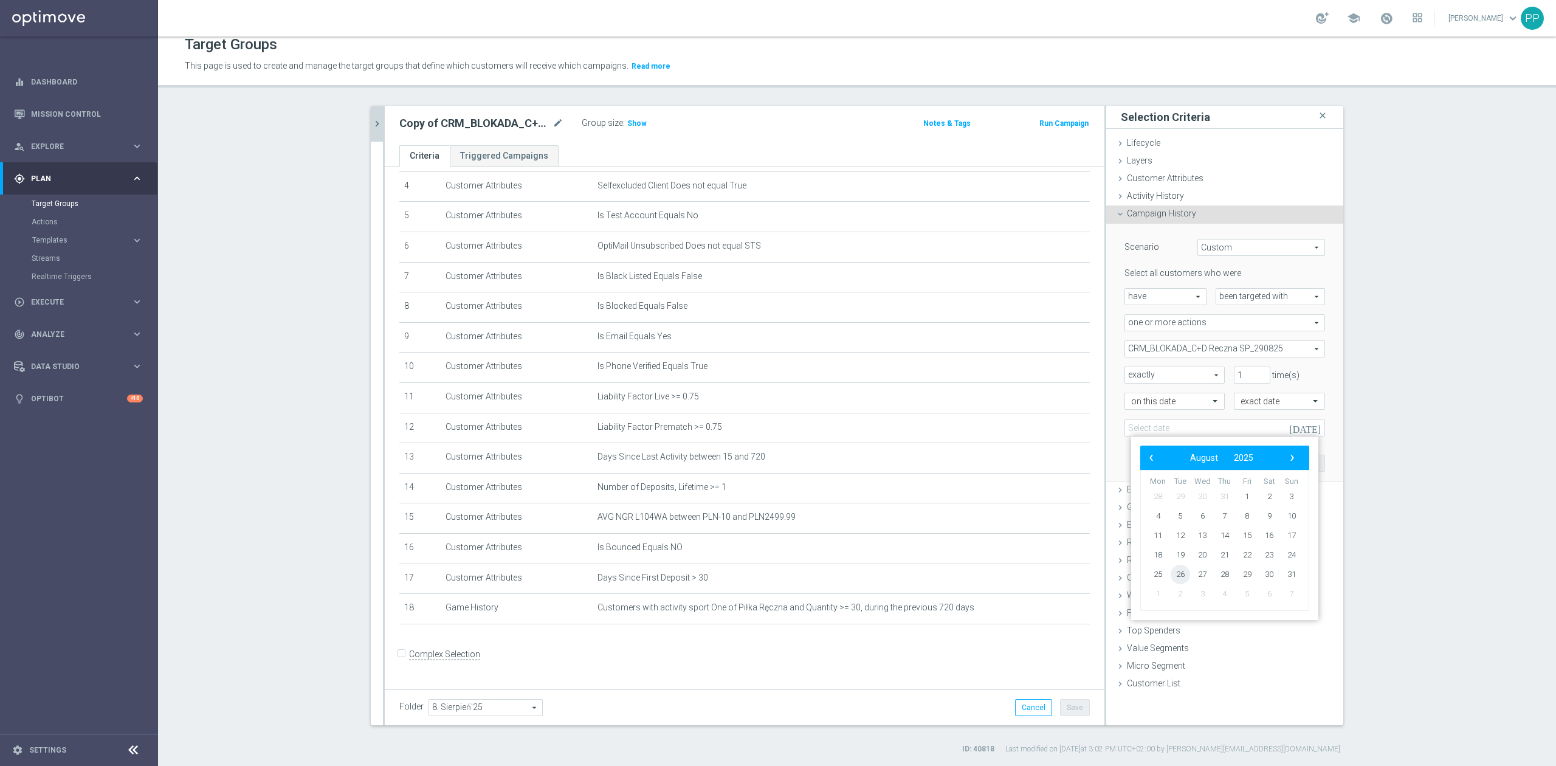
click at [1175, 576] on span "26" at bounding box center [1180, 574] width 19 height 19
type input "26 Aug 2025"
click at [1304, 461] on button "Add" at bounding box center [1307, 463] width 36 height 17
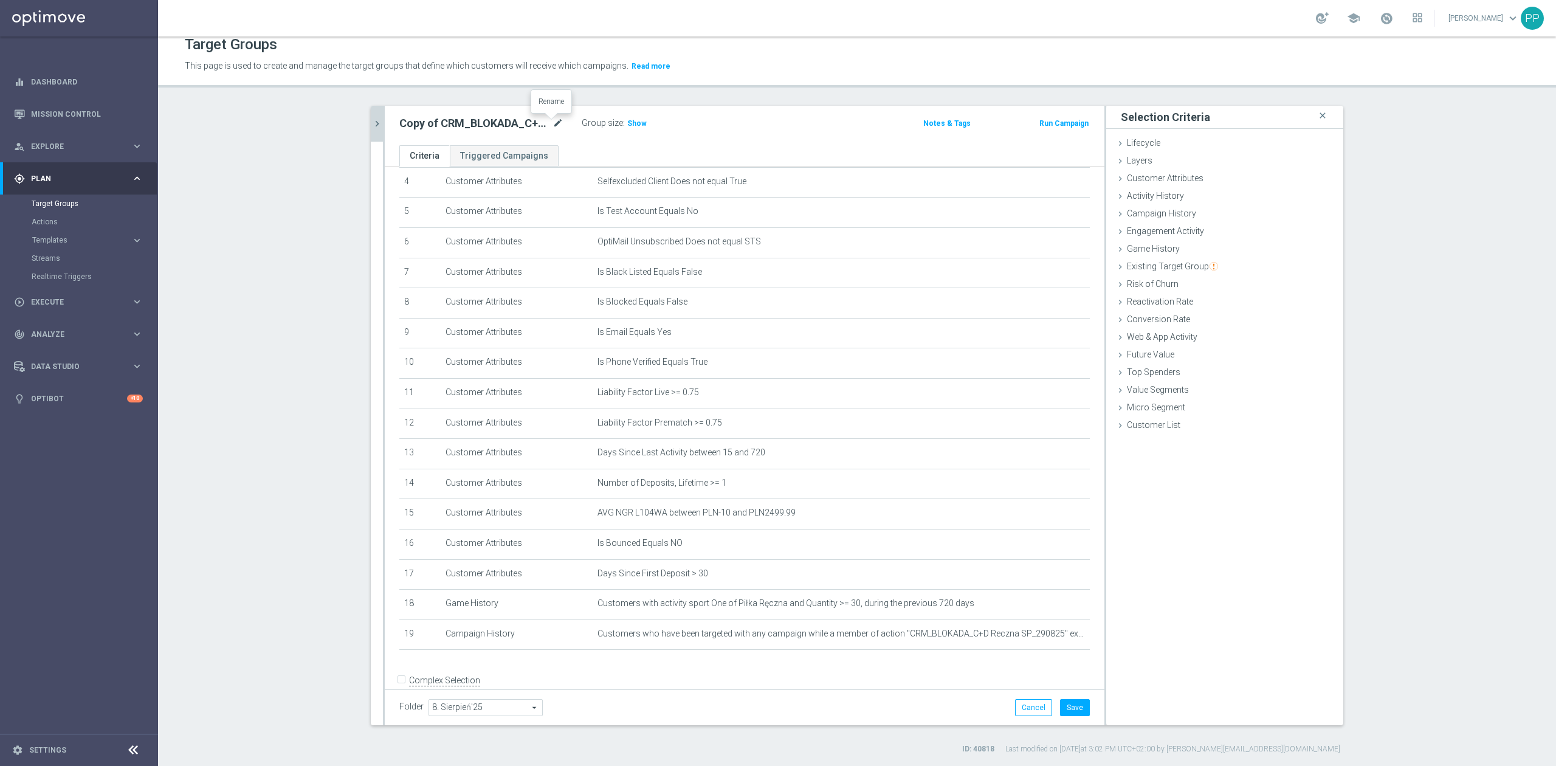
click at [552, 124] on icon "mode_edit" at bounding box center [557, 123] width 11 height 15
click at [552, 120] on icon "mode_edit" at bounding box center [557, 123] width 11 height 15
type input "D_ALL_TARGET_BET_SP RECZNA 100% do 300 PLN"
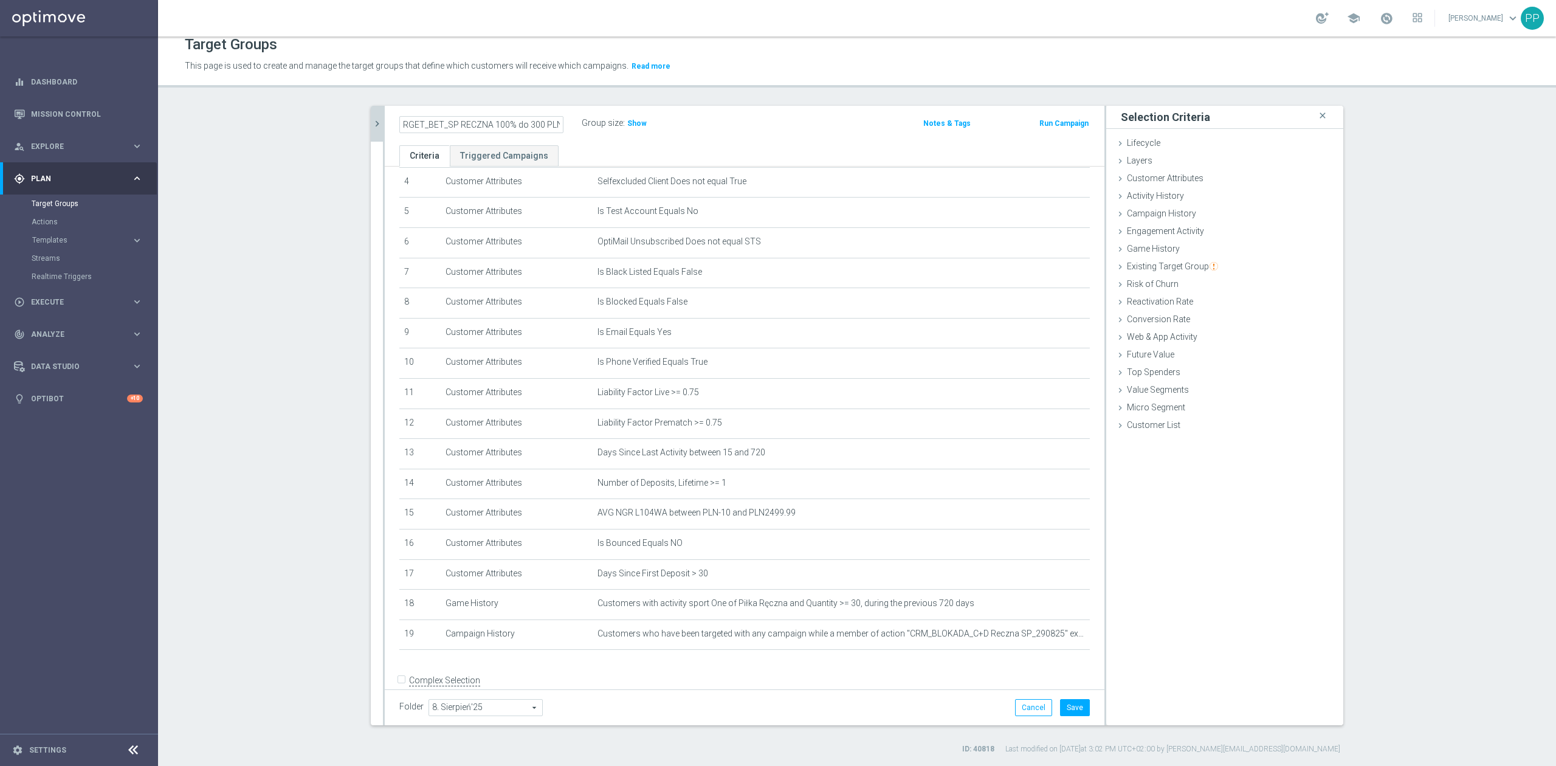
scroll to position [0, 0]
click at [553, 122] on icon "mode_edit" at bounding box center [557, 123] width 11 height 15
click at [712, 64] on p "This page is used to create and manage the target groups that define which cust…" at bounding box center [687, 66] width 1004 height 13
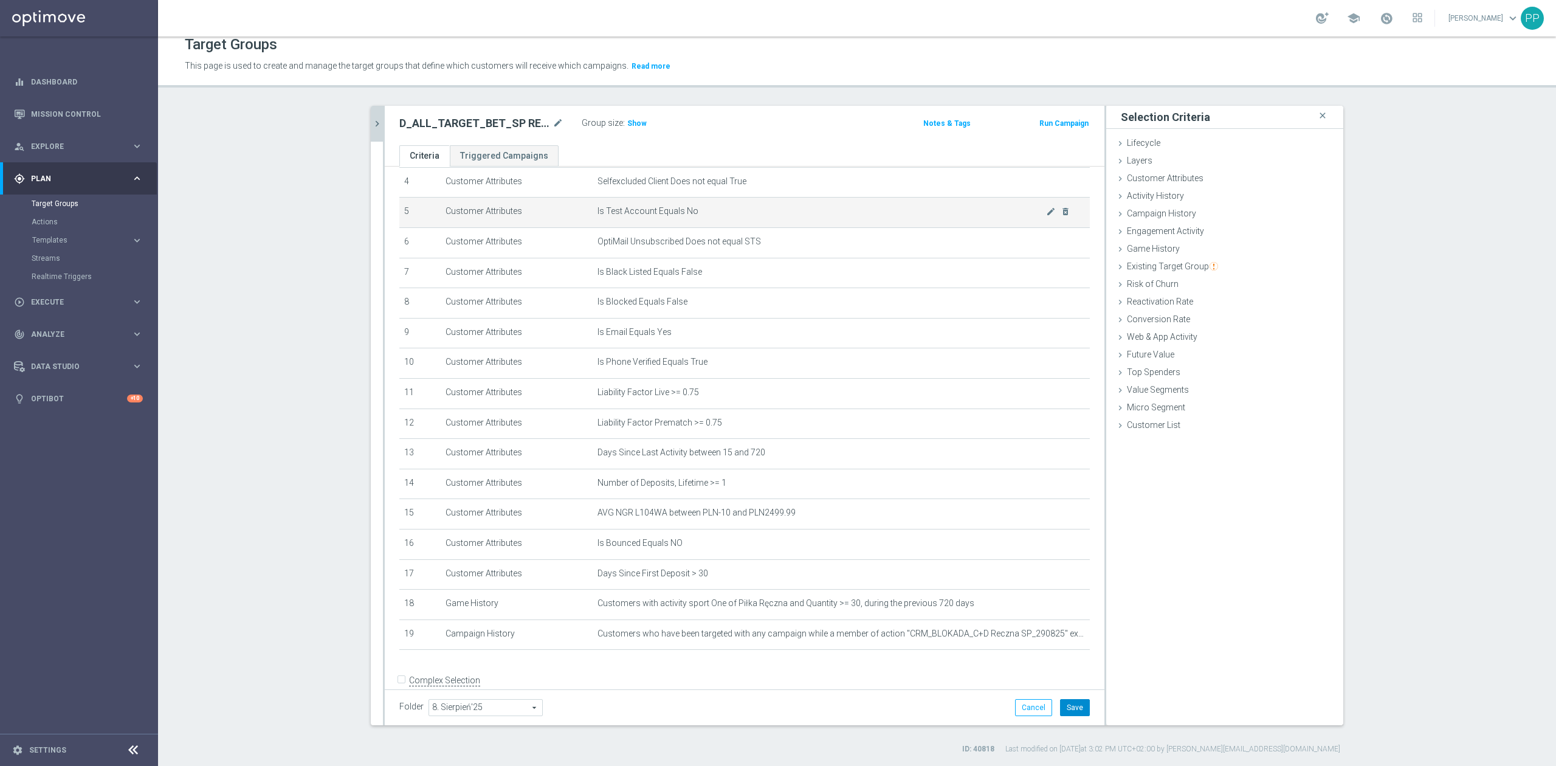
drag, startPoint x: 1063, startPoint y: 703, endPoint x: 691, endPoint y: 214, distance: 614.6
click at [1063, 703] on button "Save" at bounding box center [1075, 707] width 30 height 17
click at [633, 126] on span "Show" at bounding box center [636, 123] width 19 height 9
